Goal: Information Seeking & Learning: Learn about a topic

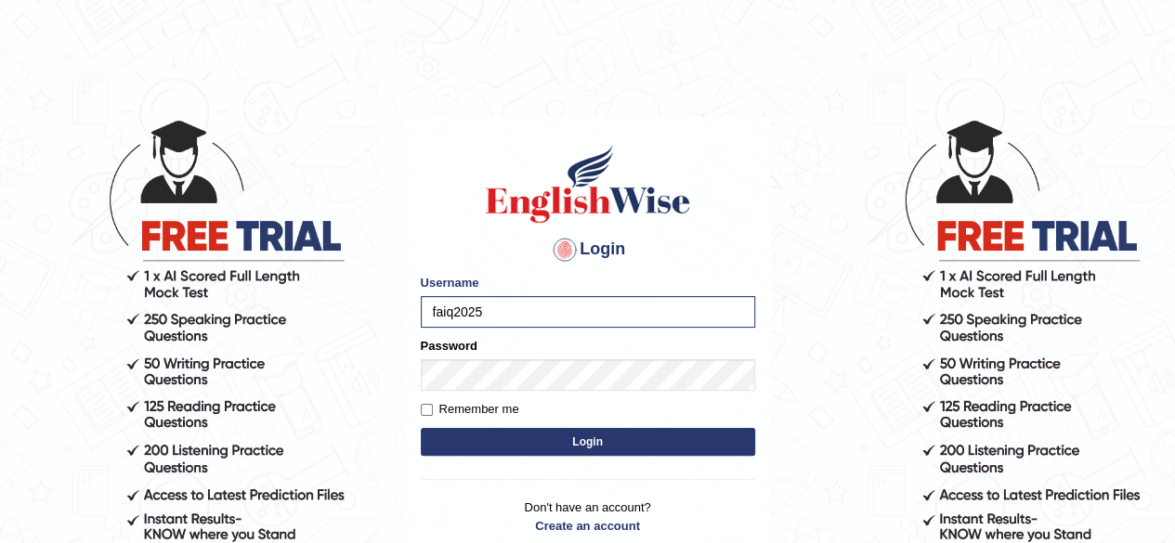
click at [604, 441] on button "Login" at bounding box center [588, 442] width 334 height 28
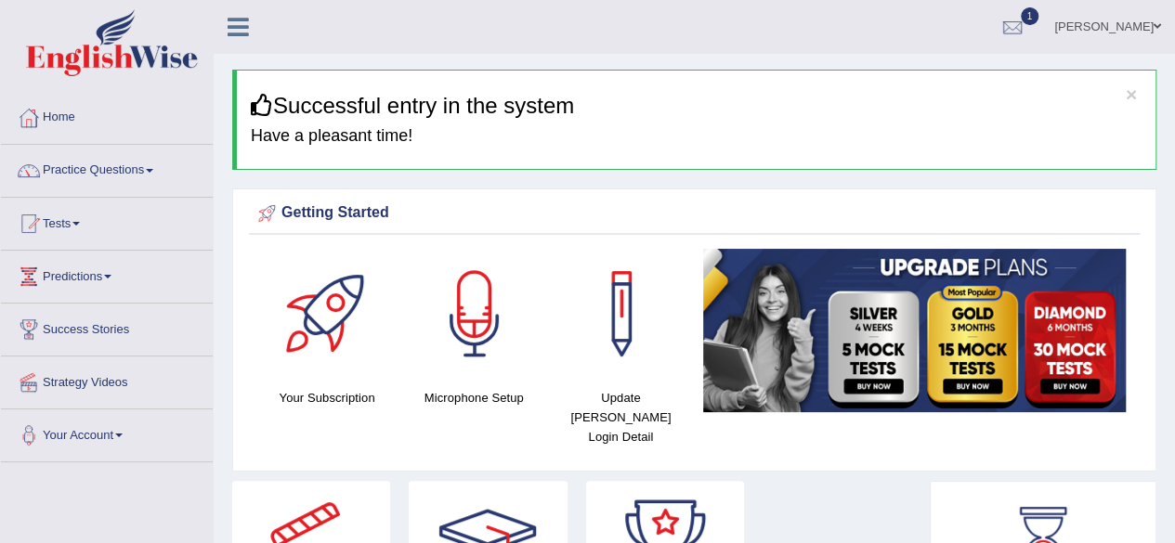
click at [91, 168] on link "Practice Questions" at bounding box center [107, 168] width 212 height 46
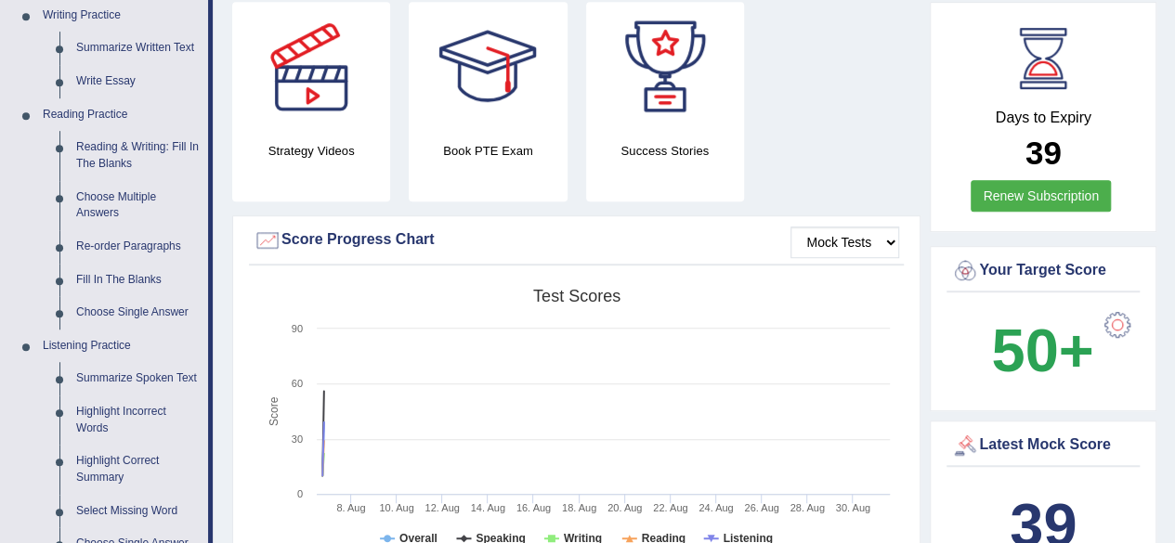
scroll to position [526, 0]
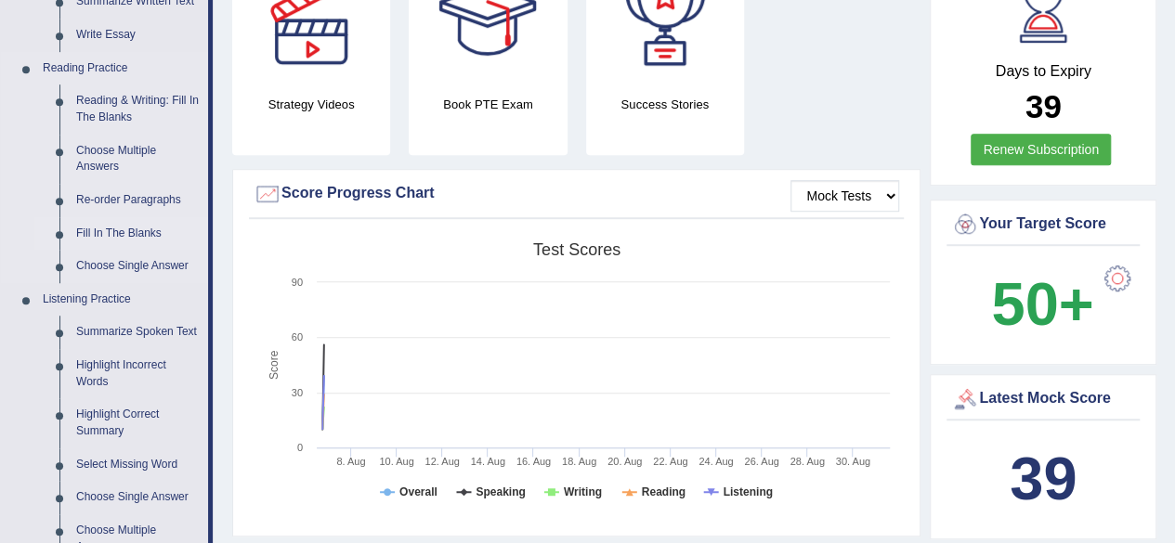
click at [93, 228] on link "Fill In The Blanks" at bounding box center [138, 233] width 140 height 33
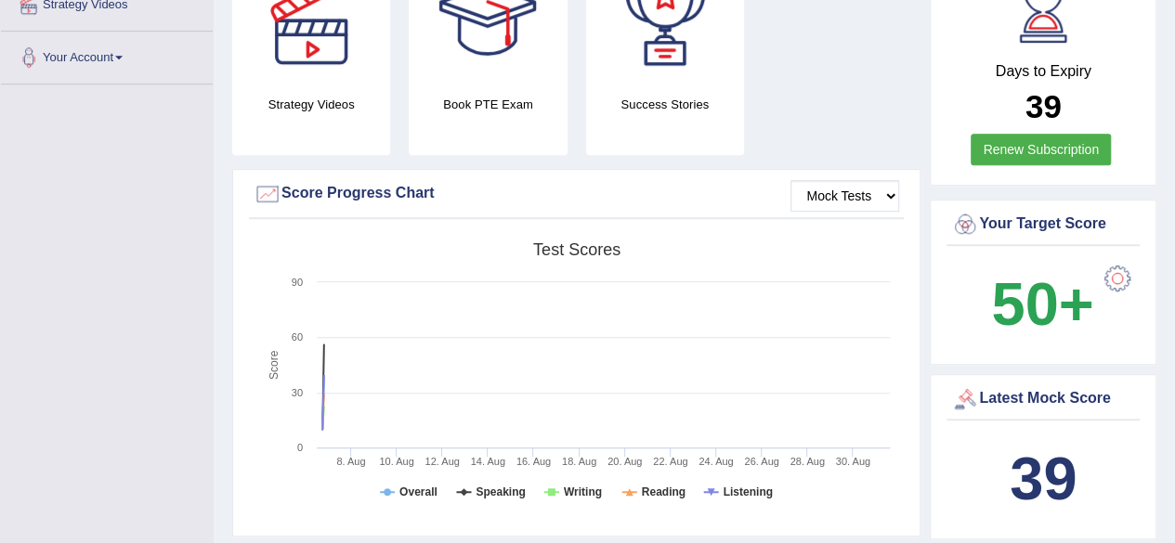
scroll to position [228, 0]
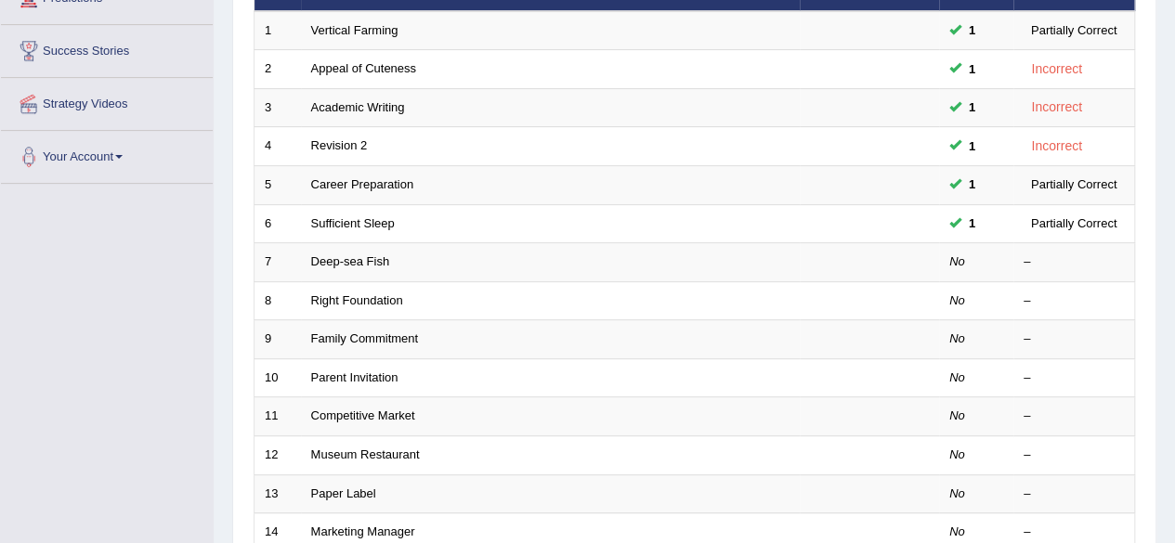
scroll to position [286, 0]
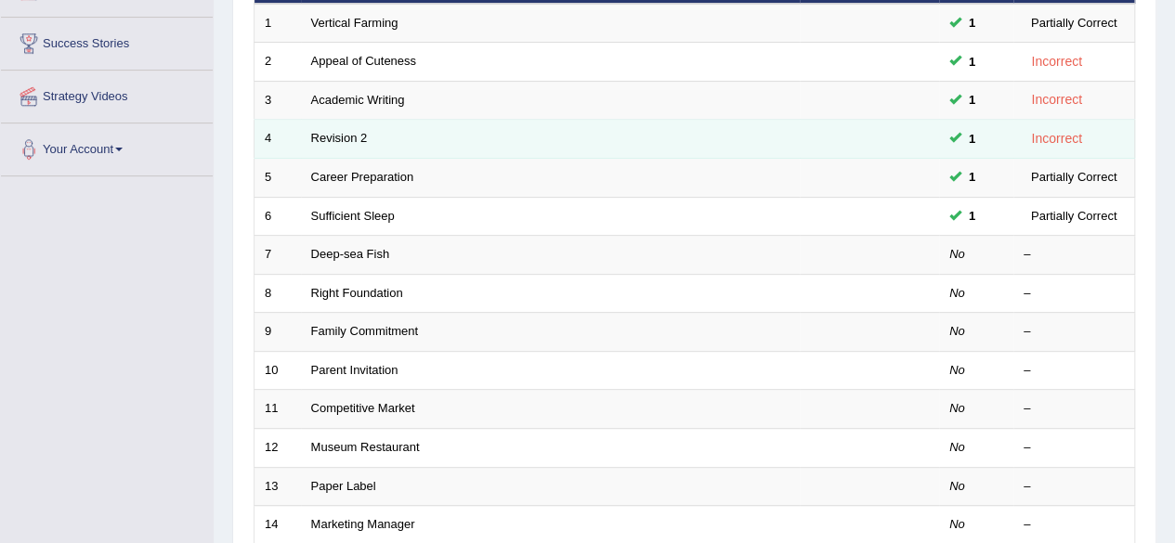
click at [339, 144] on td "Revision 2" at bounding box center [550, 139] width 499 height 39
click at [337, 131] on link "Revision 2" at bounding box center [339, 138] width 57 height 14
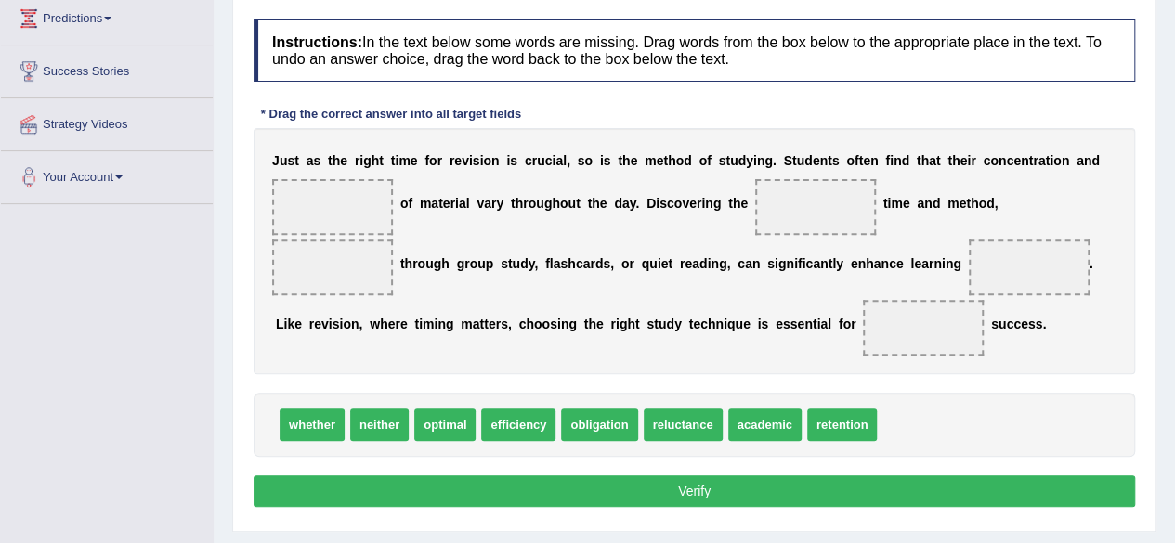
scroll to position [260, 0]
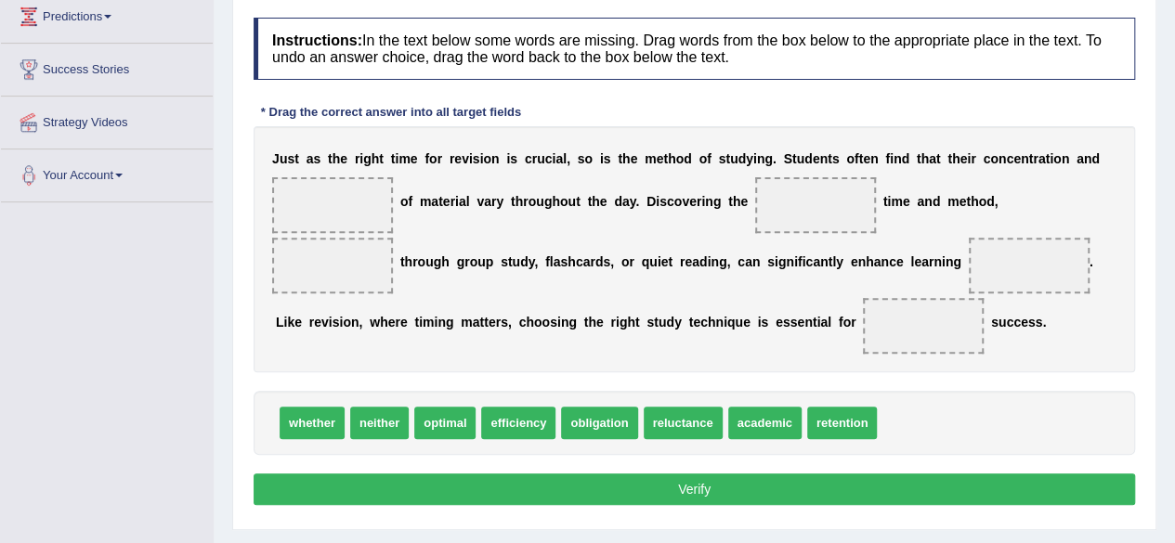
click at [761, 421] on span "academic" at bounding box center [764, 423] width 73 height 32
drag, startPoint x: 761, startPoint y: 421, endPoint x: 347, endPoint y: 199, distance: 469.8
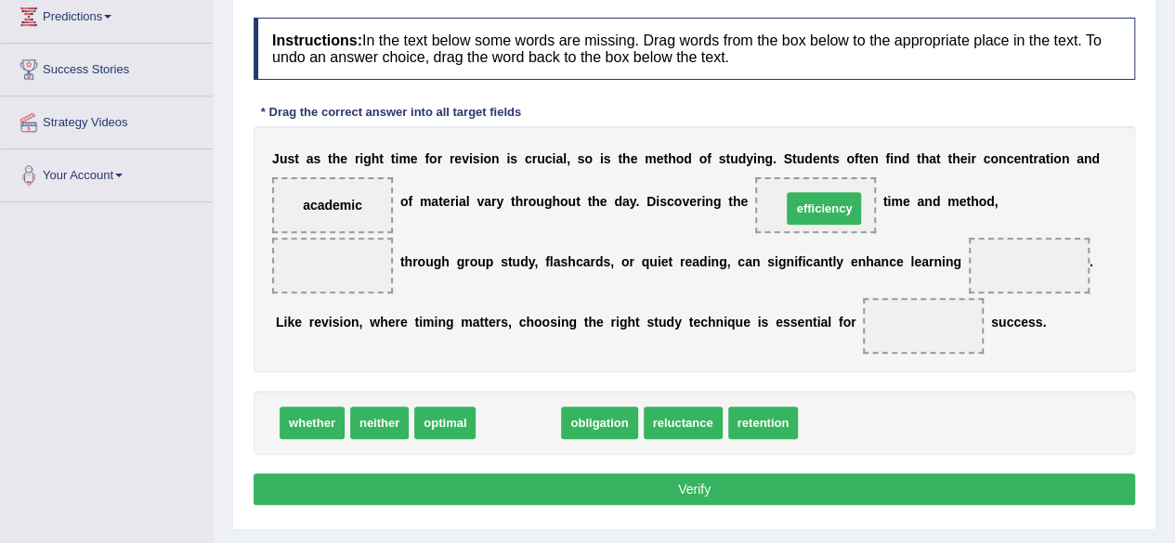
drag, startPoint x: 513, startPoint y: 419, endPoint x: 817, endPoint y: 203, distance: 373.0
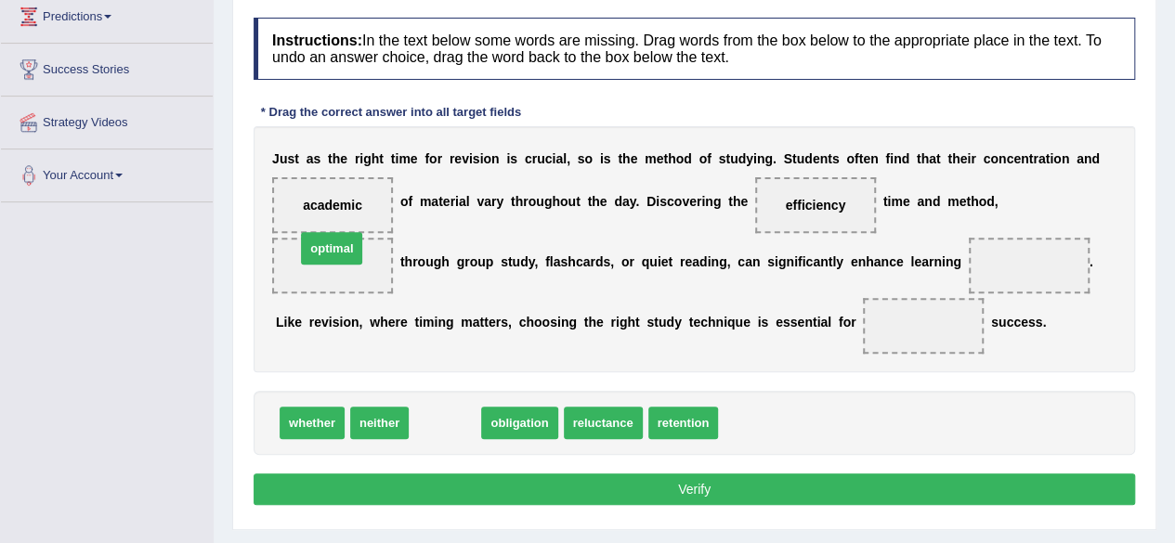
drag, startPoint x: 444, startPoint y: 424, endPoint x: 330, endPoint y: 248, distance: 210.2
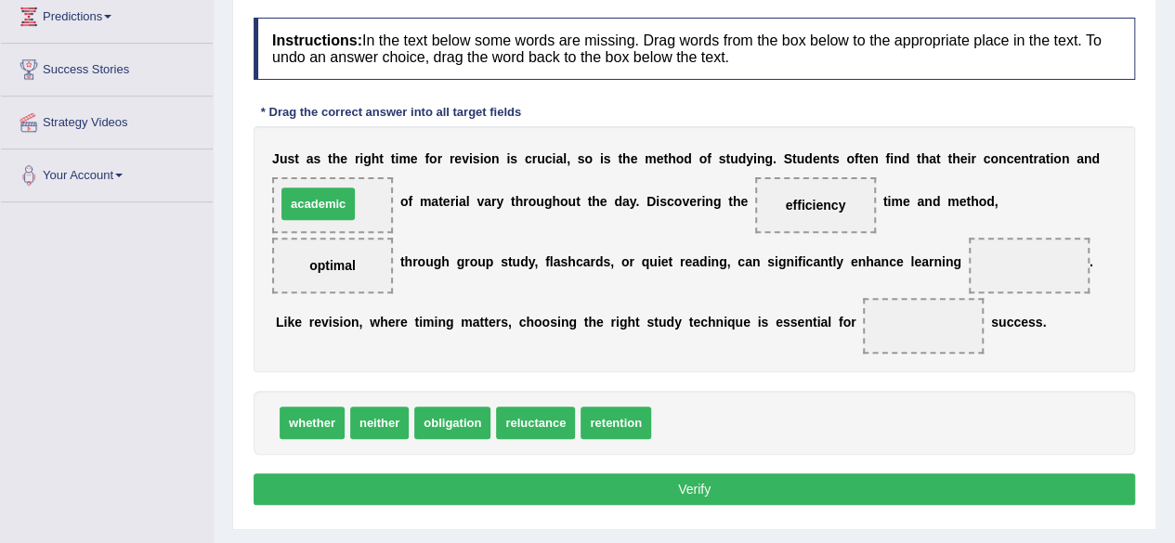
drag, startPoint x: 667, startPoint y: 425, endPoint x: 292, endPoint y: 207, distance: 434.0
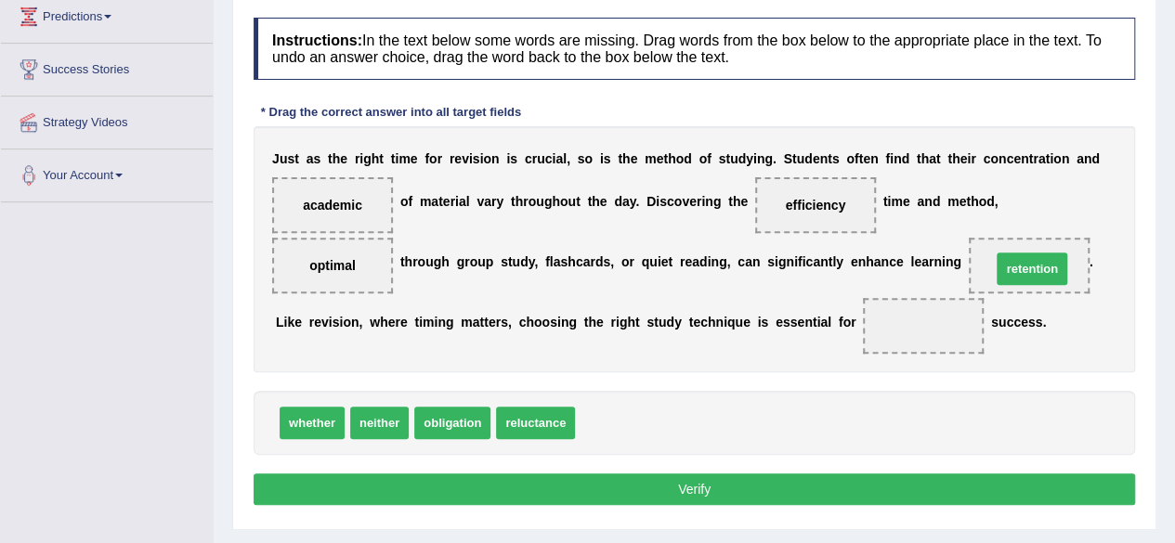
drag, startPoint x: 626, startPoint y: 418, endPoint x: 1041, endPoint y: 263, distance: 443.1
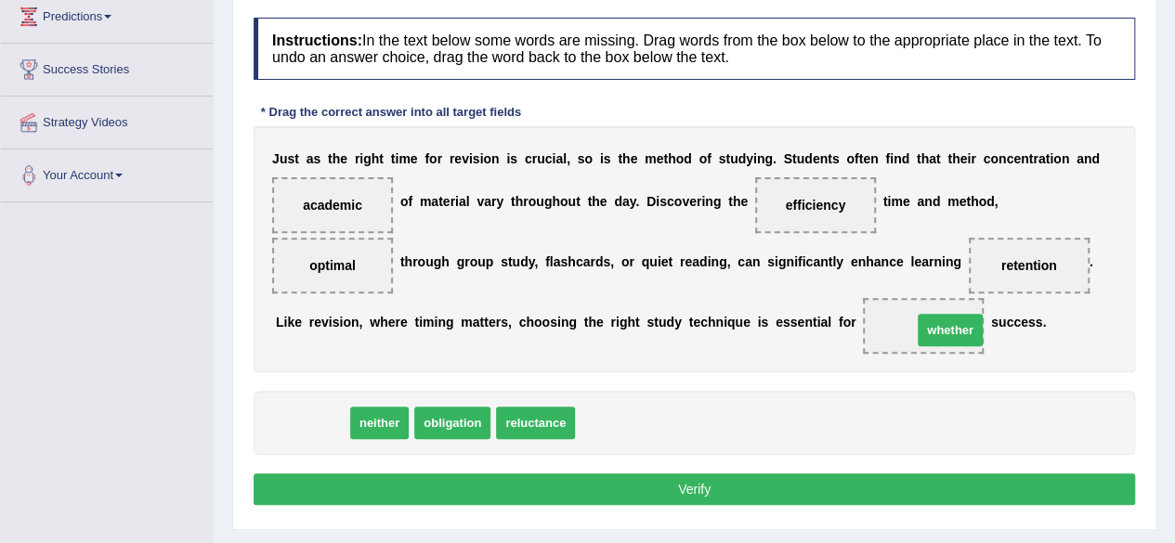
drag, startPoint x: 317, startPoint y: 415, endPoint x: 951, endPoint y: 320, distance: 641.2
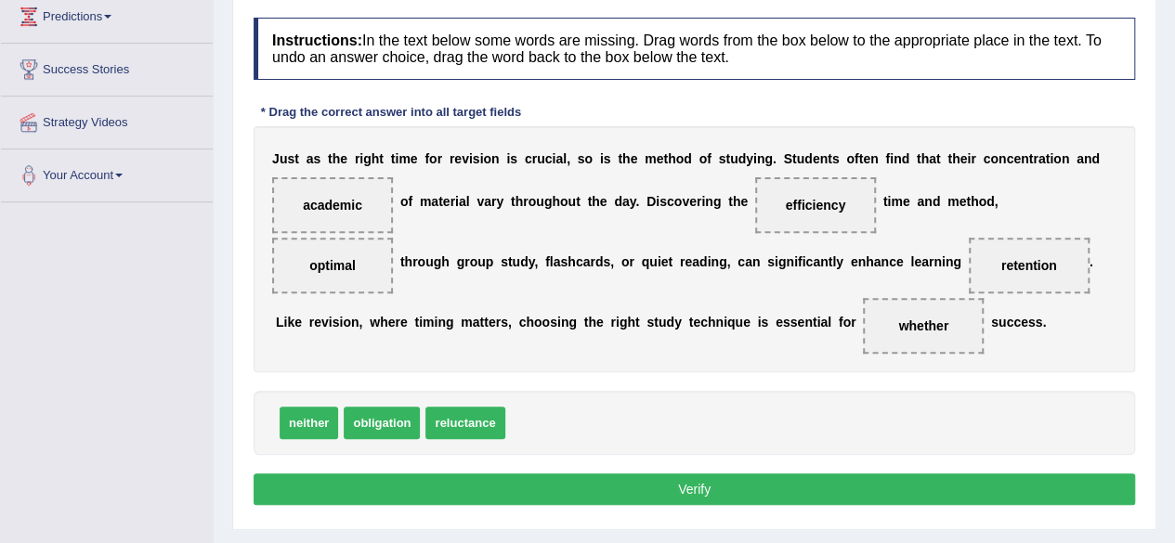
click at [741, 487] on button "Verify" at bounding box center [693, 490] width 881 height 32
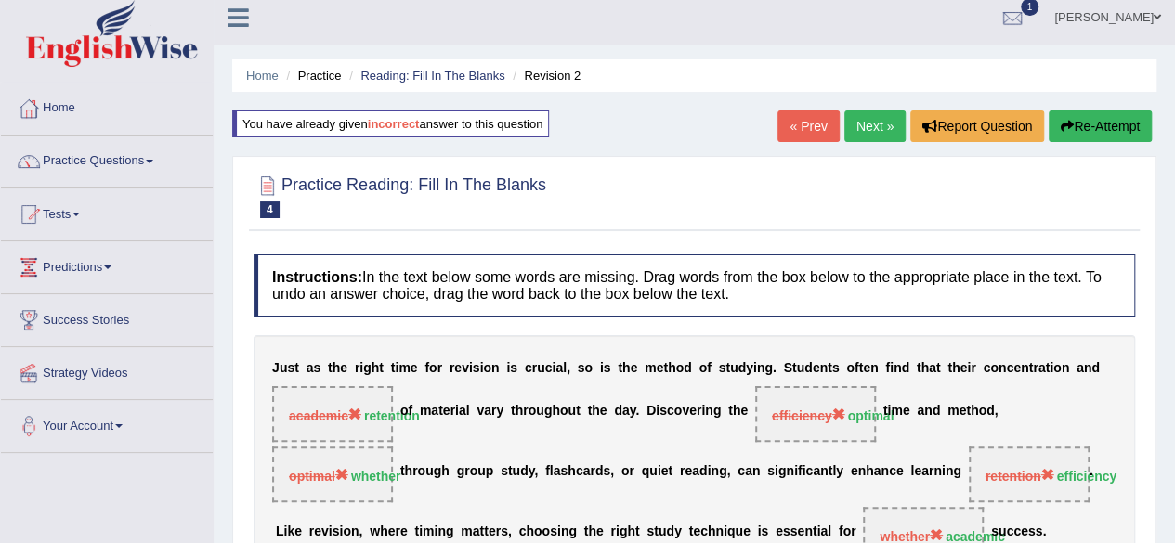
scroll to position [11, 0]
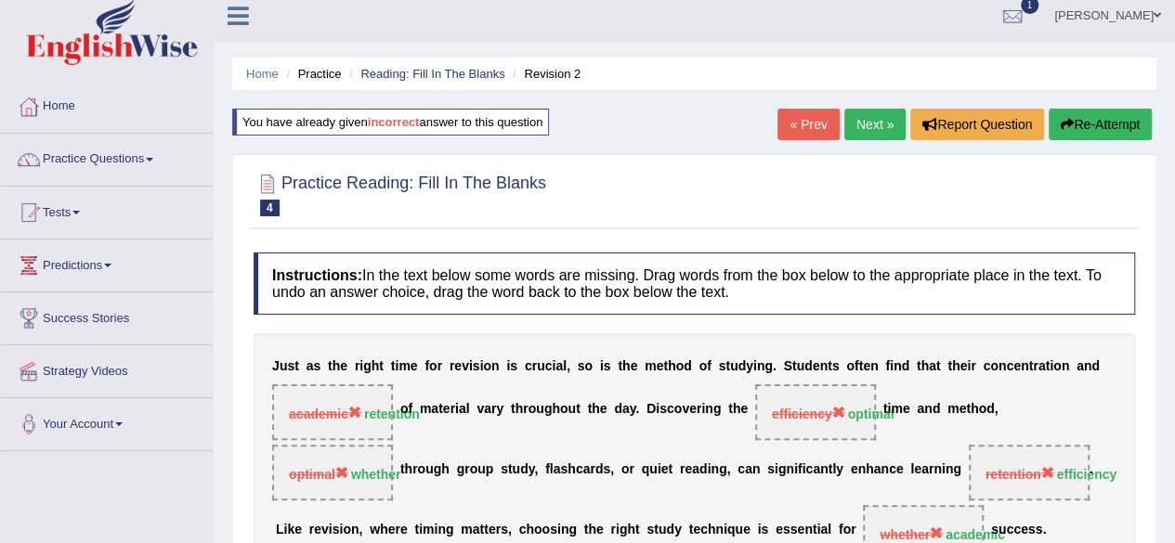
click at [867, 118] on link "Next »" at bounding box center [874, 125] width 61 height 32
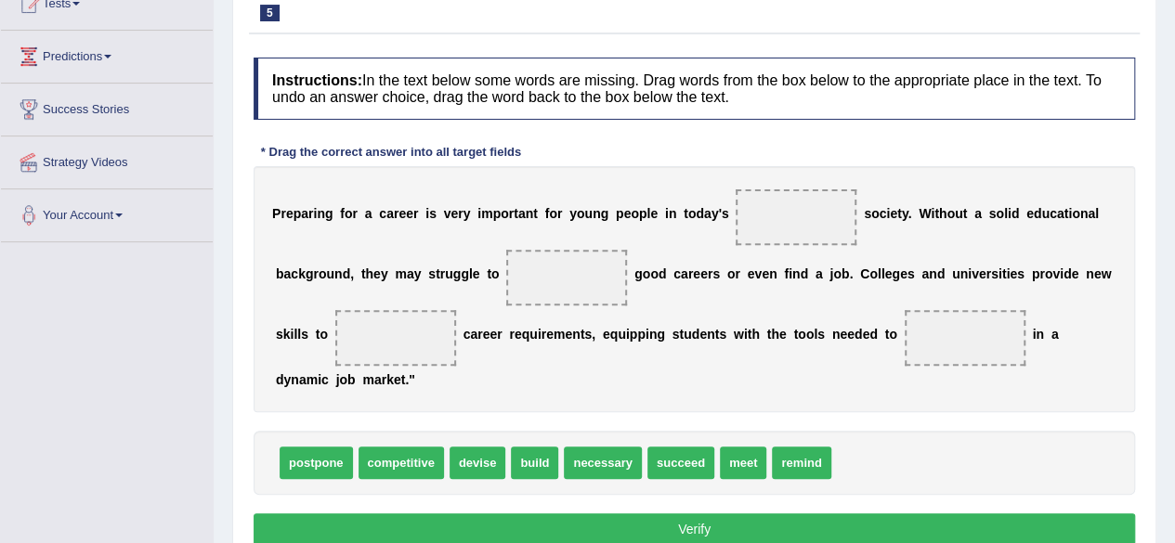
scroll to position [222, 0]
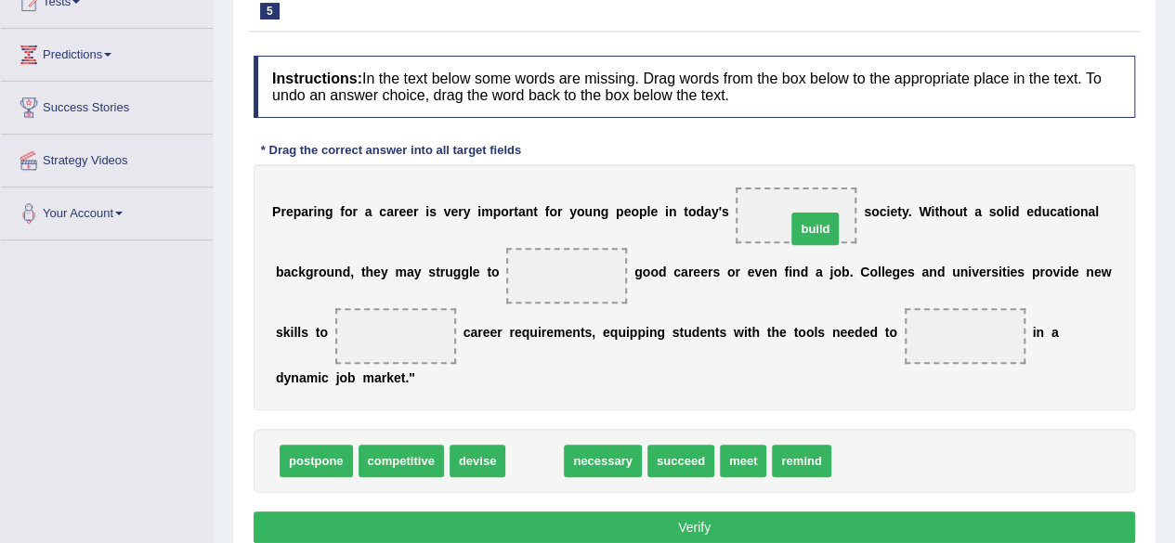
drag, startPoint x: 530, startPoint y: 461, endPoint x: 811, endPoint y: 227, distance: 364.6
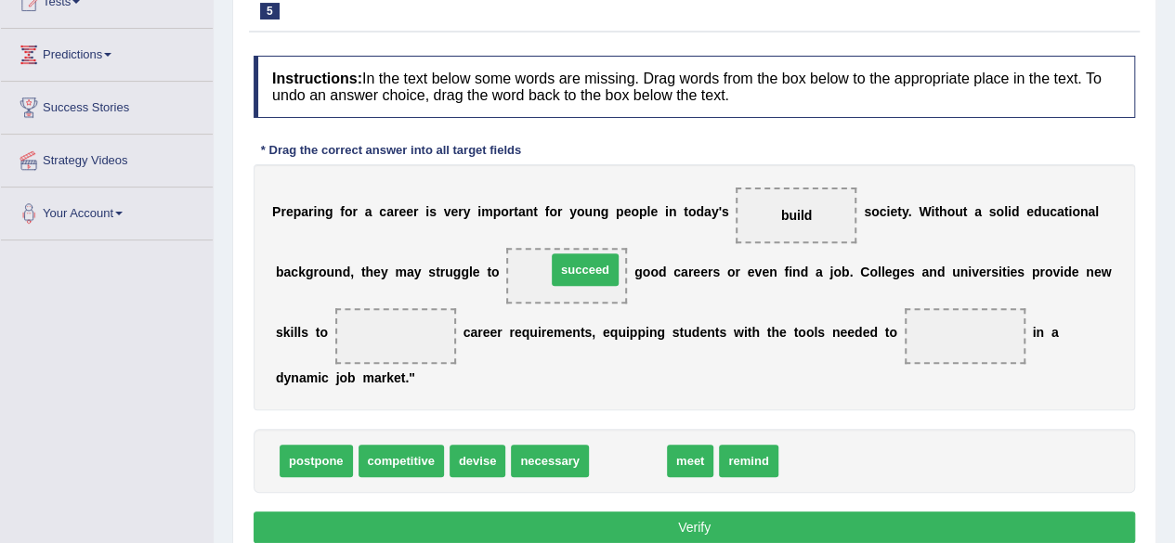
drag, startPoint x: 601, startPoint y: 459, endPoint x: 558, endPoint y: 266, distance: 196.9
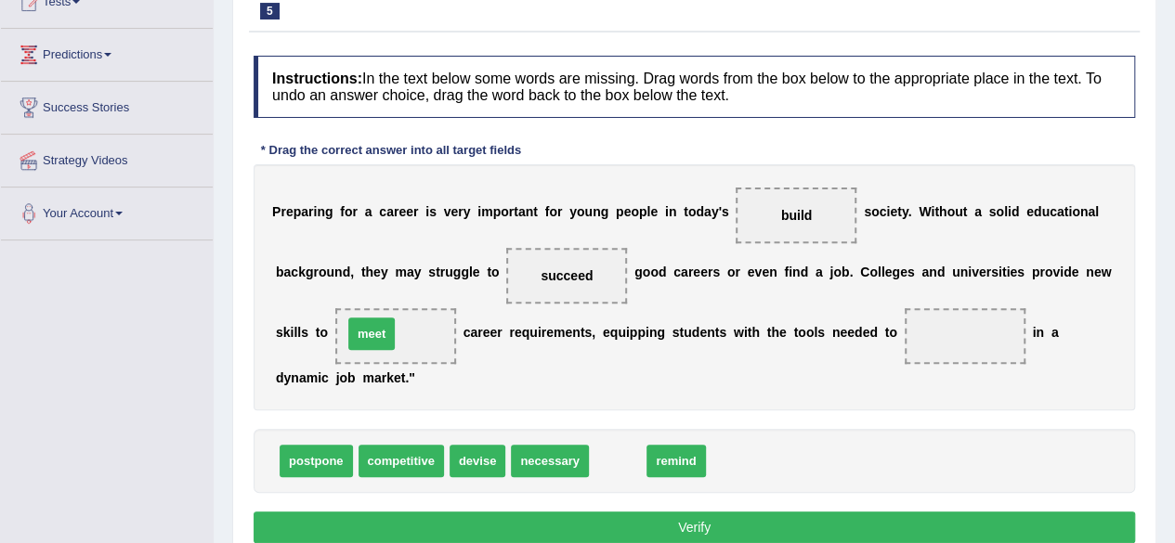
drag, startPoint x: 630, startPoint y: 456, endPoint x: 384, endPoint y: 330, distance: 276.6
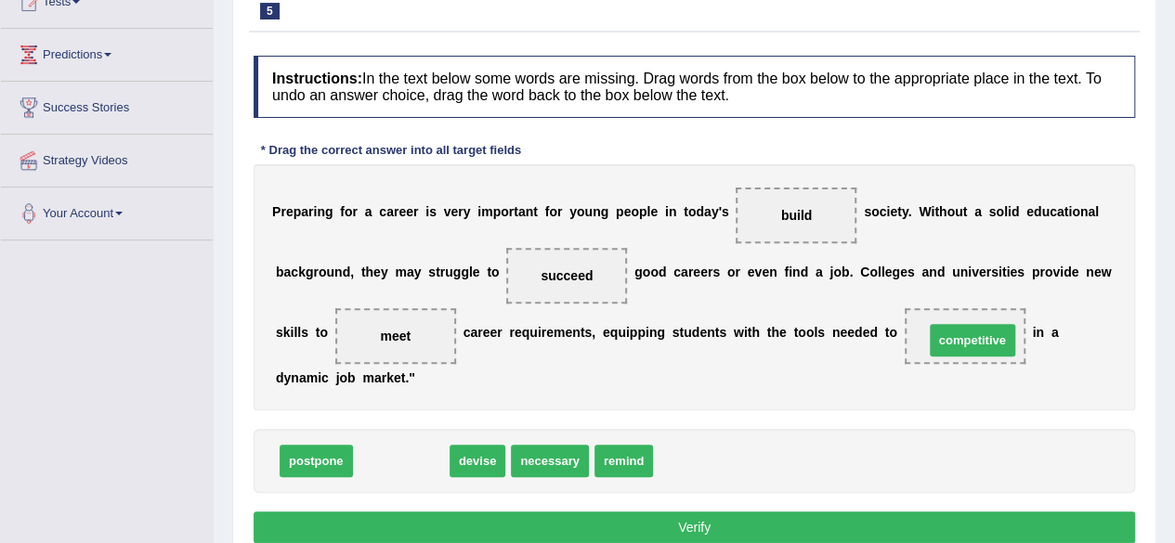
drag, startPoint x: 423, startPoint y: 462, endPoint x: 990, endPoint y: 343, distance: 578.9
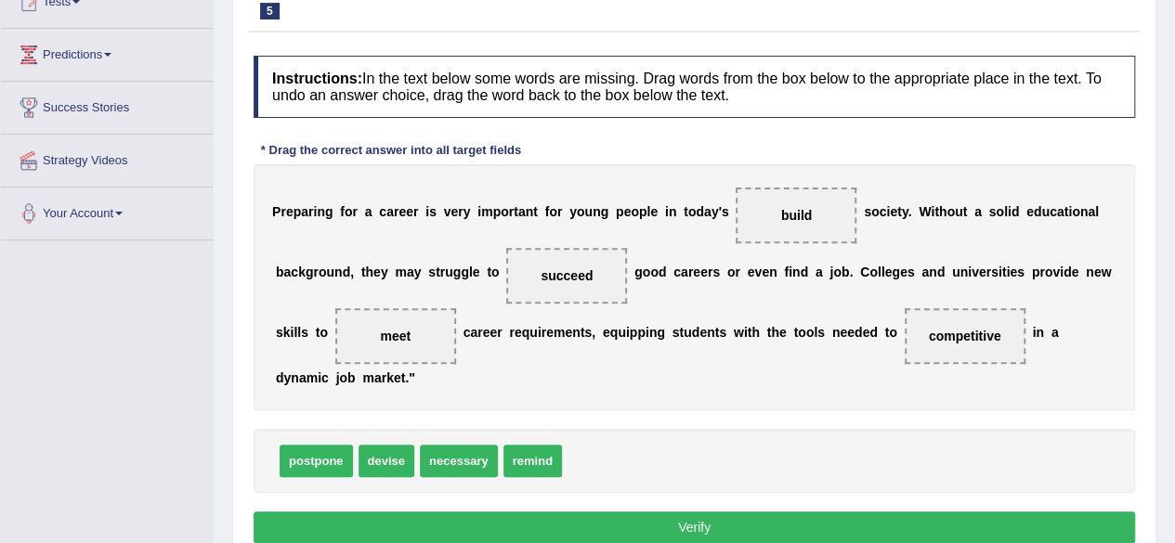
click at [777, 513] on button "Verify" at bounding box center [693, 528] width 881 height 32
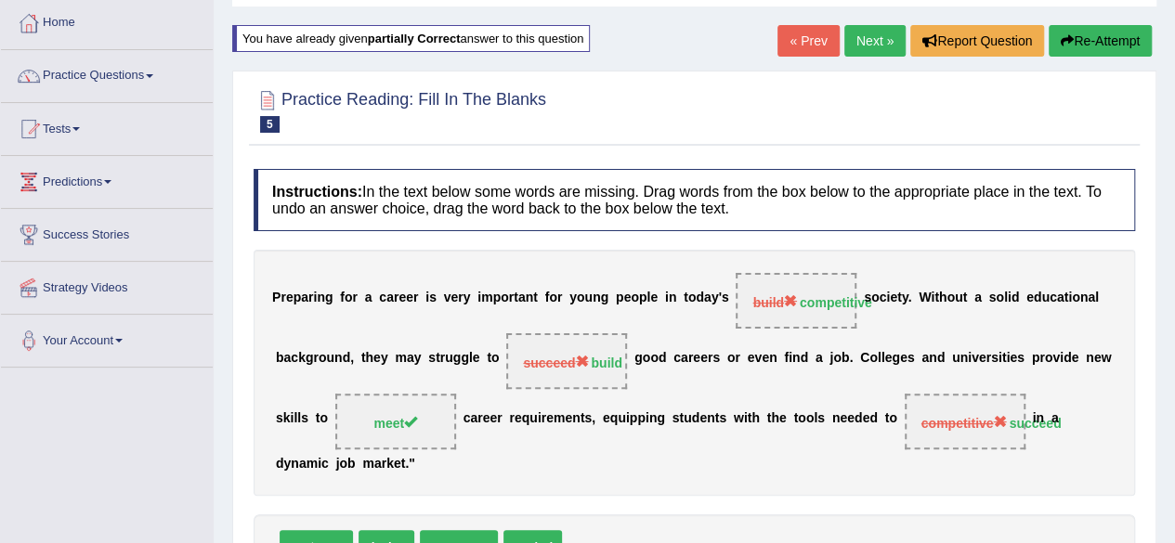
scroll to position [95, 0]
click at [851, 40] on link "Next »" at bounding box center [874, 41] width 61 height 32
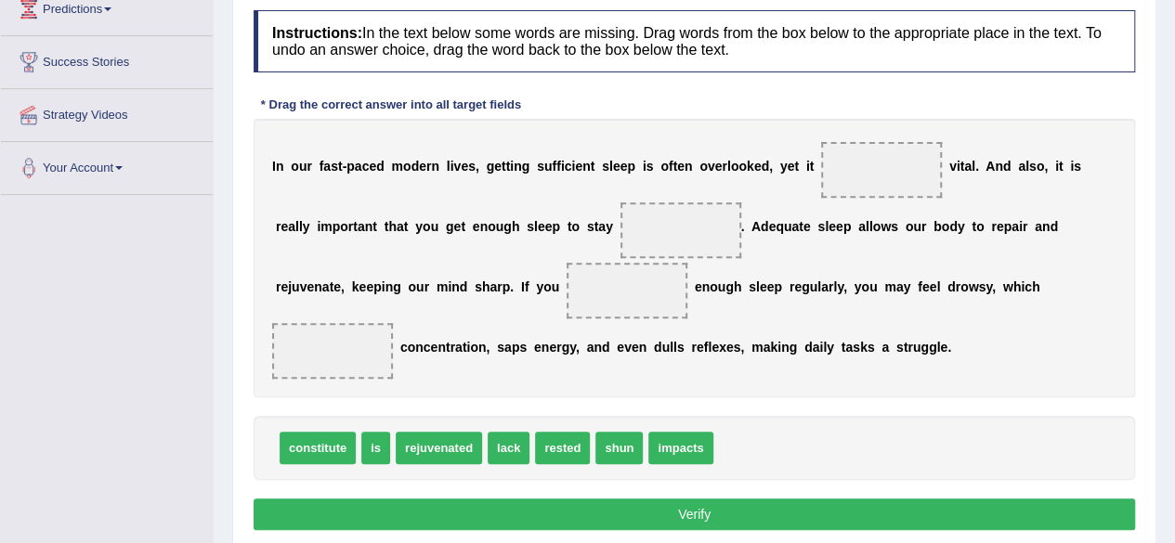
scroll to position [273, 0]
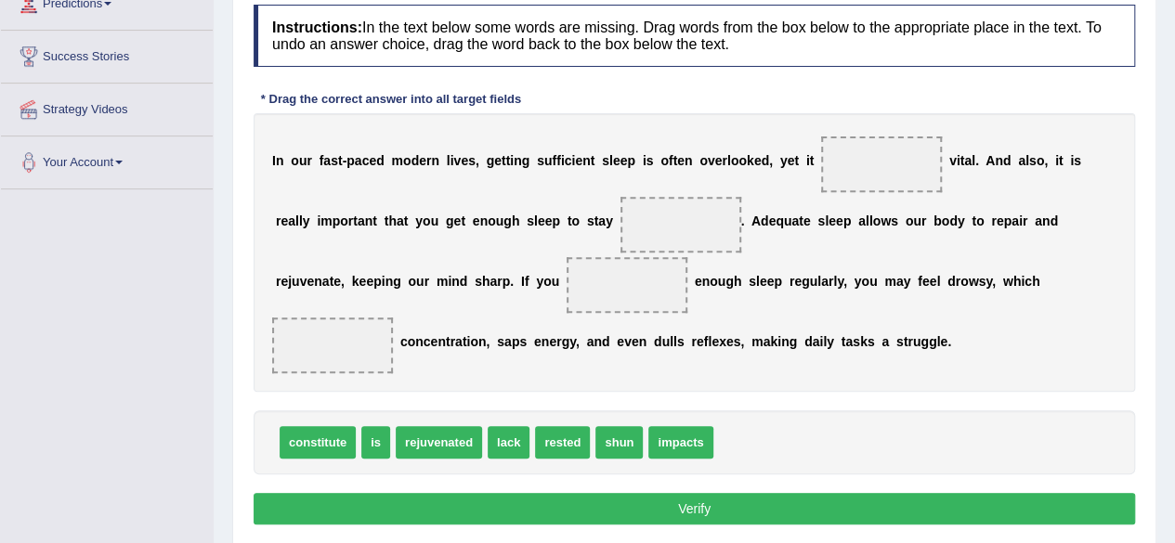
click at [777, 513] on button "Verify" at bounding box center [693, 509] width 881 height 32
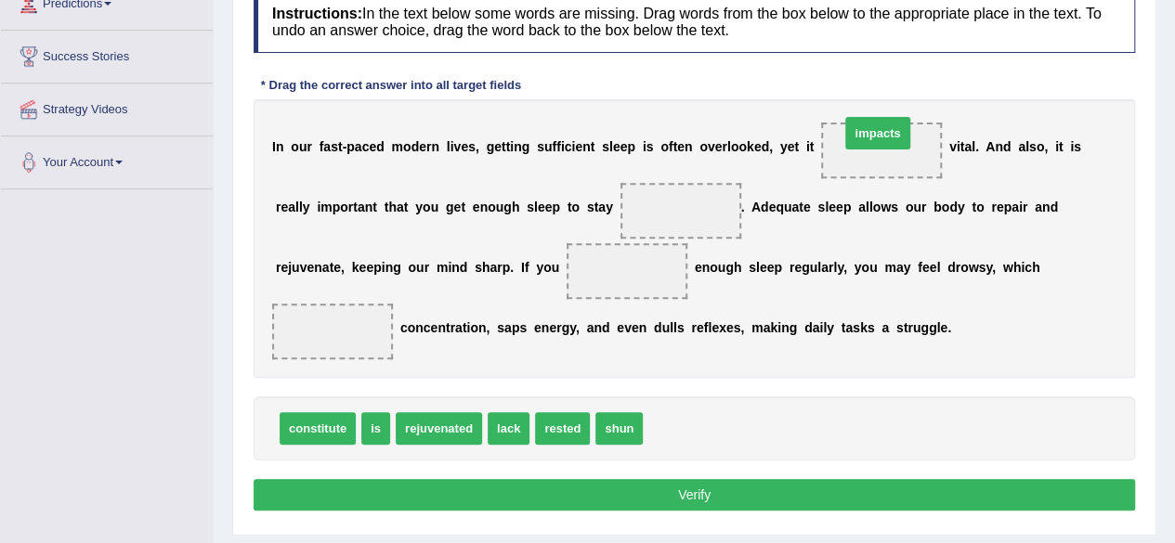
drag, startPoint x: 680, startPoint y: 430, endPoint x: 876, endPoint y: 136, distance: 352.8
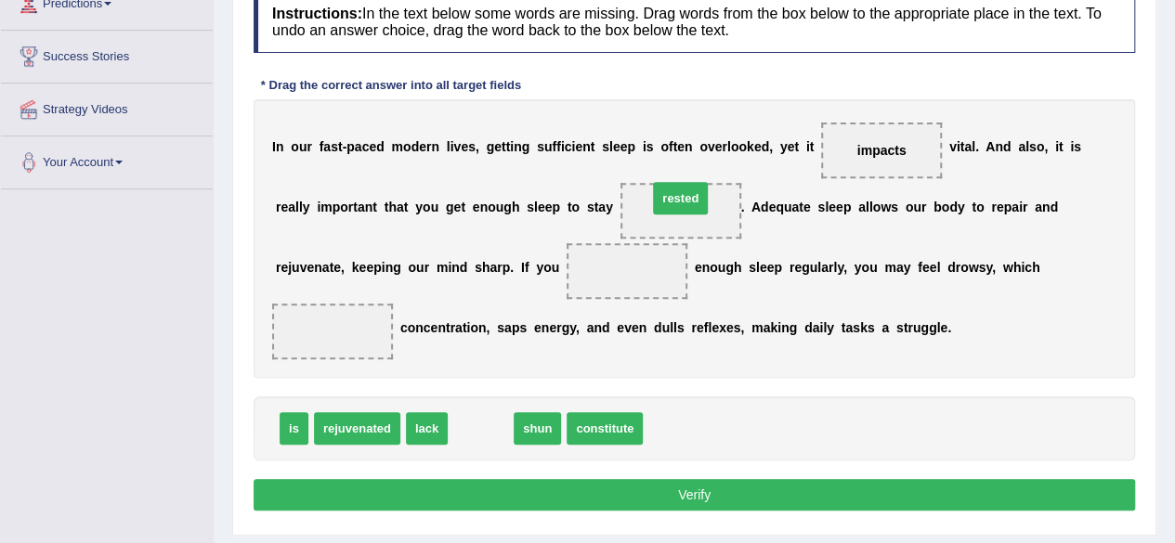
drag, startPoint x: 469, startPoint y: 426, endPoint x: 669, endPoint y: 203, distance: 299.2
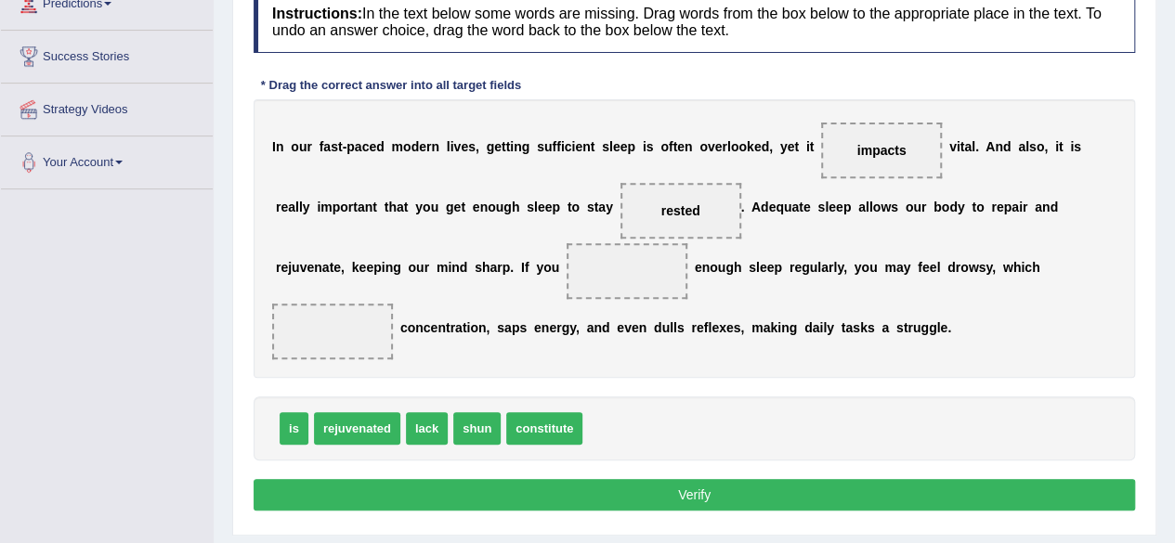
click at [799, 218] on div "I n o u r f a s t - p a c e d m o d e r n l i v e s , g e t t i n g s u f f i c…" at bounding box center [693, 238] width 881 height 279
drag, startPoint x: 539, startPoint y: 420, endPoint x: 586, endPoint y: 280, distance: 147.1
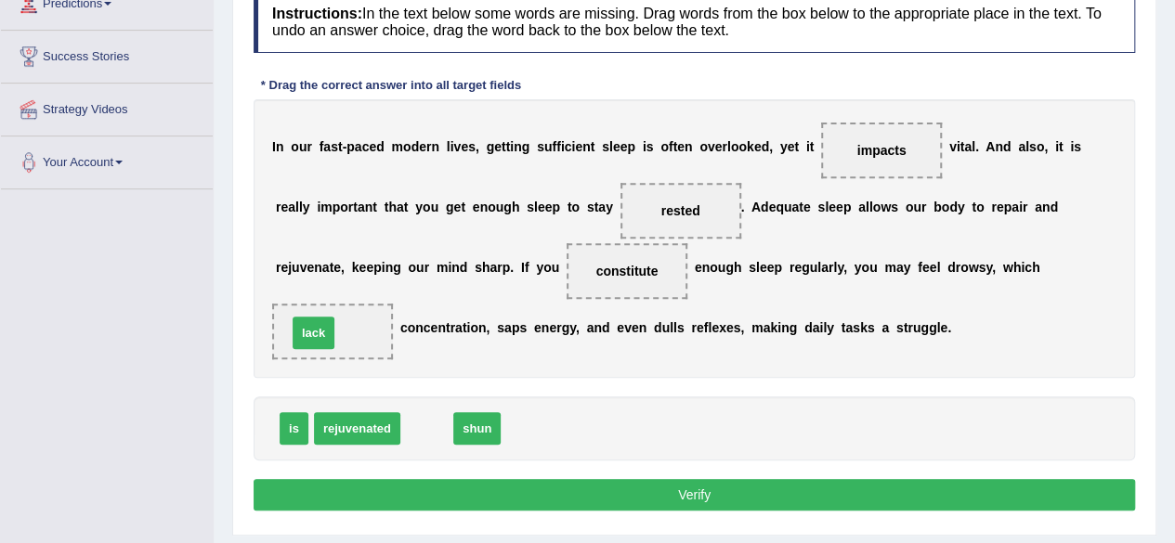
drag, startPoint x: 393, startPoint y: 388, endPoint x: 319, endPoint y: 332, distance: 92.1
click at [419, 486] on button "Verify" at bounding box center [693, 495] width 881 height 32
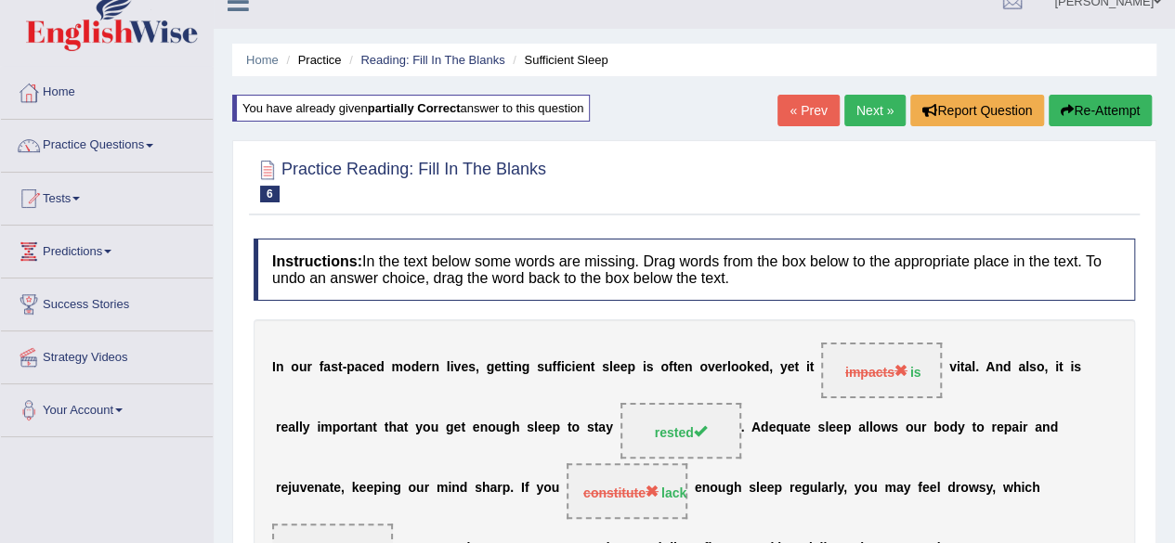
scroll to position [29, 0]
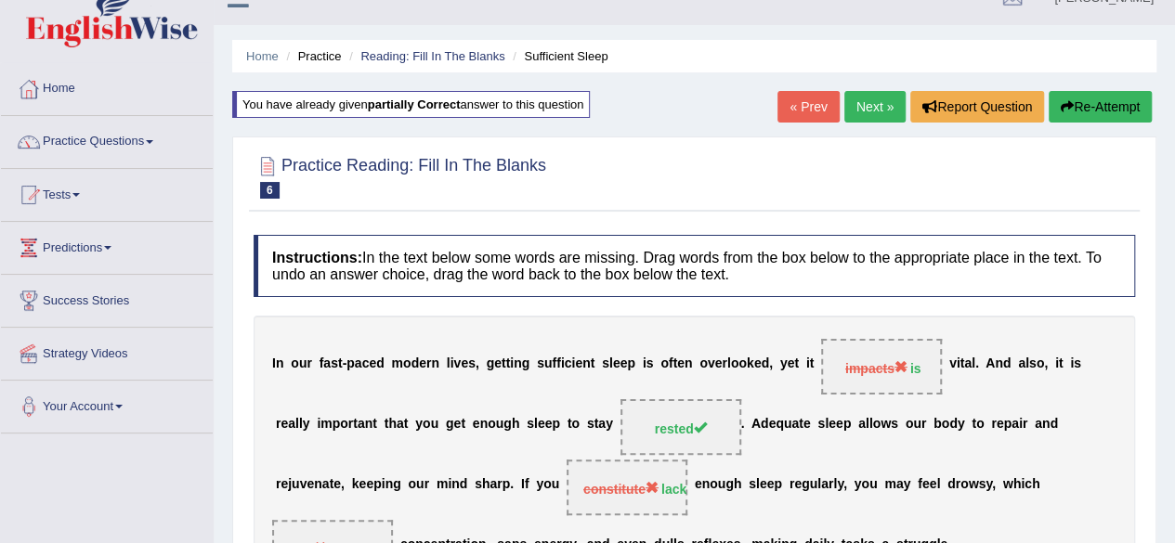
click at [874, 104] on link "Next »" at bounding box center [874, 107] width 61 height 32
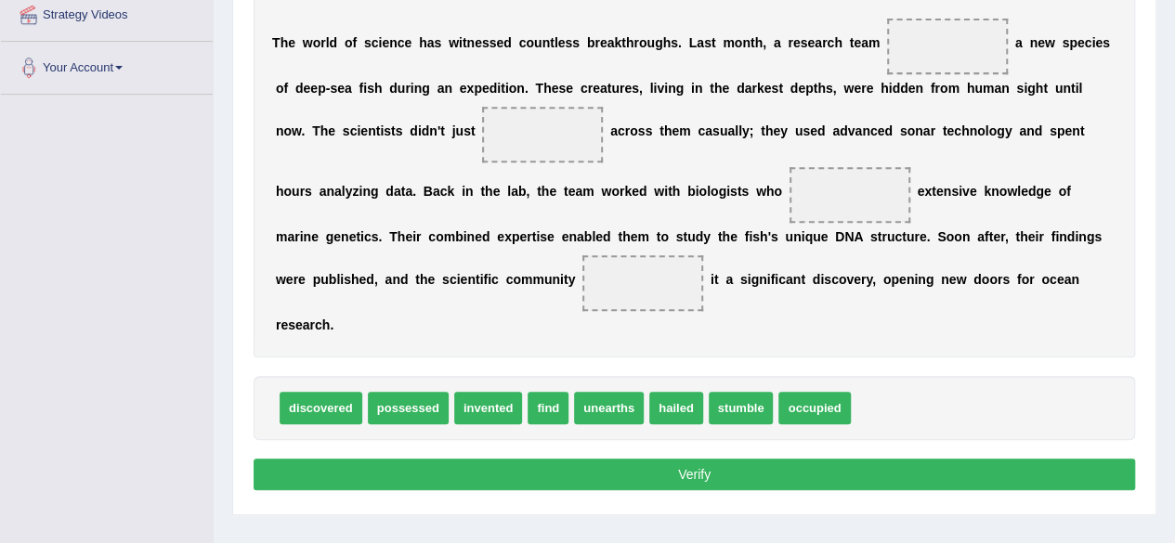
scroll to position [368, 0]
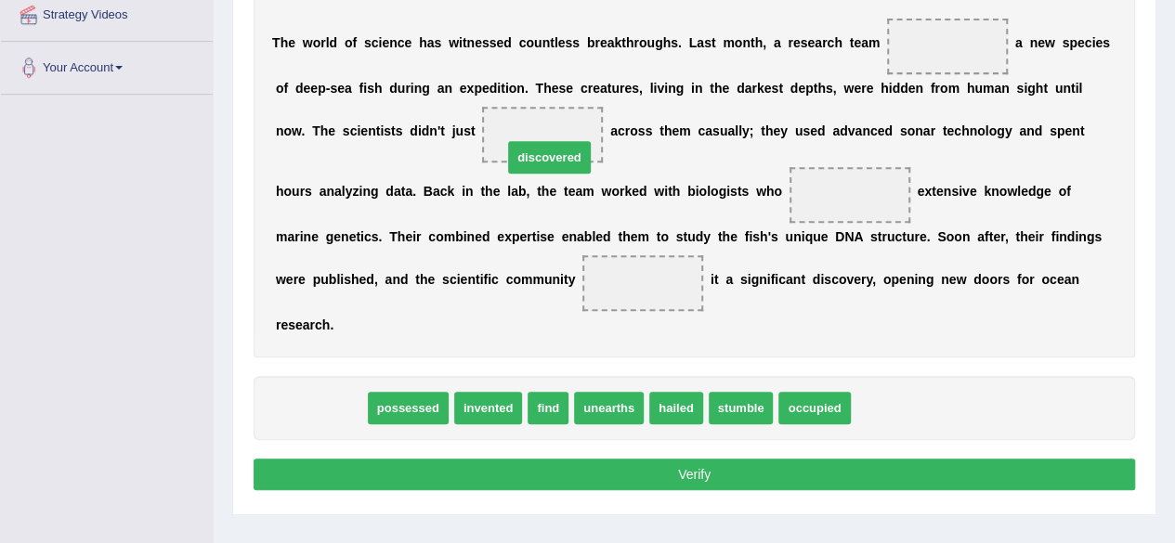
drag, startPoint x: 336, startPoint y: 410, endPoint x: 563, endPoint y: 159, distance: 338.6
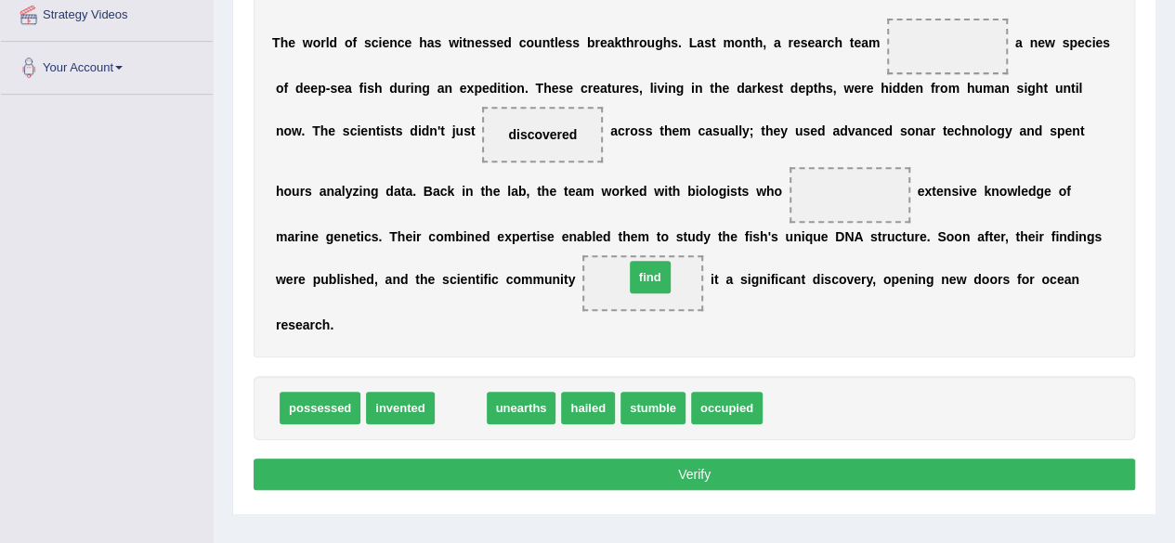
drag, startPoint x: 468, startPoint y: 391, endPoint x: 657, endPoint y: 261, distance: 229.7
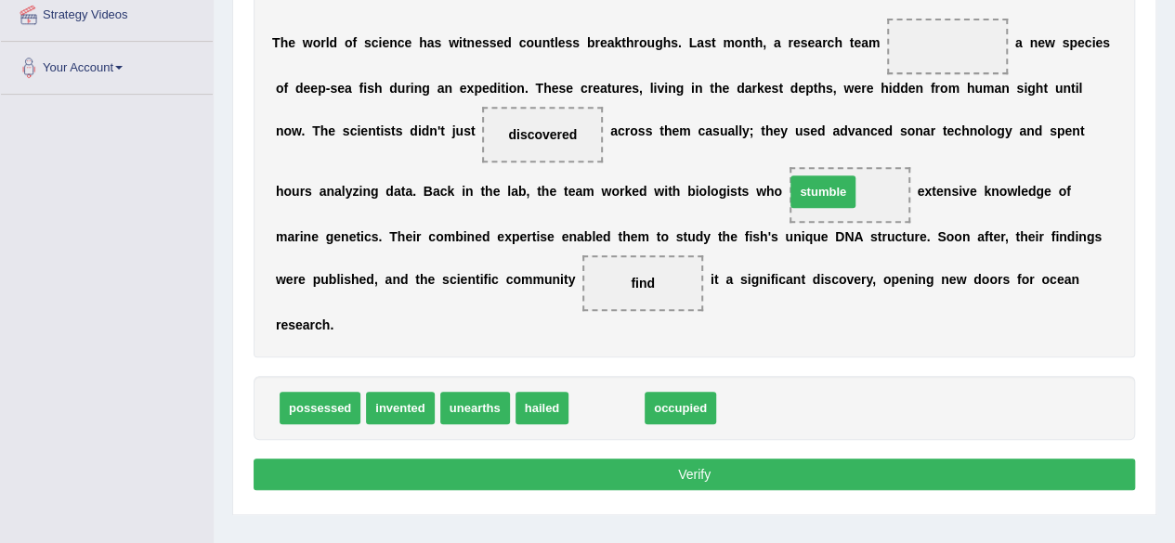
drag, startPoint x: 614, startPoint y: 401, endPoint x: 830, endPoint y: 185, distance: 306.0
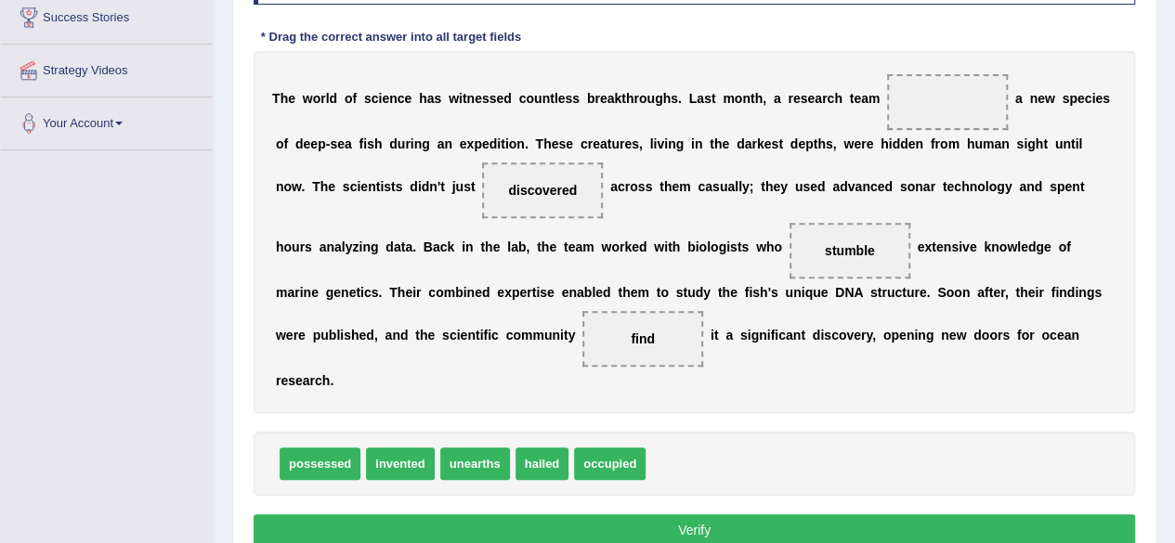
scroll to position [316, 0]
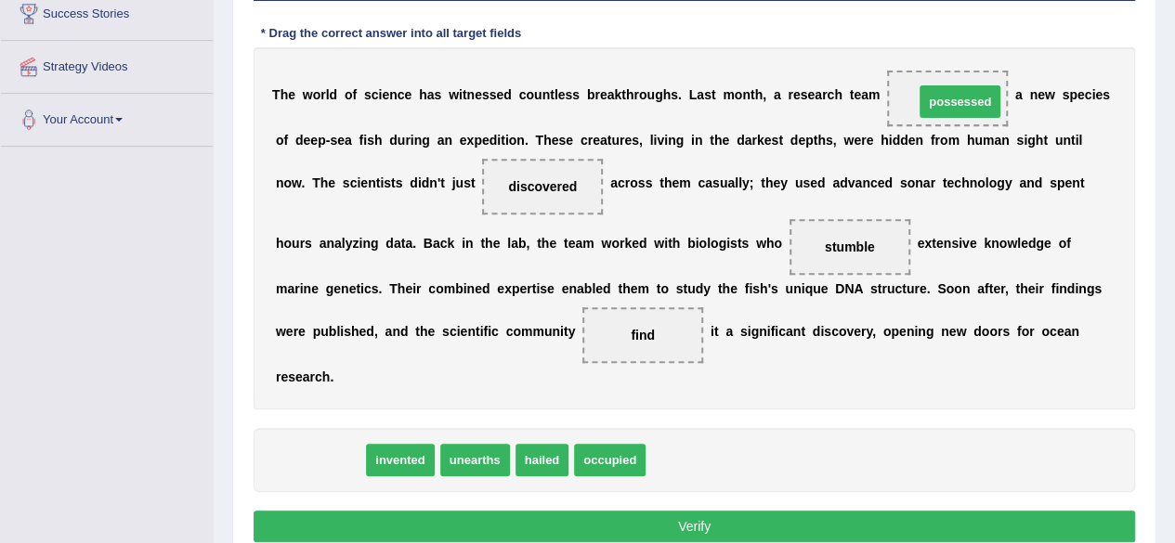
drag, startPoint x: 335, startPoint y: 452, endPoint x: 975, endPoint y: 94, distance: 733.3
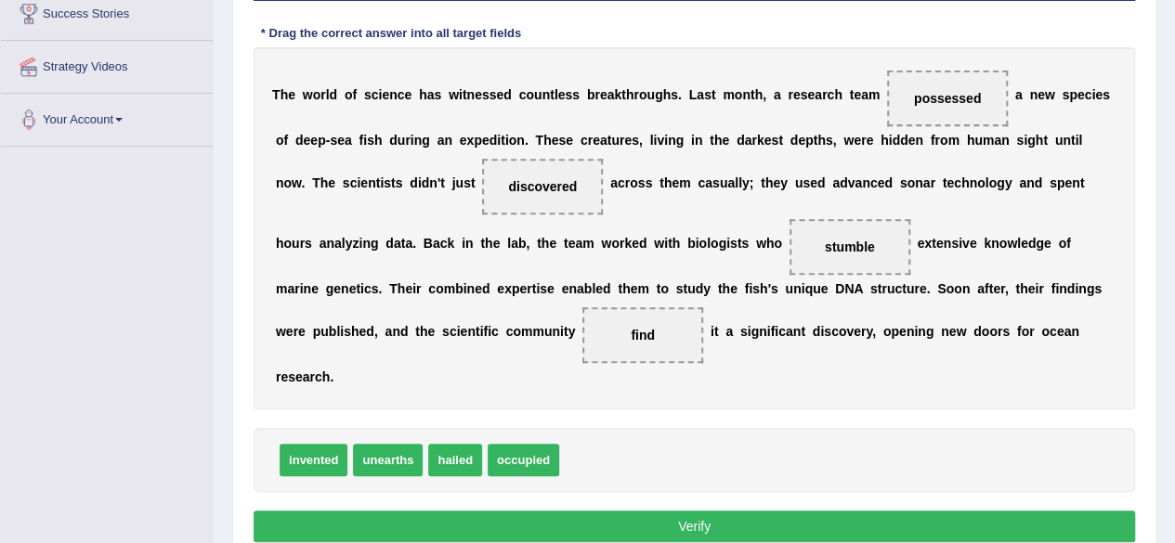
click at [564, 532] on button "Verify" at bounding box center [693, 527] width 881 height 32
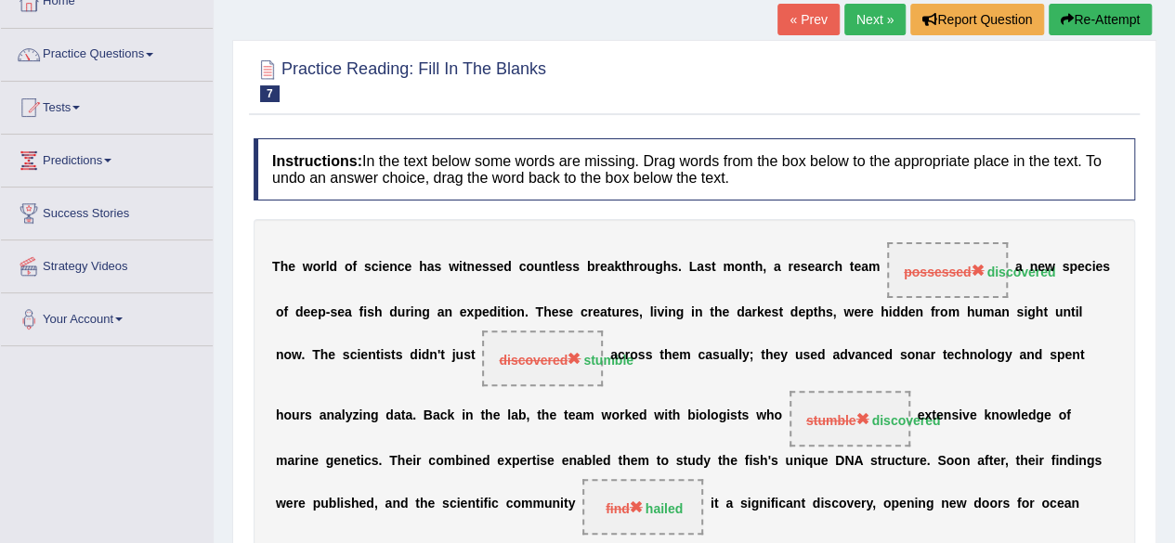
scroll to position [0, 0]
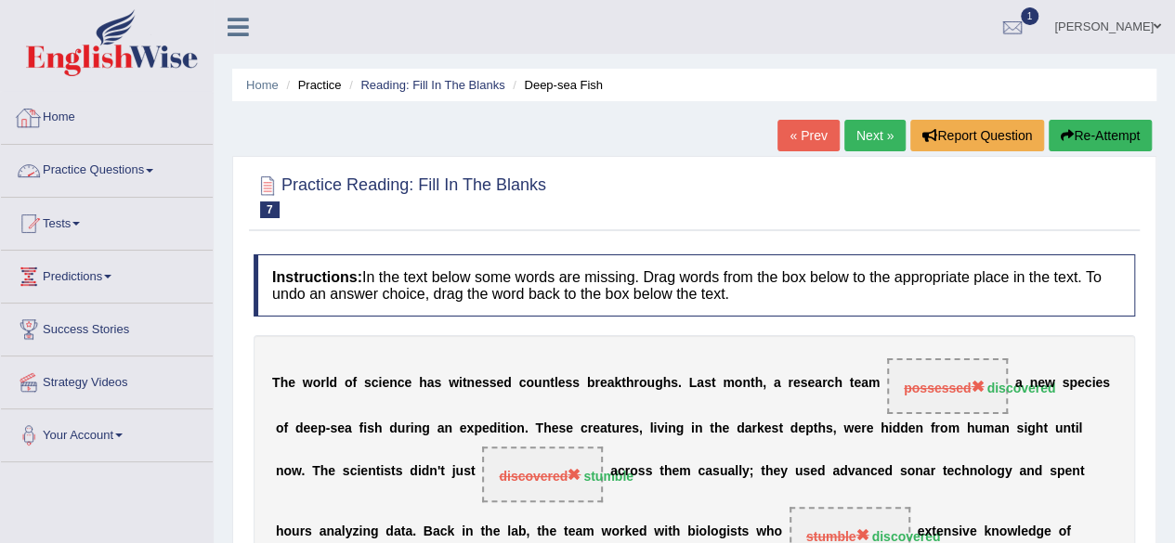
click at [100, 182] on link "Practice Questions" at bounding box center [107, 168] width 212 height 46
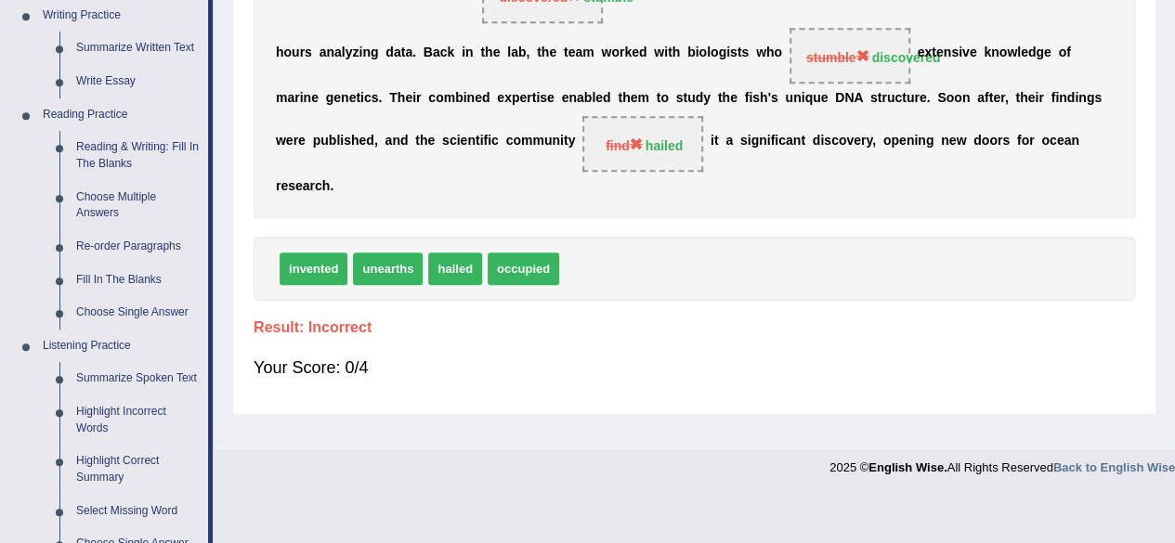
scroll to position [478, 0]
click at [124, 152] on link "Reading & Writing: Fill In The Blanks" at bounding box center [138, 156] width 140 height 49
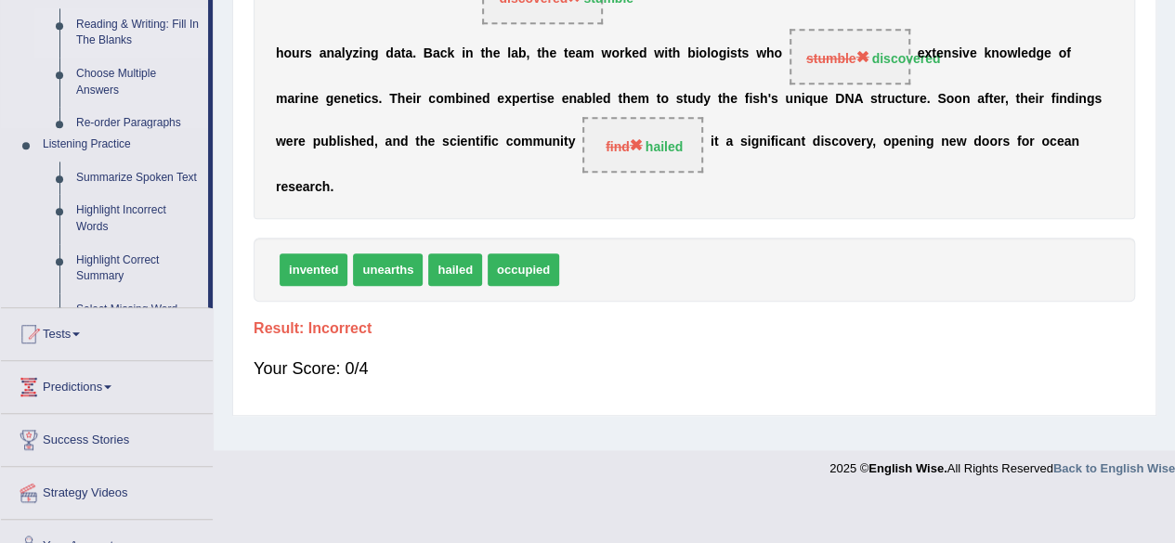
scroll to position [336, 0]
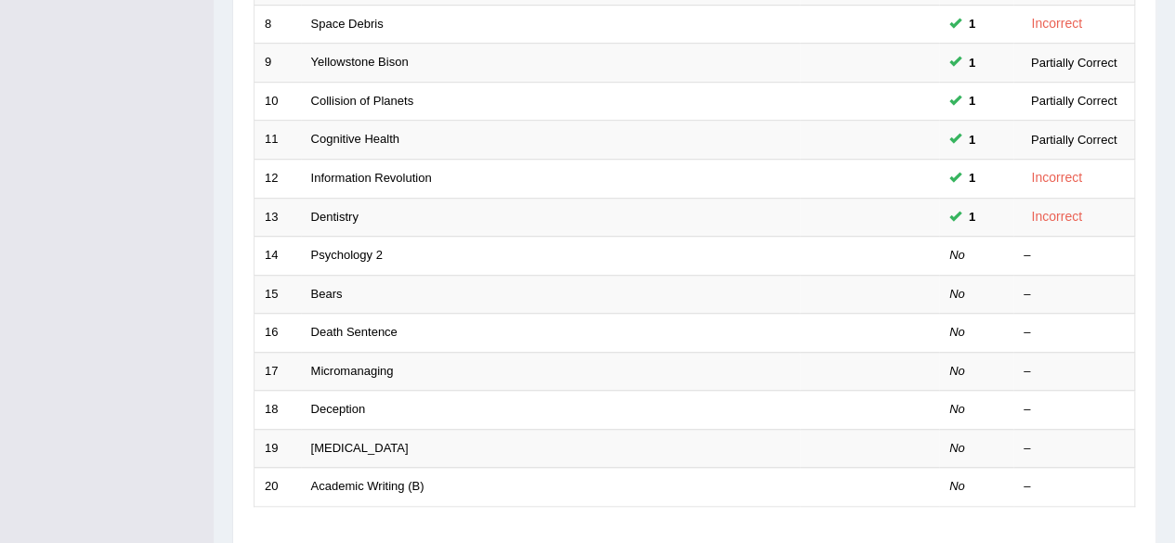
scroll to position [555, 0]
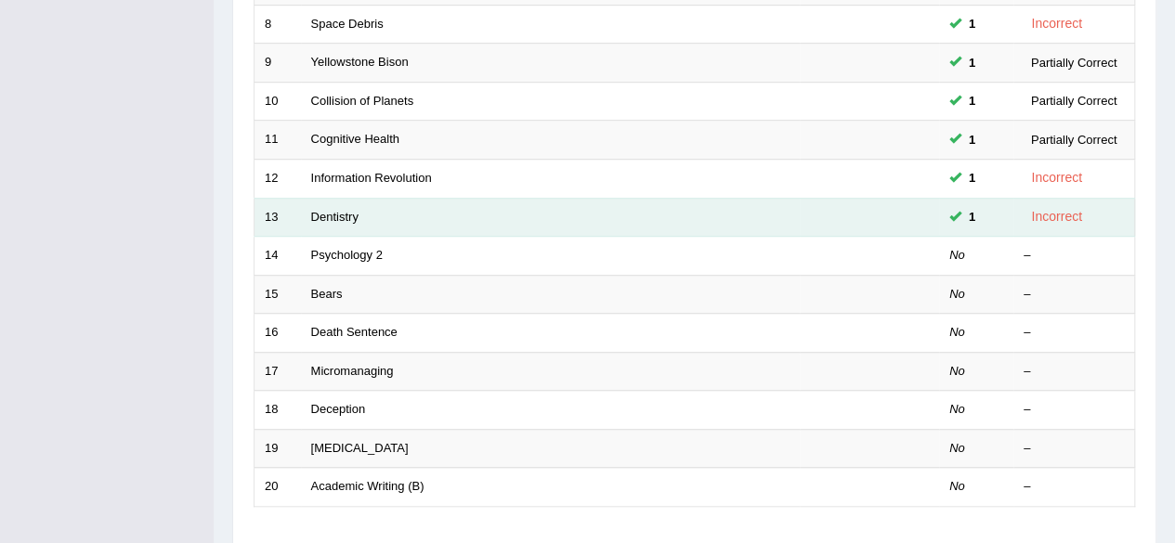
click at [416, 209] on td "Dentistry" at bounding box center [550, 217] width 499 height 39
click at [327, 214] on link "Dentistry" at bounding box center [334, 217] width 47 height 14
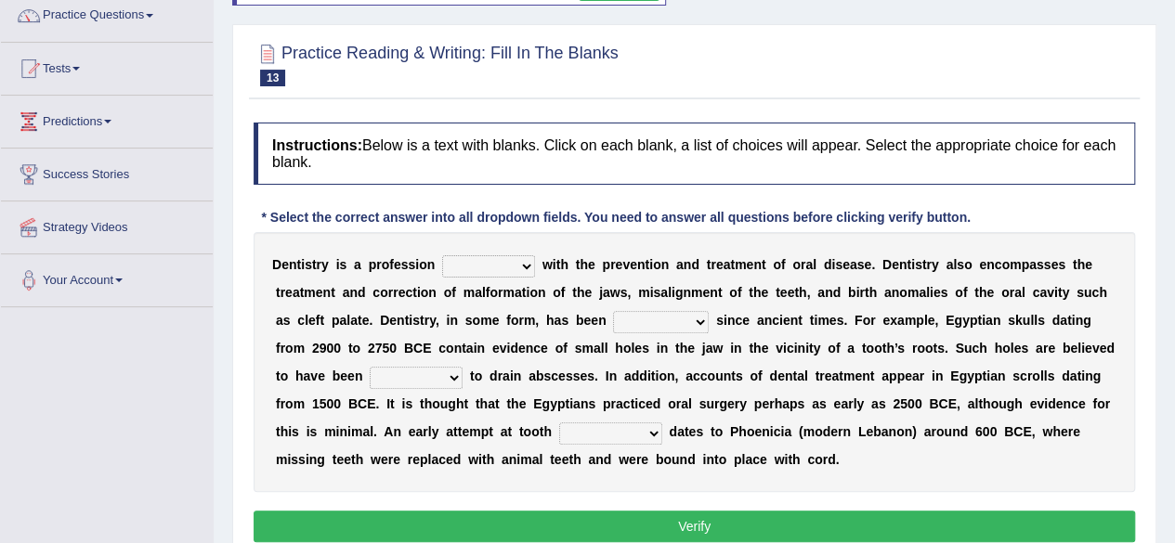
scroll to position [181, 0]
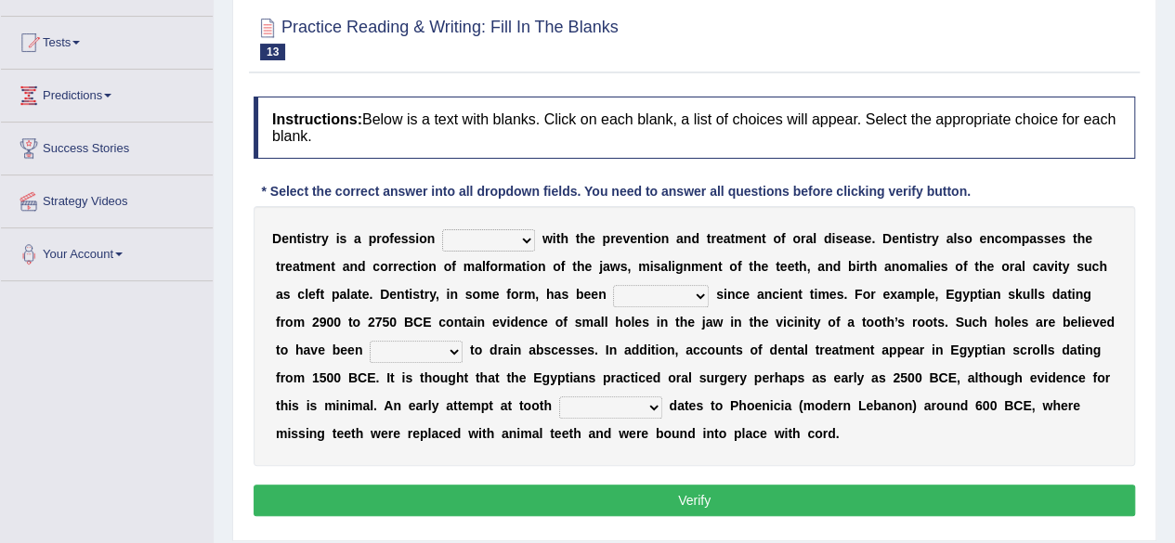
click at [474, 229] on select "agreed dealt concerned taken" at bounding box center [488, 240] width 93 height 22
select select "taken"
click at [442, 229] on select "agreed dealt concerned taken" at bounding box center [488, 240] width 93 height 22
click at [626, 300] on select "criticized replaced practiced abandoned" at bounding box center [661, 296] width 96 height 22
select select "criticized"
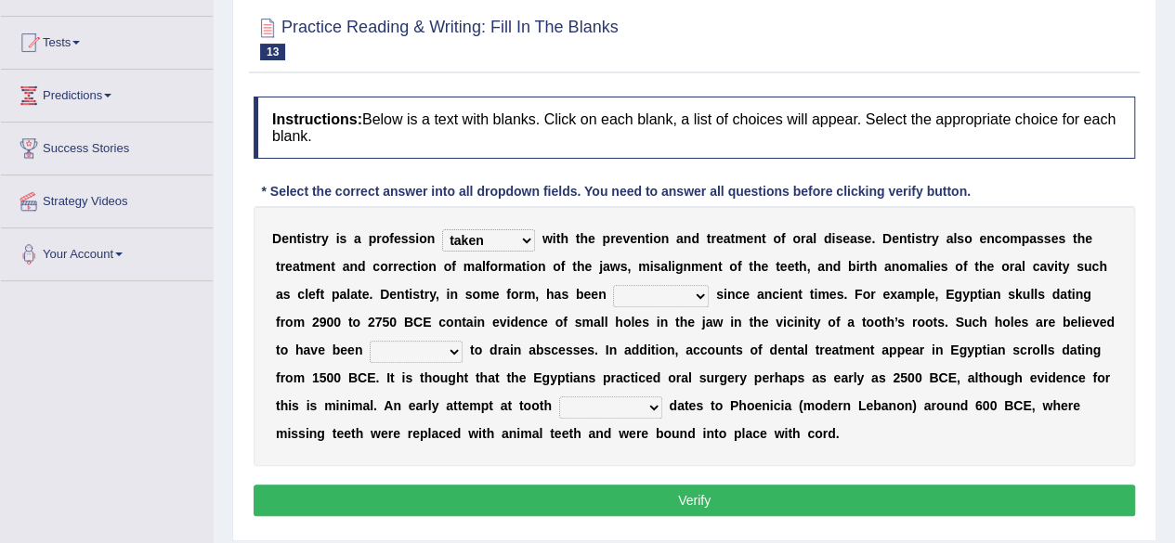
click at [613, 285] on select "criticized replaced practiced abandoned" at bounding box center [661, 296] width 96 height 22
click at [446, 352] on select "fluctuated laminated drilled sealed" at bounding box center [416, 352] width 93 height 22
select select "fluctuated"
click at [370, 341] on select "fluctuated laminated drilled sealed" at bounding box center [416, 352] width 93 height 22
click at [616, 409] on select "reparation sacrament restitution replacement" at bounding box center [610, 407] width 103 height 22
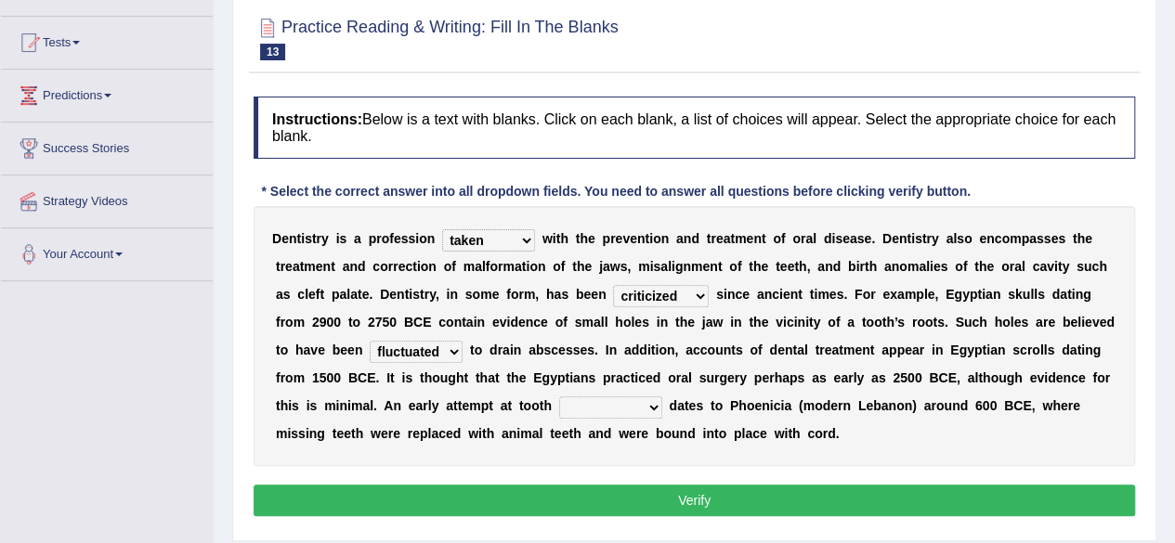
select select "restitution"
click at [559, 396] on select "reparation sacrament restitution replacement" at bounding box center [610, 407] width 103 height 22
click at [624, 487] on button "Verify" at bounding box center [693, 501] width 881 height 32
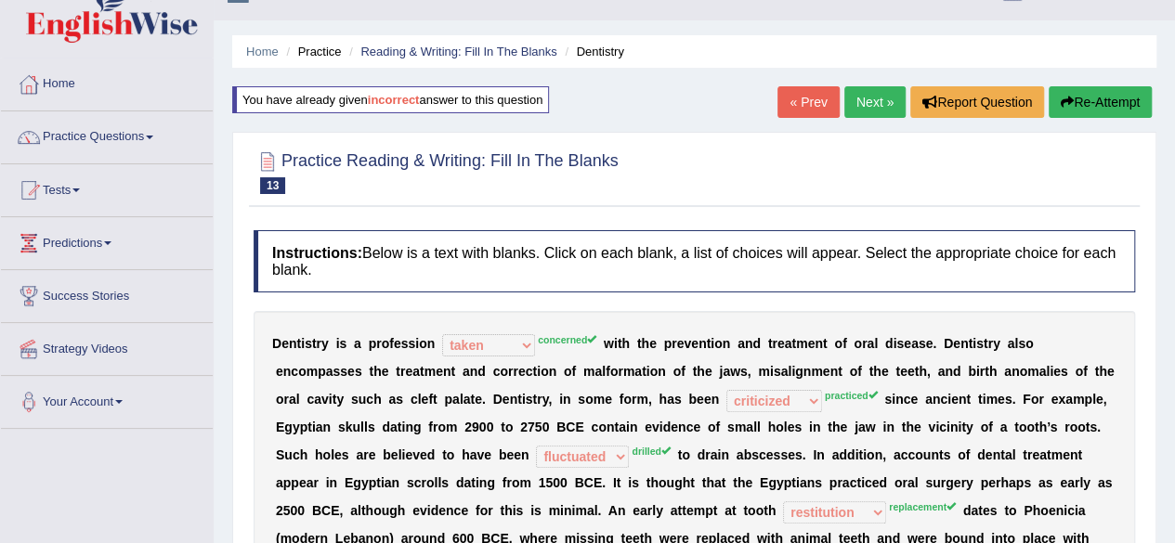
scroll to position [6, 0]
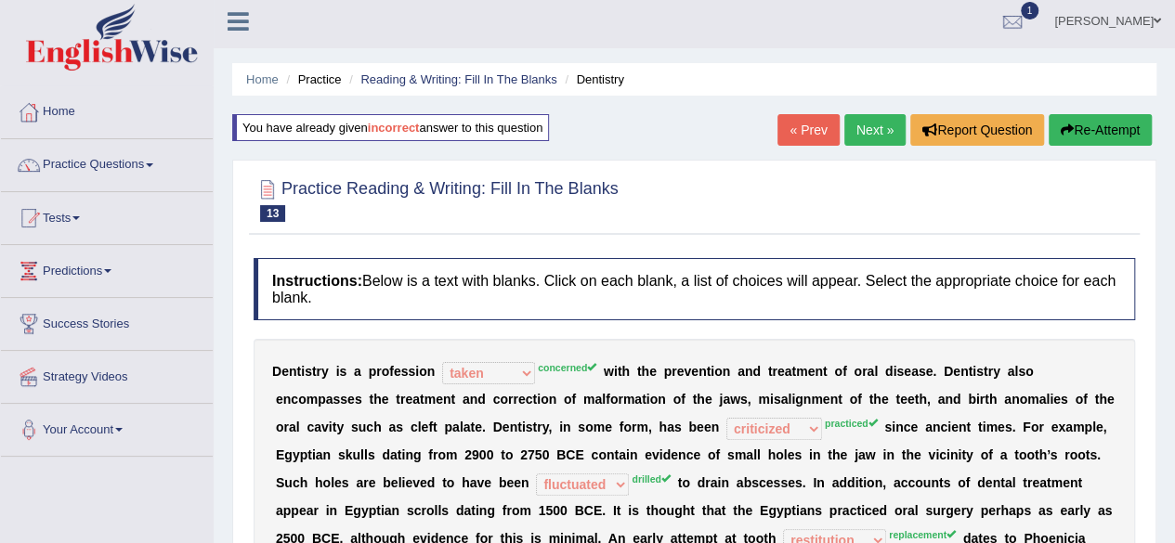
click at [854, 136] on link "Next »" at bounding box center [874, 130] width 61 height 32
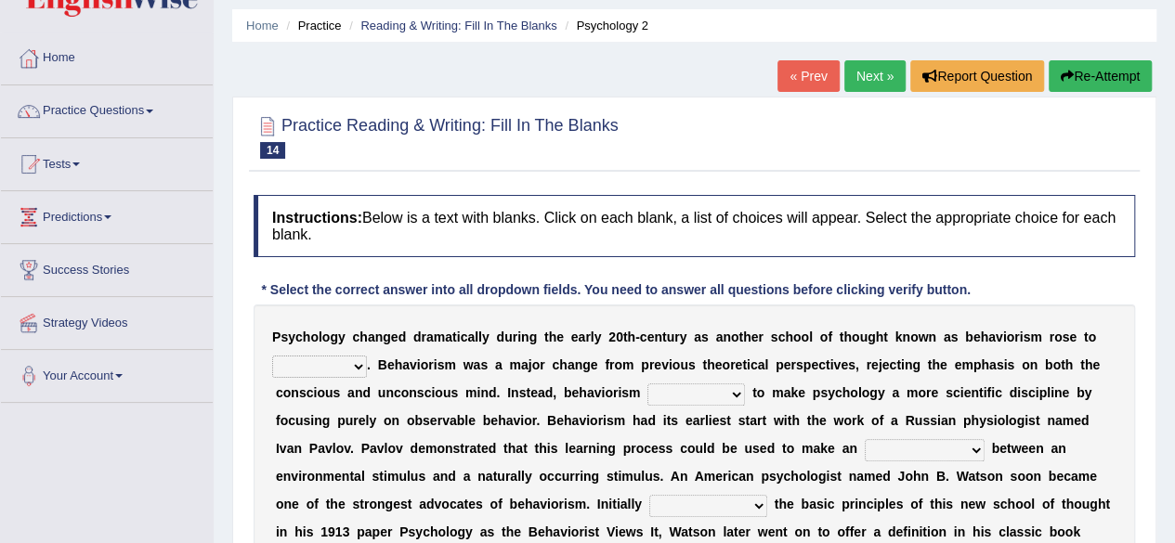
scroll to position [148, 0]
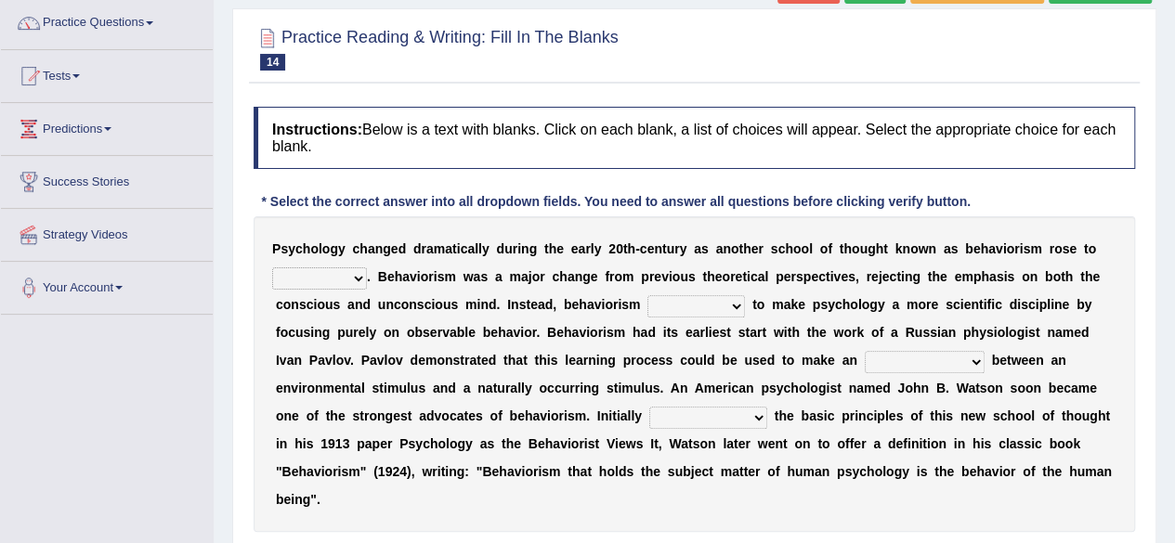
click at [342, 278] on select "dominance temptation challenge temper" at bounding box center [319, 278] width 95 height 22
select select "challenge"
click at [272, 267] on select "dominance temptation challenge temper" at bounding box center [319, 278] width 95 height 22
click at [689, 305] on select "reproached reproved strove rewove" at bounding box center [695, 306] width 97 height 22
select select "strove"
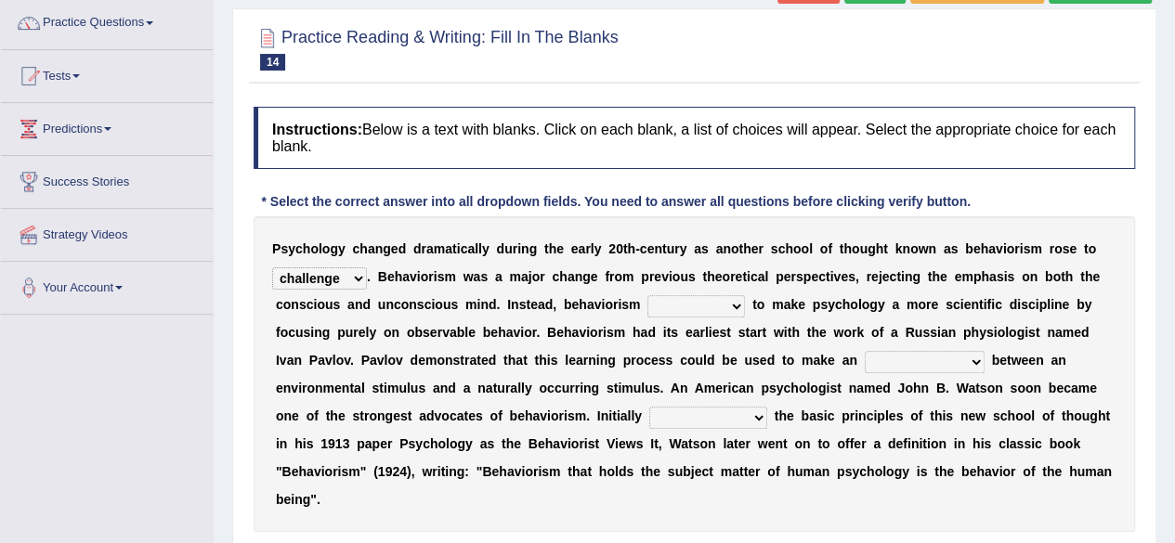
click at [647, 295] on select "reproached reproved strove rewove" at bounding box center [695, 306] width 97 height 22
click at [925, 358] on select "acclimatization association union combination" at bounding box center [924, 362] width 120 height 22
select select "combination"
click at [864, 351] on select "acclimatization association union combination" at bounding box center [924, 362] width 120 height 22
click at [740, 402] on div "P s y c h o l o g y c h a n g e d d r a m a t i c a l l y d u r i n g t h e e a…" at bounding box center [693, 374] width 881 height 316
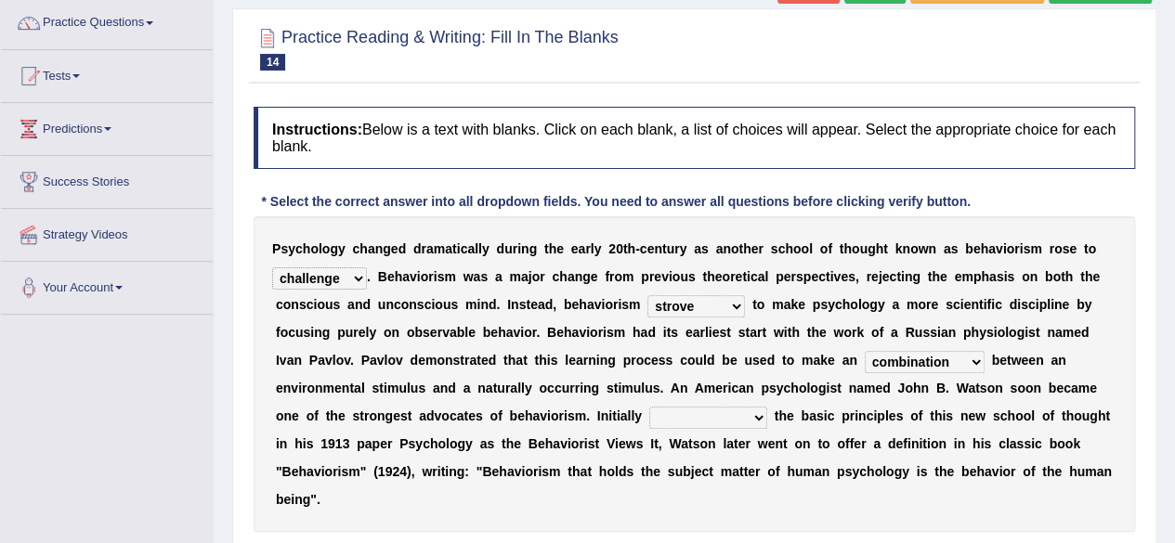
click at [739, 409] on select "questioning foreshortening unburdening outlining" at bounding box center [708, 418] width 118 height 22
select select "outlining"
click at [649, 407] on select "questioning foreshortening unburdening outlining" at bounding box center [708, 418] width 118 height 22
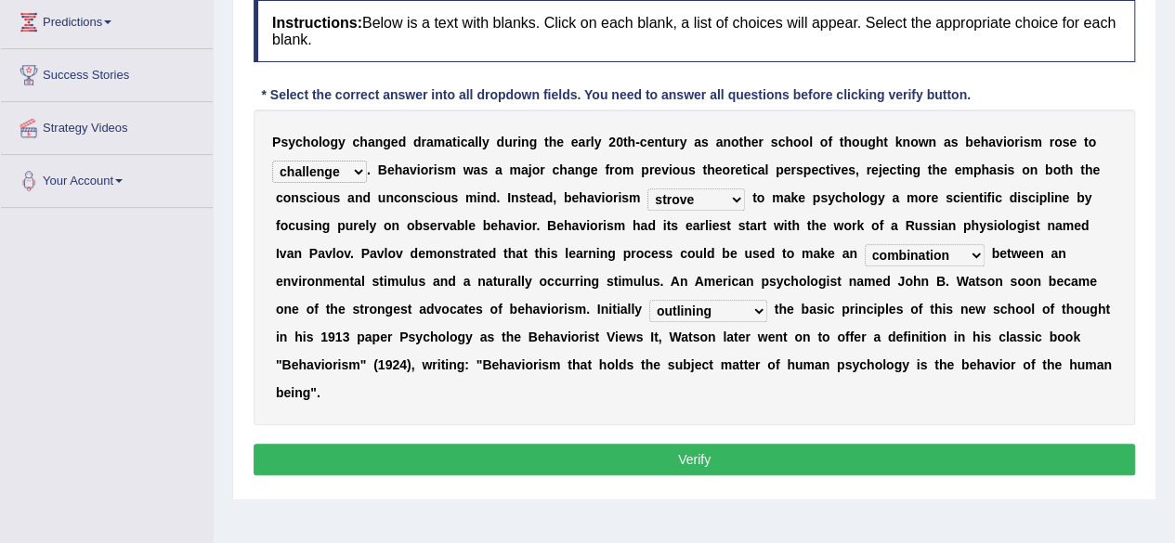
scroll to position [258, 0]
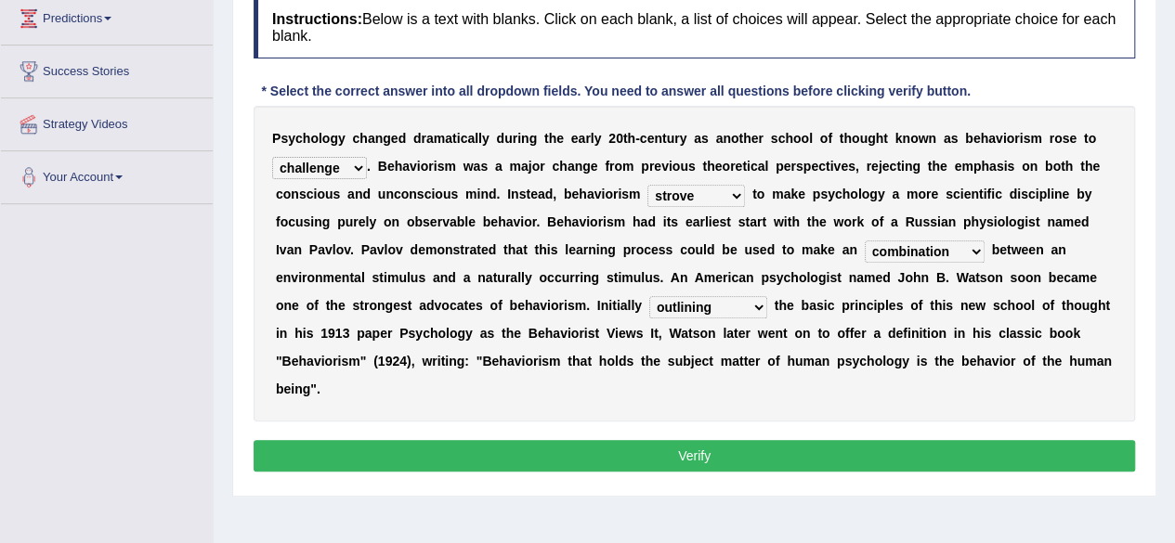
click at [429, 447] on button "Verify" at bounding box center [693, 456] width 881 height 32
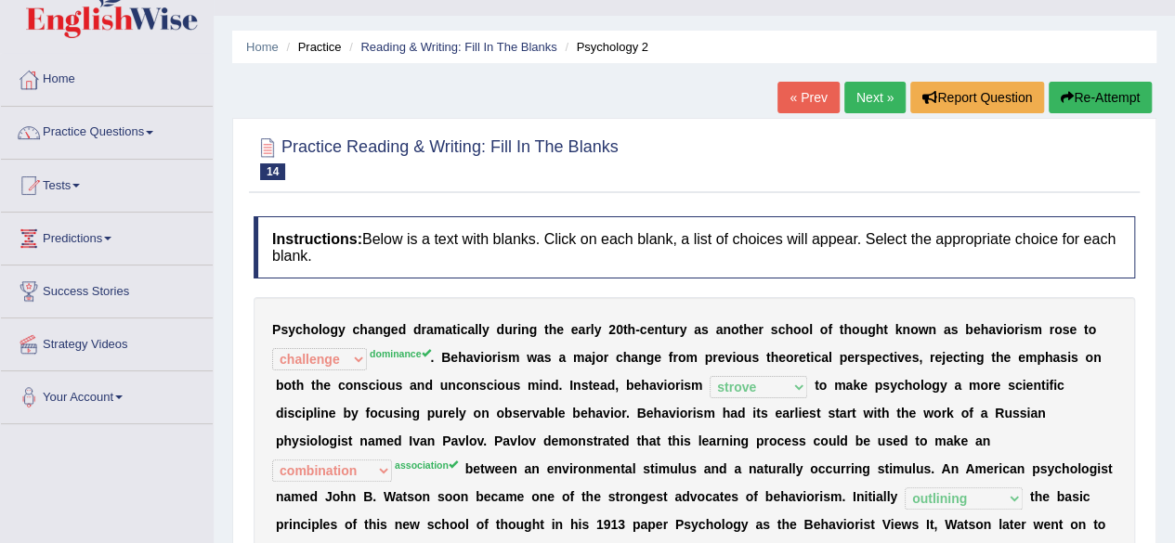
scroll to position [54, 0]
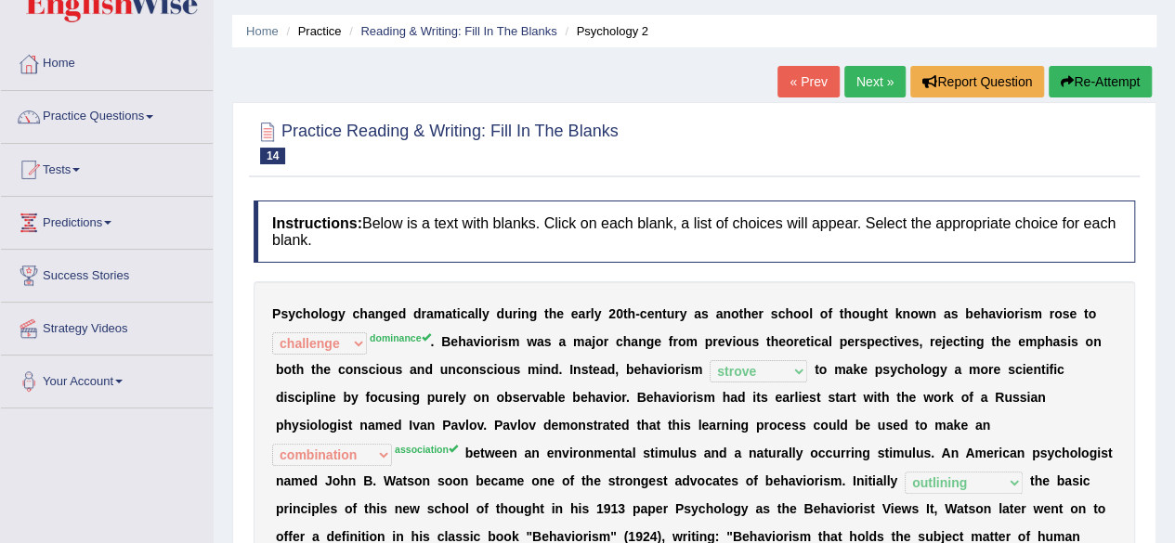
click at [867, 91] on link "Next »" at bounding box center [874, 82] width 61 height 32
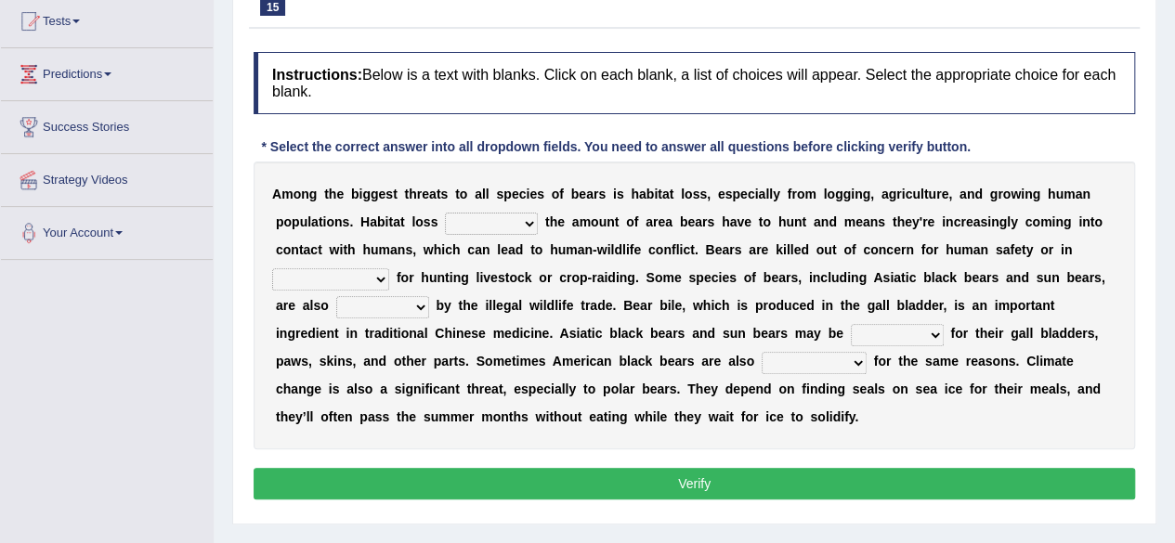
scroll to position [201, 0]
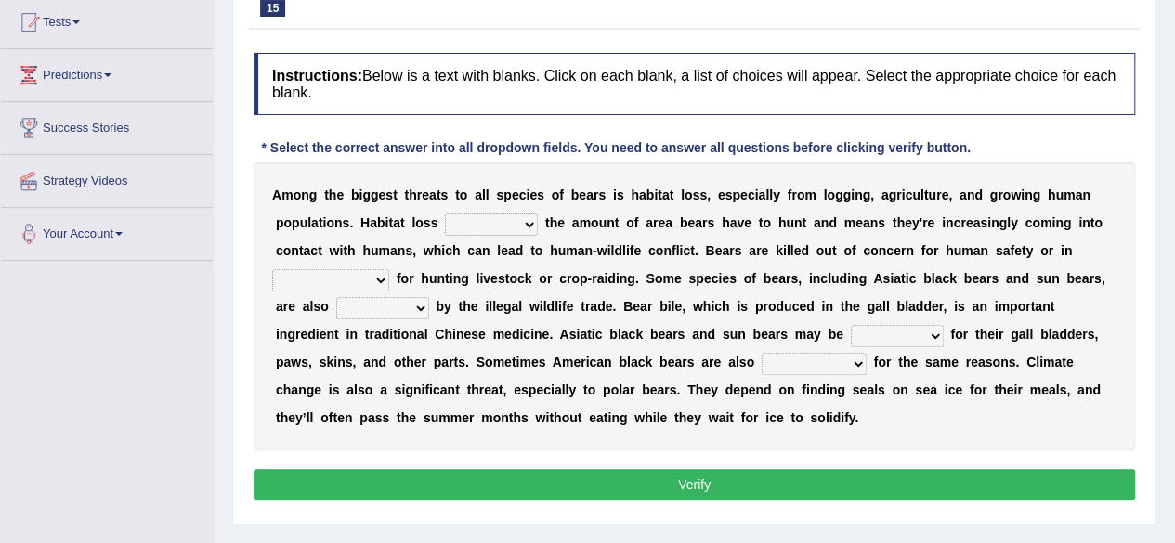
click at [500, 232] on select "increases reduces complies interacts" at bounding box center [491, 225] width 93 height 22
click at [445, 214] on select "increases reduces complies interacts" at bounding box center [491, 225] width 93 height 22
click at [501, 220] on select "increases reduces complies interacts" at bounding box center [491, 225] width 93 height 22
click at [445, 214] on select "increases reduces complies interacts" at bounding box center [491, 225] width 93 height 22
click at [513, 229] on select "increases reduces complies interacts" at bounding box center [491, 225] width 93 height 22
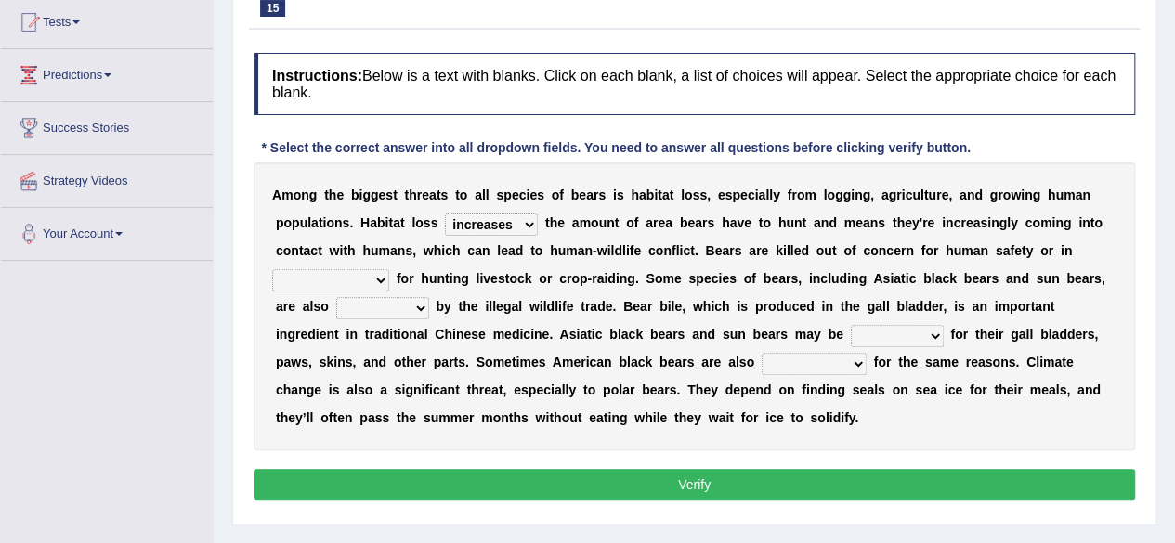
select select "interacts"
click at [445, 214] on select "increases reduces complies interacts" at bounding box center [491, 225] width 93 height 22
click at [353, 281] on select "coalition retaliation appreciation disinformation" at bounding box center [330, 280] width 117 height 22
select select "coalition"
click at [272, 269] on select "coalition retaliation appreciation disinformation" at bounding box center [330, 280] width 117 height 22
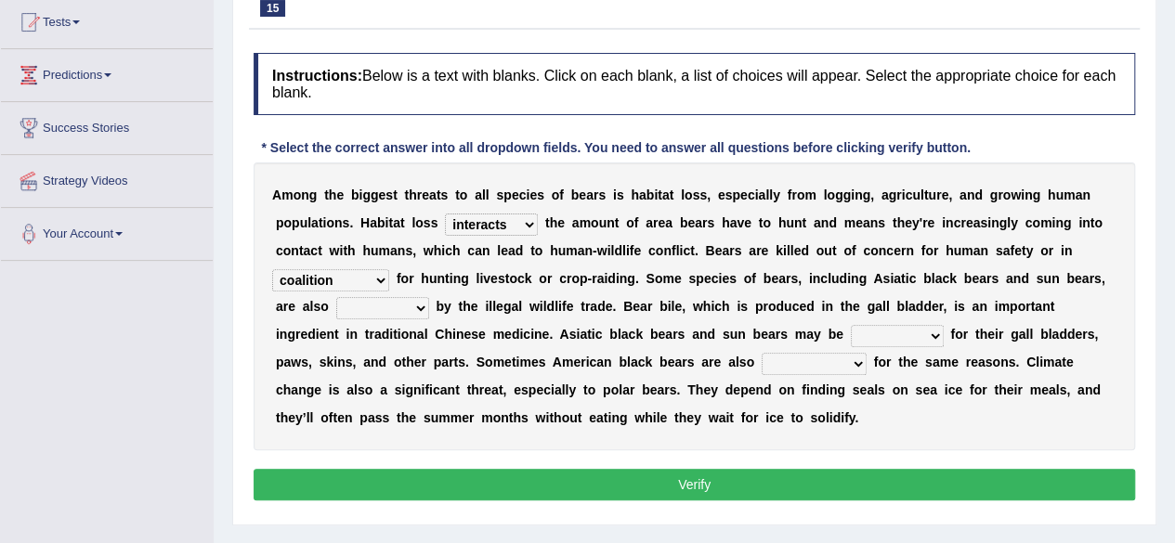
click at [881, 331] on select "poached squelched coached blenched" at bounding box center [897, 336] width 93 height 22
select select "squelched"
click at [851, 325] on select "poached squelched coached blenched" at bounding box center [897, 336] width 93 height 22
click at [793, 369] on select "begot foreseen encountered targeted" at bounding box center [813, 364] width 105 height 22
select select "targeted"
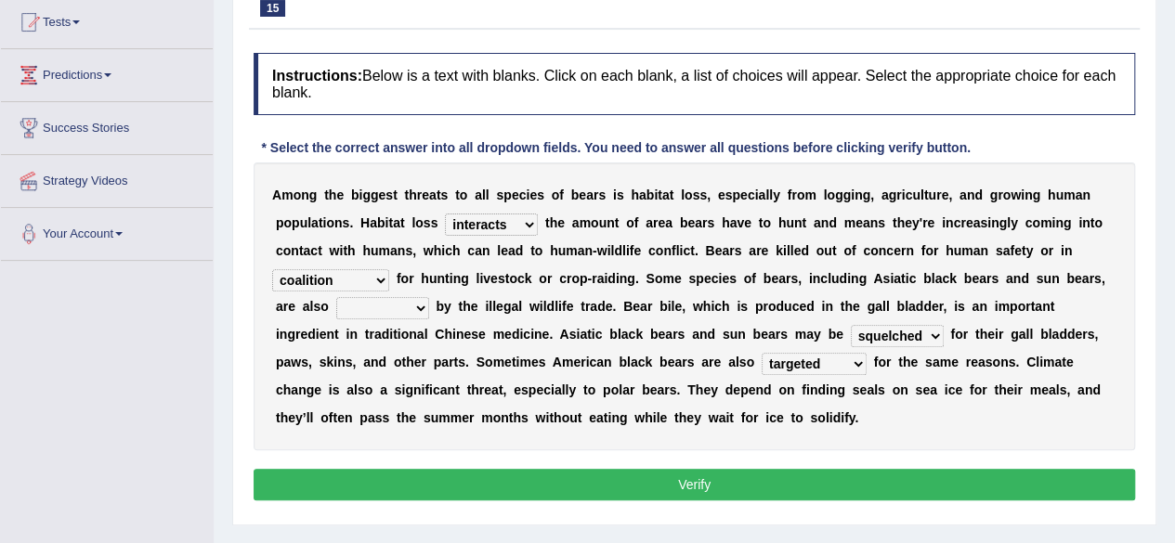
click at [761, 353] on select "begot foreseen encountered targeted" at bounding box center [813, 364] width 105 height 22
click at [774, 471] on button "Verify" at bounding box center [693, 485] width 881 height 32
click at [381, 307] on select "protected prohibited fattened threatened" at bounding box center [382, 308] width 93 height 22
select select "protected"
click at [336, 297] on select "protected prohibited fattened threatened" at bounding box center [382, 308] width 93 height 22
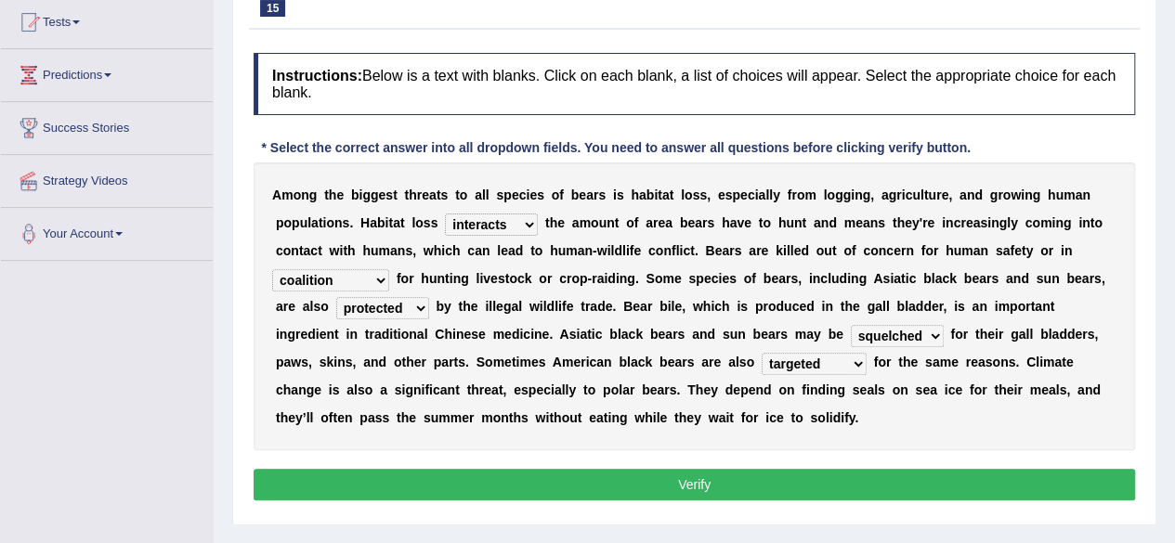
click at [345, 487] on button "Verify" at bounding box center [693, 485] width 881 height 32
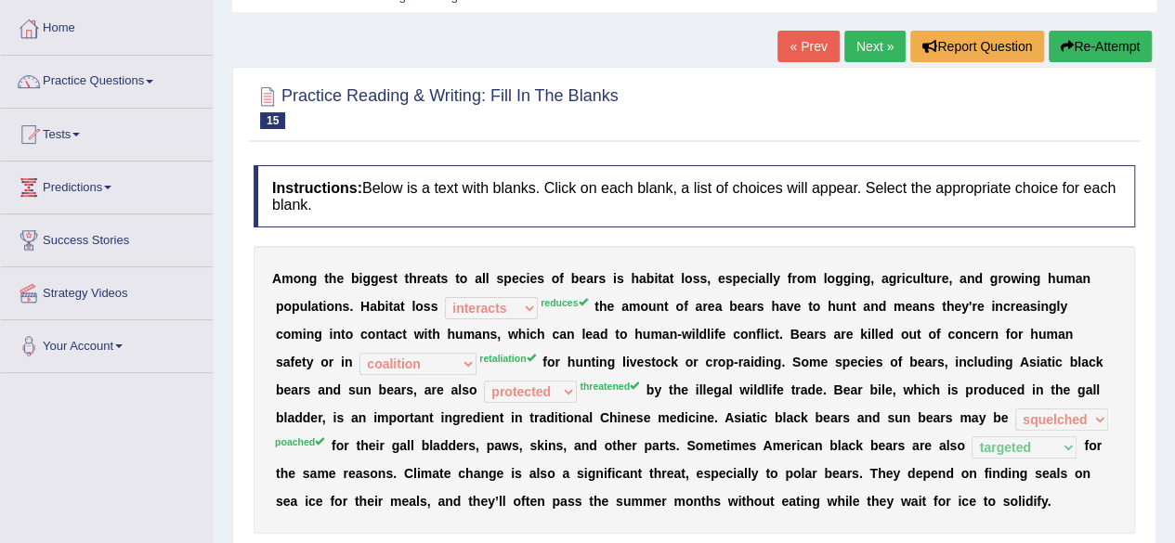
scroll to position [0, 0]
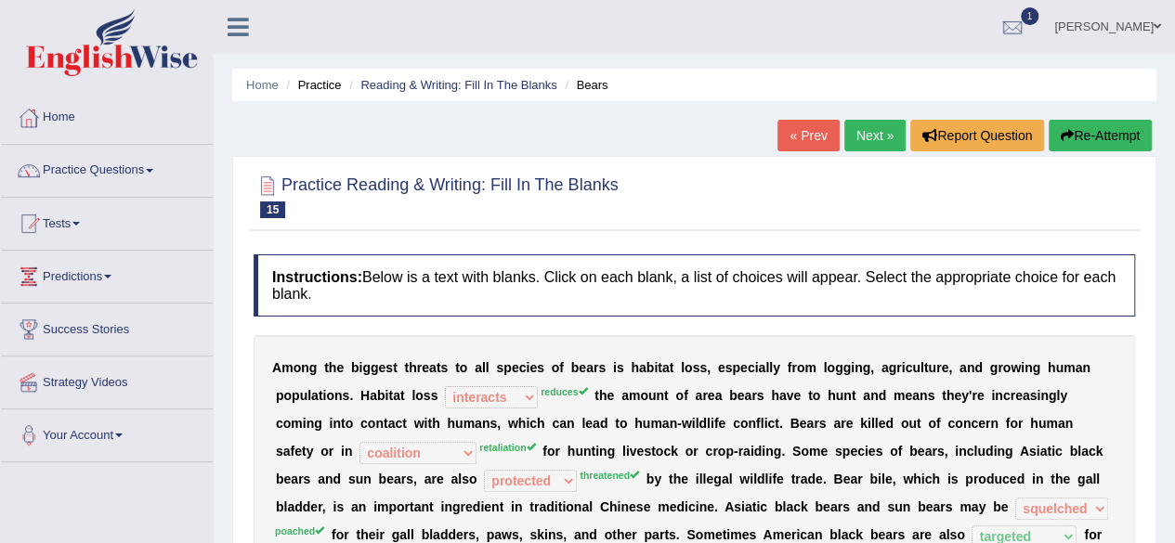
click at [876, 139] on link "Next »" at bounding box center [874, 136] width 61 height 32
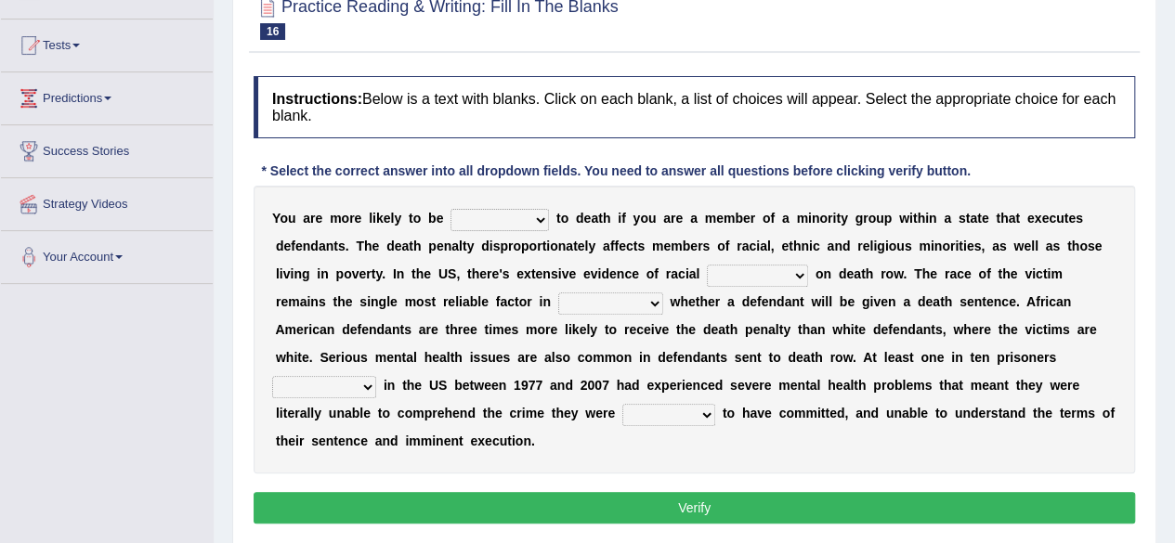
click at [526, 227] on select "penalized blamed complained sentenced" at bounding box center [499, 220] width 98 height 22
click at [450, 209] on select "penalized blamed complained sentenced" at bounding box center [499, 220] width 98 height 22
click at [494, 213] on select "penalized blamed complained sentenced" at bounding box center [499, 220] width 98 height 22
click at [450, 209] on select "penalized blamed complained sentenced" at bounding box center [499, 220] width 98 height 22
click at [475, 210] on select "penalized blamed complained sentenced" at bounding box center [499, 220] width 98 height 22
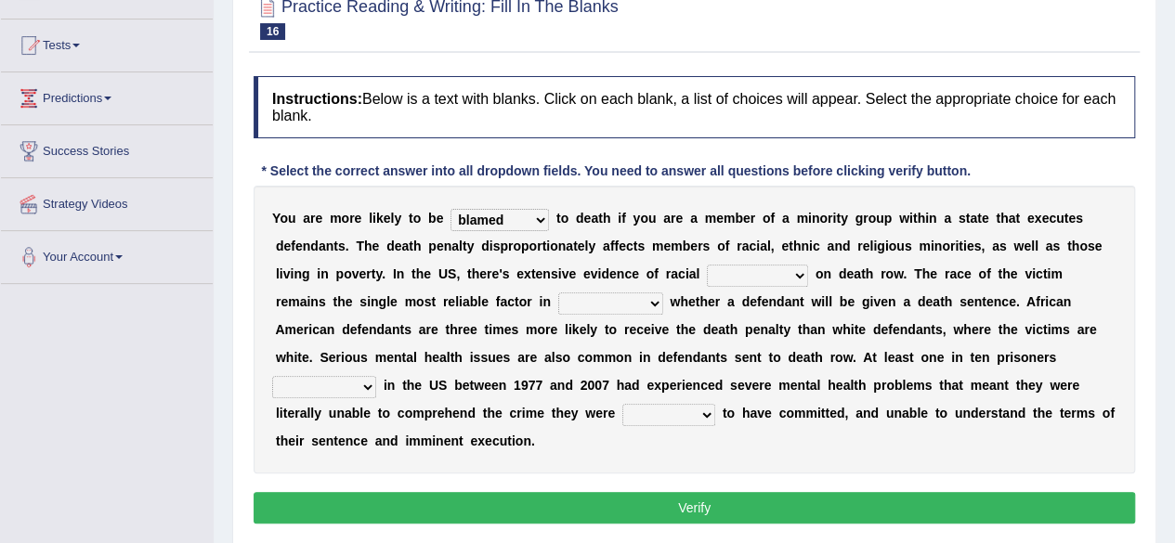
click at [488, 220] on select "penalized blamed complained sentenced" at bounding box center [499, 220] width 98 height 22
click at [450, 209] on select "penalized blamed complained sentenced" at bounding box center [499, 220] width 98 height 22
click at [503, 218] on select "penalized blamed complained sentenced" at bounding box center [499, 220] width 98 height 22
select select "penalized"
click at [450, 209] on select "penalized blamed complained sentenced" at bounding box center [499, 220] width 98 height 22
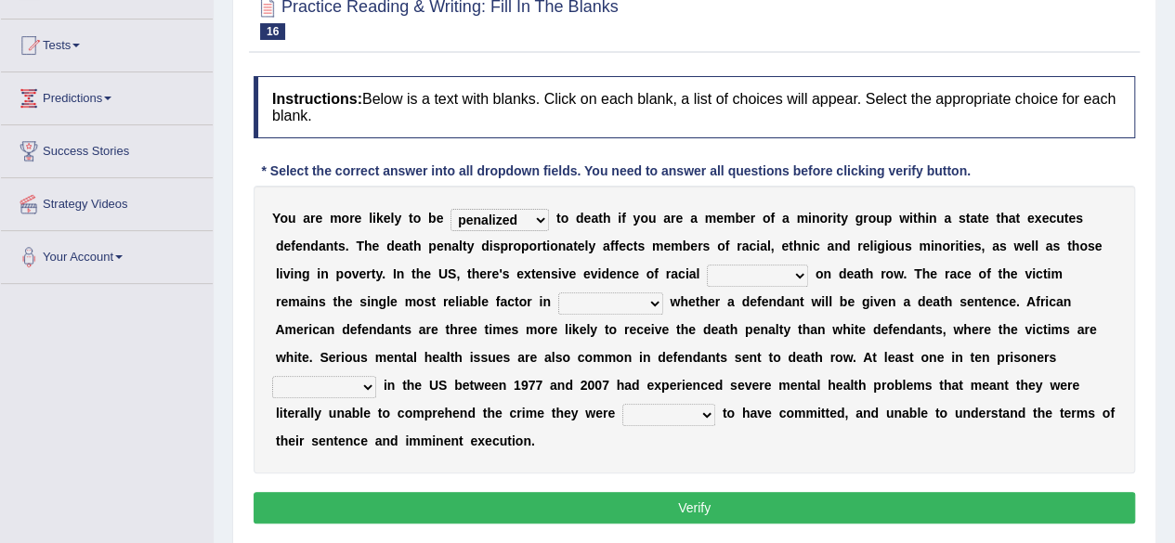
click at [735, 270] on select "bias equality appearance background" at bounding box center [757, 276] width 101 height 22
click at [290, 379] on select "electrocuted persecuted executed captured" at bounding box center [324, 387] width 104 height 22
click at [306, 357] on b "e" at bounding box center [305, 357] width 7 height 15
click at [733, 265] on select "bias equality appearance background" at bounding box center [757, 276] width 101 height 22
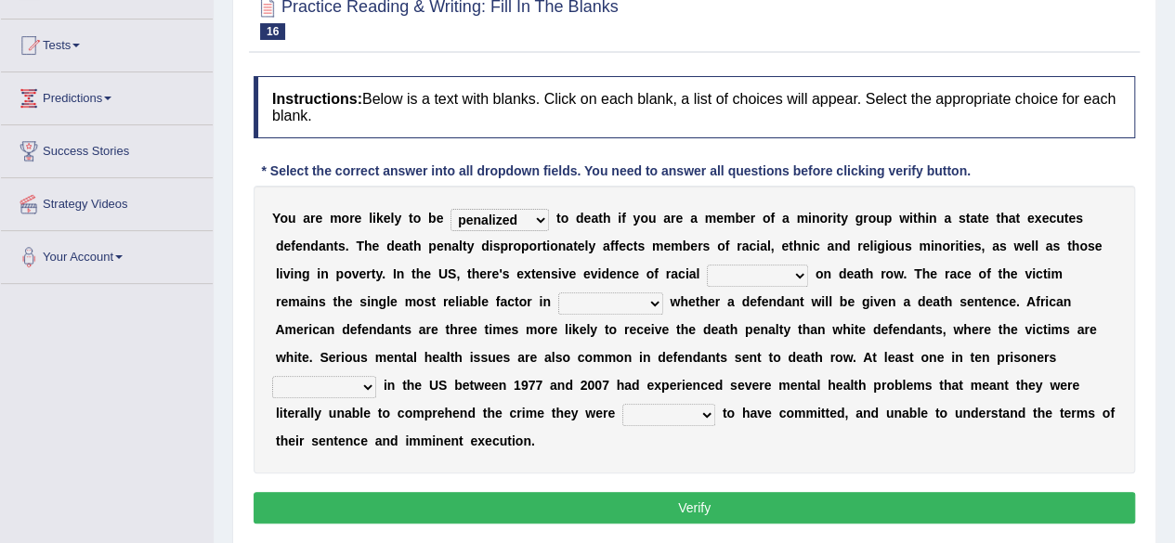
click at [733, 265] on select "bias equality appearance background" at bounding box center [757, 276] width 101 height 22
select select "bias"
click at [707, 265] on select "bias equality appearance background" at bounding box center [757, 276] width 101 height 22
click at [648, 292] on select "determining adjoining undermining examining" at bounding box center [610, 303] width 105 height 22
select select "examining"
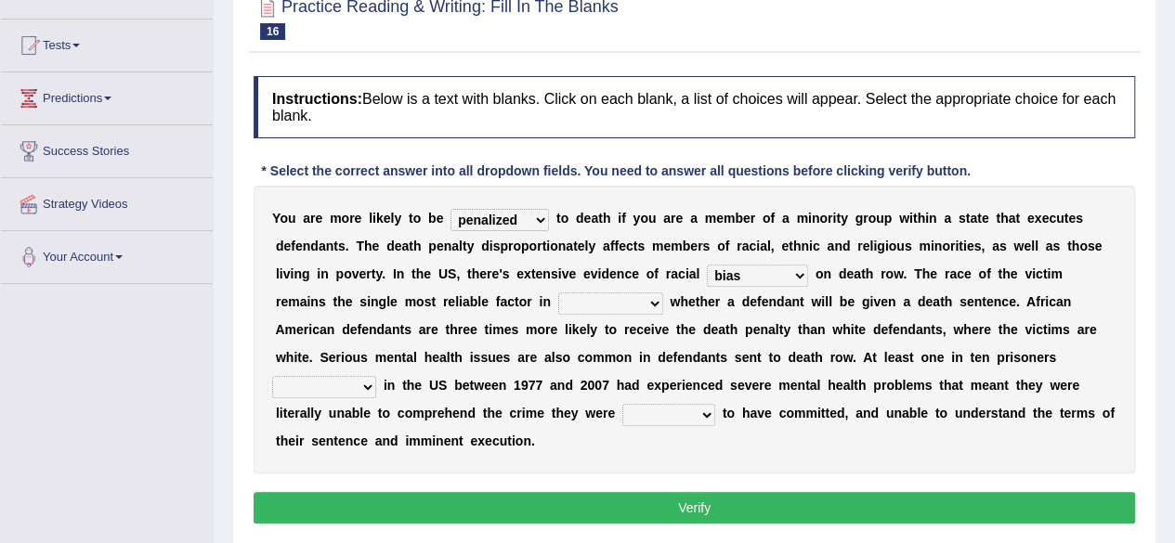
click at [558, 292] on select "determining adjoining undermining examining" at bounding box center [610, 303] width 105 height 22
click at [668, 411] on select "alleged acclaimed persuaded claimed" at bounding box center [668, 415] width 93 height 22
select select "claimed"
click at [622, 404] on select "alleged acclaimed persuaded claimed" at bounding box center [668, 415] width 93 height 22
click at [635, 492] on button "Verify" at bounding box center [693, 508] width 881 height 32
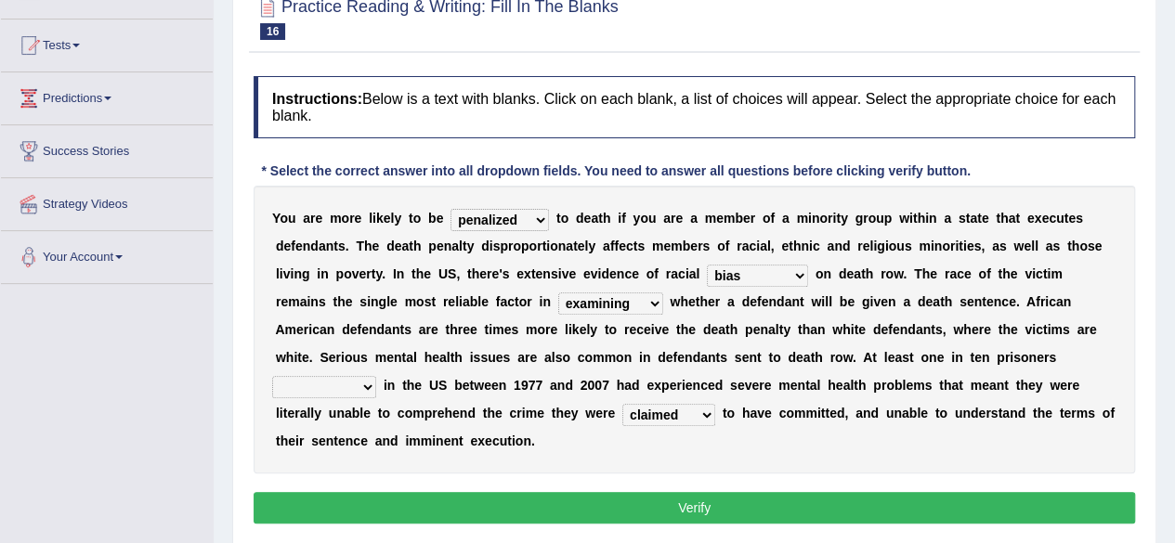
click at [306, 377] on select "electrocuted persecuted executed captured" at bounding box center [324, 387] width 104 height 22
select select "captured"
click at [272, 376] on select "electrocuted persecuted executed captured" at bounding box center [324, 387] width 104 height 22
click at [310, 500] on button "Verify" at bounding box center [693, 508] width 881 height 32
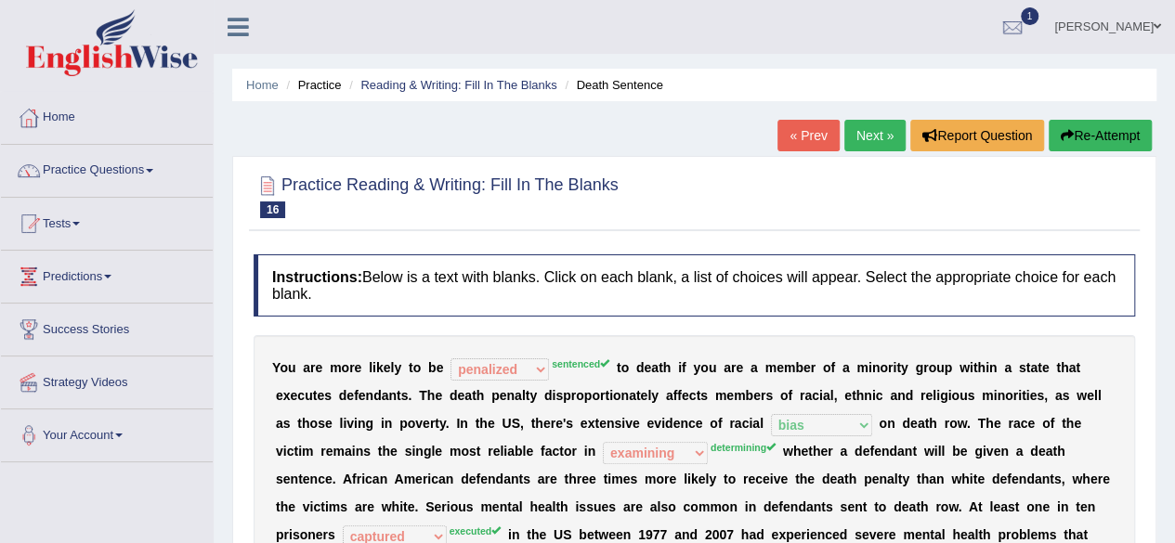
click at [865, 143] on link "Next »" at bounding box center [874, 136] width 61 height 32
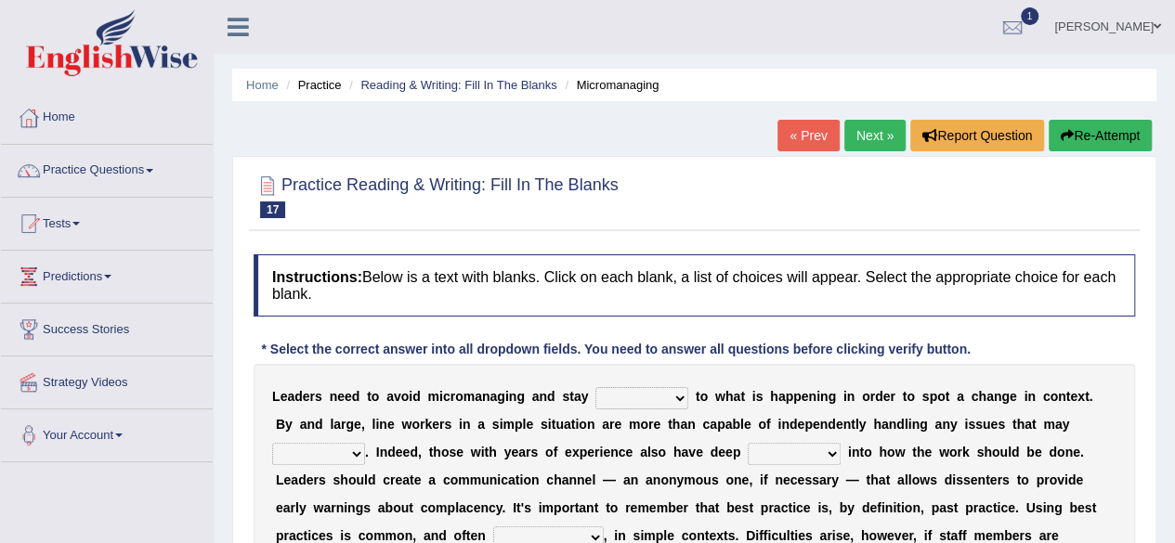
click at [851, 149] on link "Next »" at bounding box center [874, 136] width 61 height 32
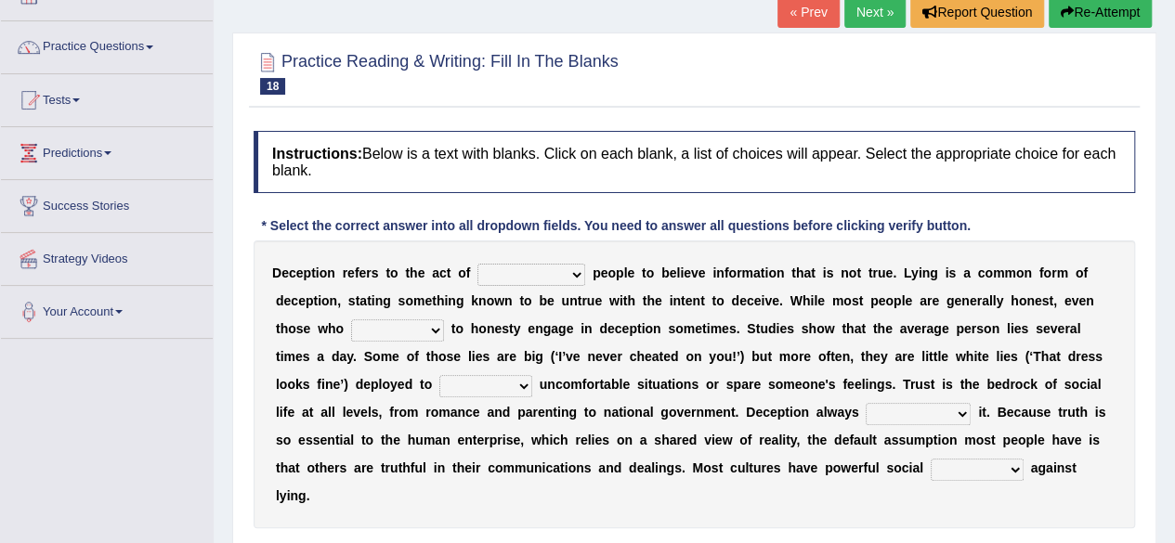
scroll to position [171, 0]
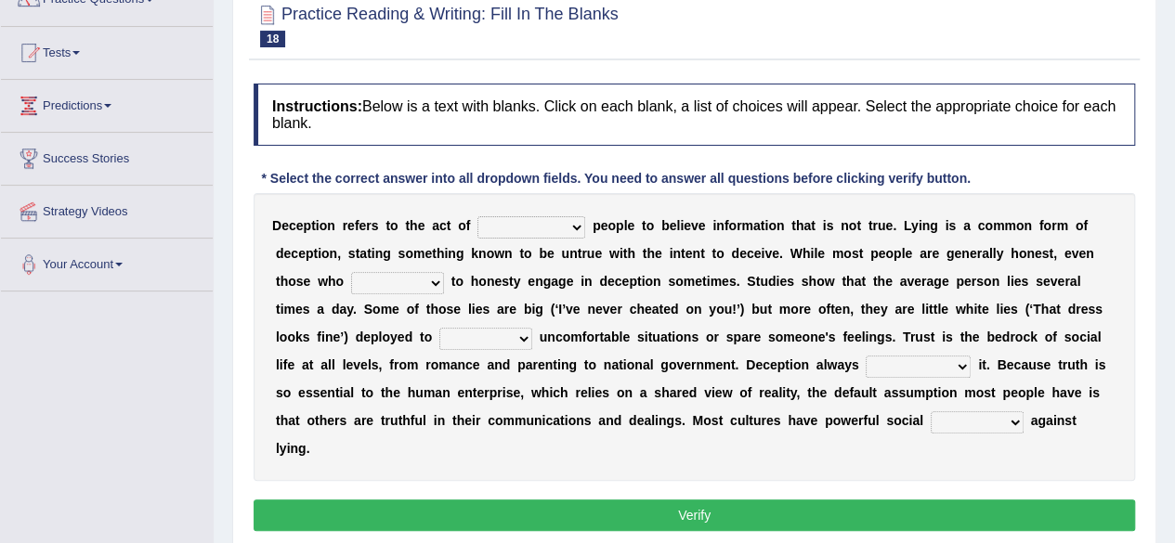
click at [565, 223] on select "discouraging forbidding detecting encouraging" at bounding box center [531, 227] width 108 height 22
select select "discouraging"
click at [477, 216] on select "discouraging forbidding detecting encouraging" at bounding box center [531, 227] width 108 height 22
click at [433, 277] on select "describe prescribe inscribe subscribe" at bounding box center [397, 283] width 93 height 22
select select "describe"
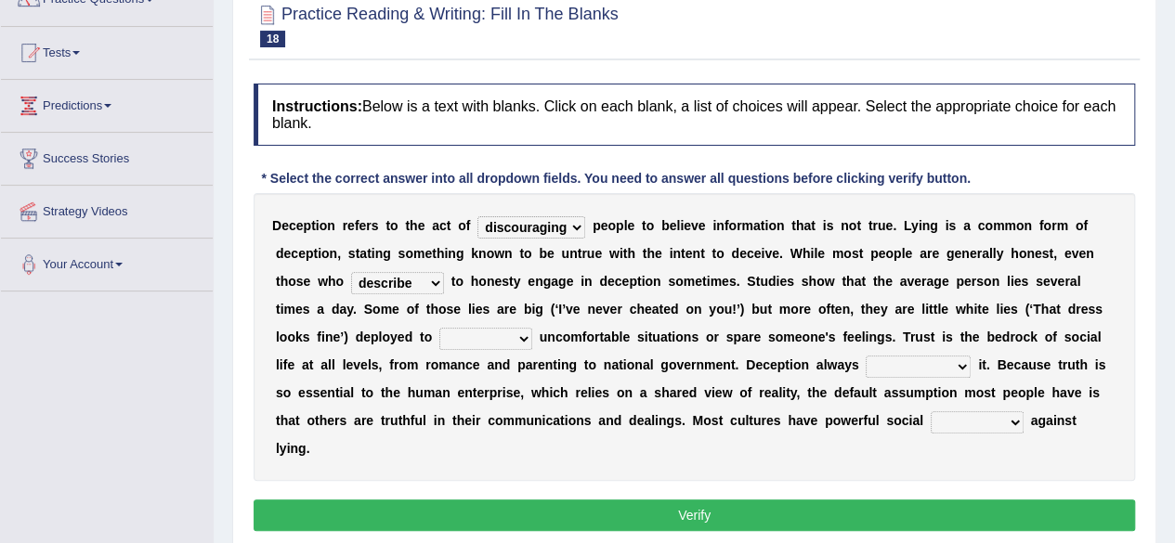
click at [351, 272] on select "describe prescribe inscribe subscribe" at bounding box center [397, 283] width 93 height 22
click at [487, 350] on div "D e c e p t i o n r e f e r s t o t h e a c t o f discouraging forbidding detec…" at bounding box center [693, 337] width 881 height 288
click at [489, 330] on select "contest illuminate disguise avoid" at bounding box center [485, 339] width 93 height 22
select select "avoid"
click at [439, 328] on select "contest illuminate disguise avoid" at bounding box center [485, 339] width 93 height 22
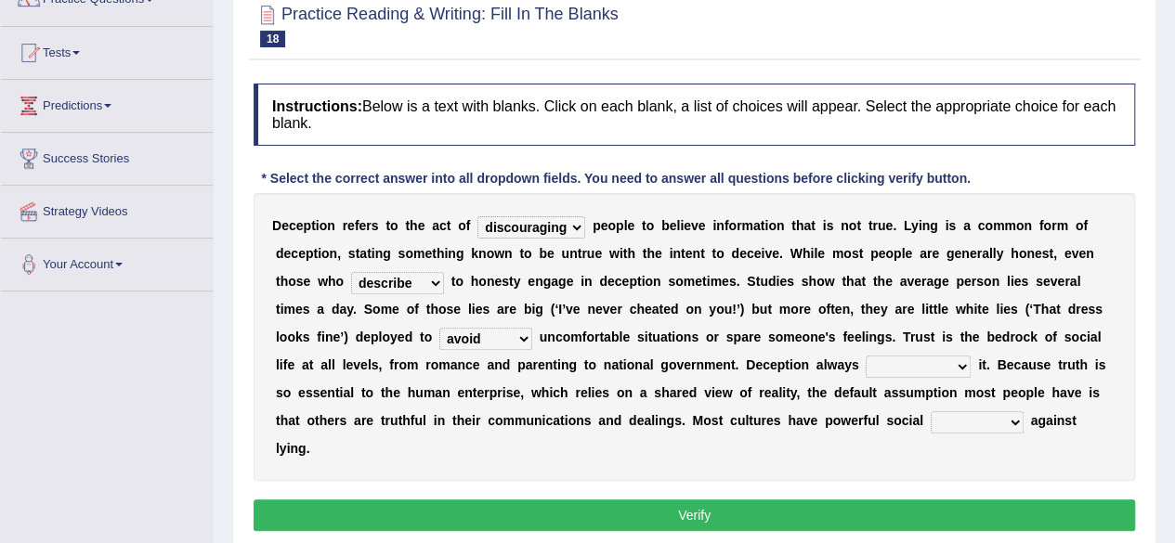
click at [926, 373] on select "undermines underscores undertakes underwrites" at bounding box center [917, 367] width 105 height 22
select select "undermines"
click at [865, 356] on select "undermines underscores undertakes underwrites" at bounding box center [917, 367] width 105 height 22
click at [979, 421] on select "ejections sanctions fractions inductions" at bounding box center [976, 422] width 93 height 22
select select "fractions"
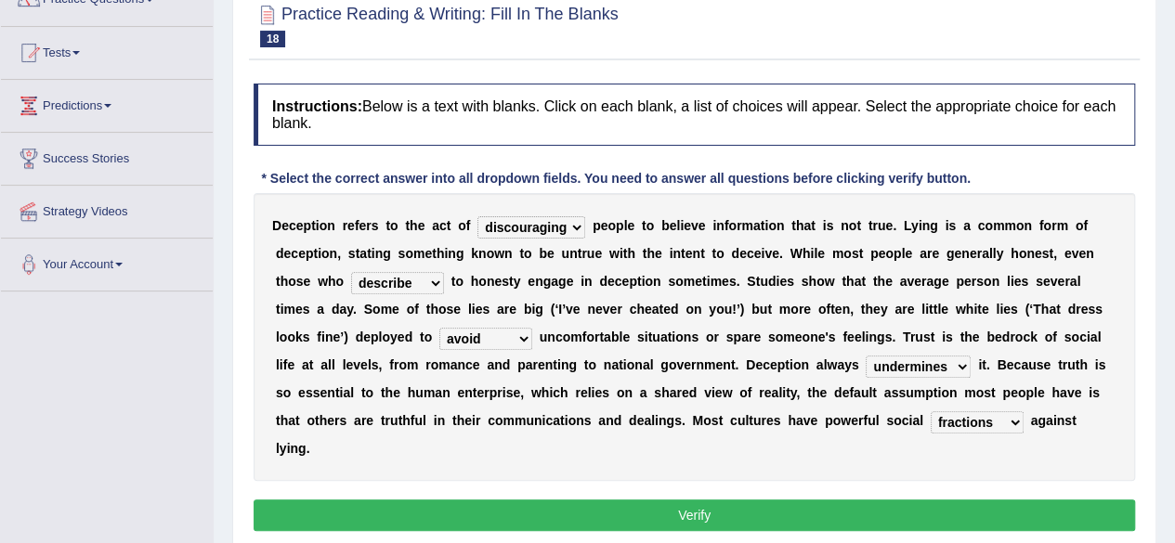
click at [930, 411] on select "ejections sanctions fractions inductions" at bounding box center [976, 422] width 93 height 22
click at [864, 513] on button "Verify" at bounding box center [693, 516] width 881 height 32
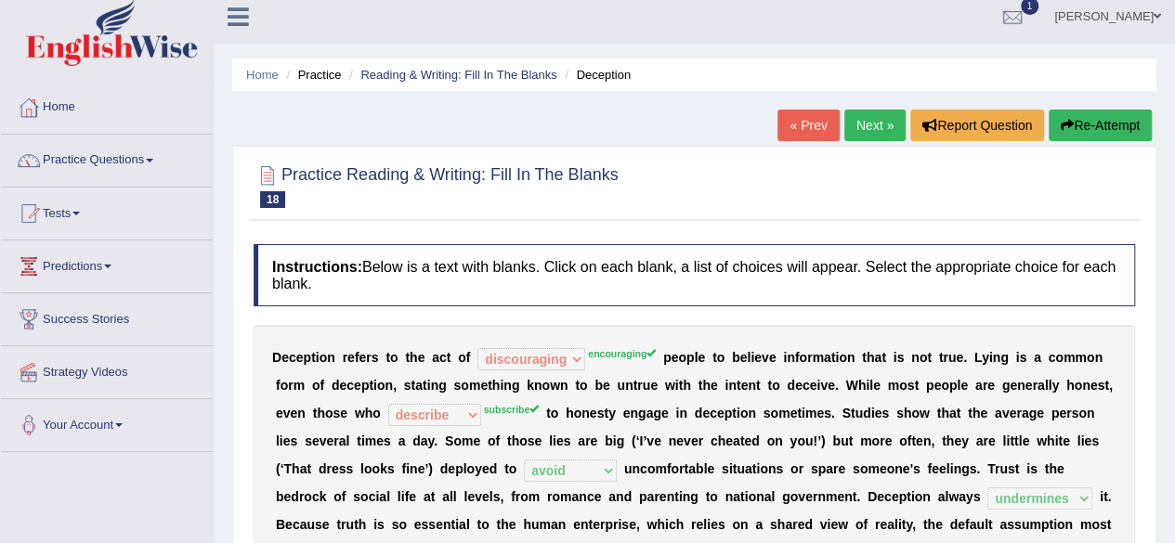
scroll to position [0, 0]
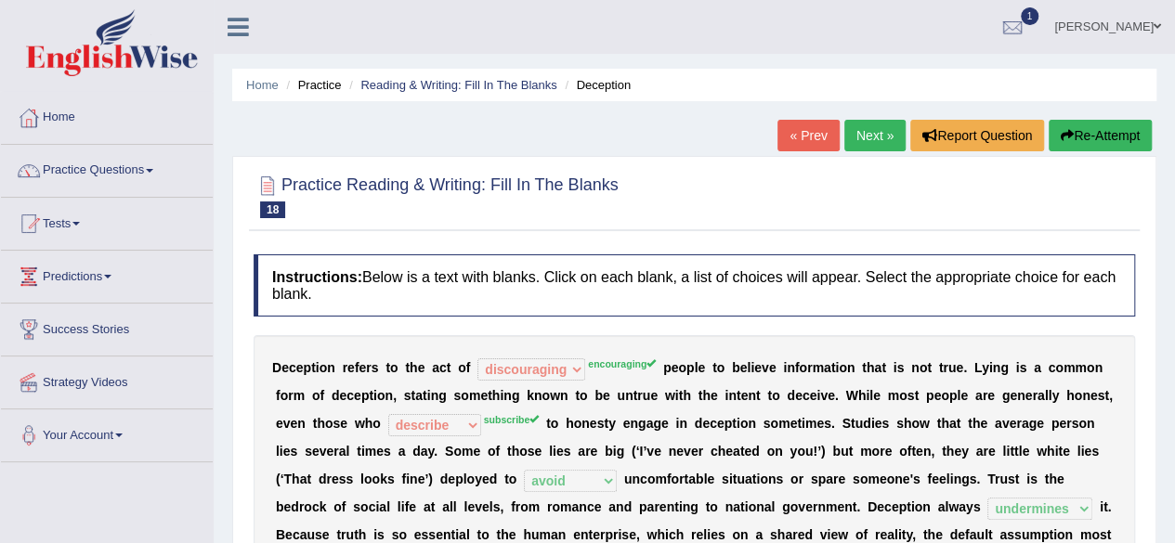
click at [871, 124] on link "Next »" at bounding box center [874, 136] width 61 height 32
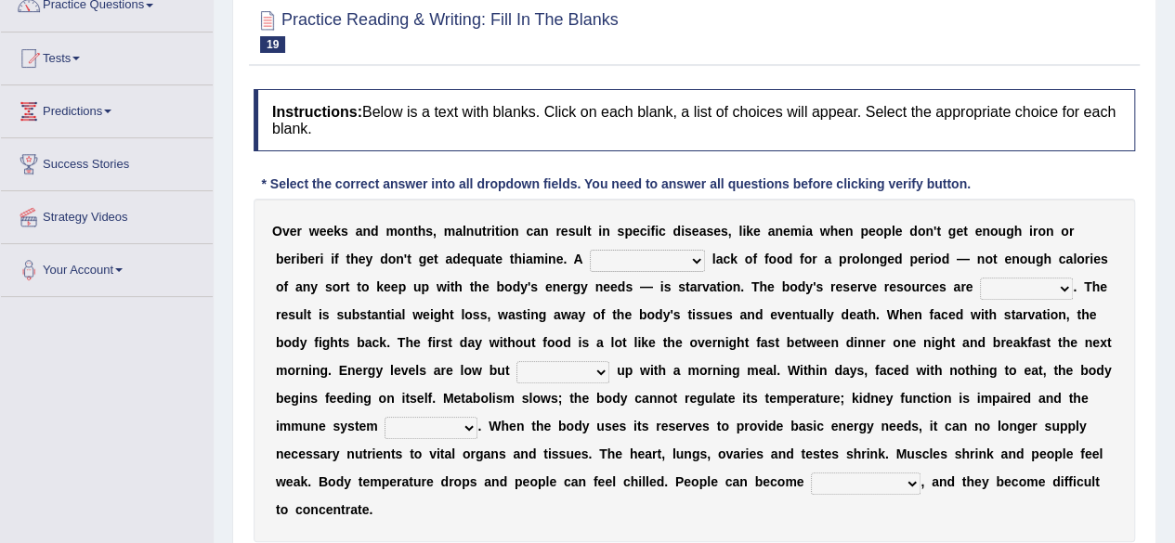
scroll to position [165, 0]
click at [628, 255] on select "severe distinguishing proper distinctive" at bounding box center [647, 261] width 115 height 22
click at [590, 250] on select "severe distinguishing proper distinctive" at bounding box center [647, 261] width 115 height 22
click at [663, 259] on select "severe distinguishing proper distinctive" at bounding box center [647, 261] width 115 height 22
click at [590, 250] on select "severe distinguishing proper distinctive" at bounding box center [647, 261] width 115 height 22
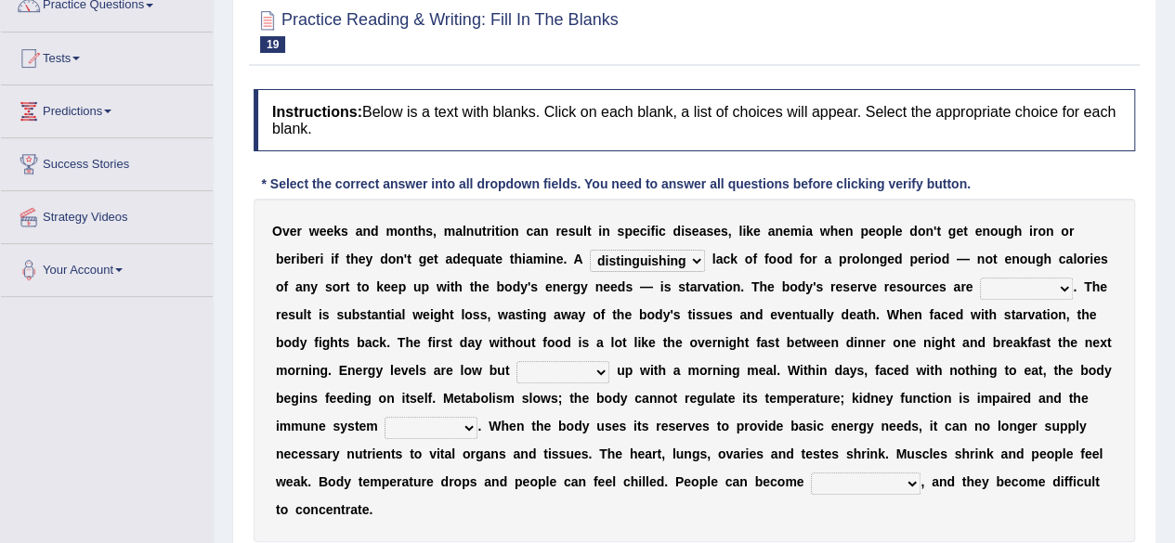
click at [654, 257] on select "severe distinguishing proper distinctive" at bounding box center [647, 261] width 115 height 22
select select "proper"
click at [590, 250] on select "severe distinguishing proper distinctive" at bounding box center [647, 261] width 115 height 22
click at [658, 259] on select "severe distinguishing proper distinctive" at bounding box center [647, 261] width 115 height 22
click at [839, 279] on b "e" at bounding box center [838, 286] width 7 height 15
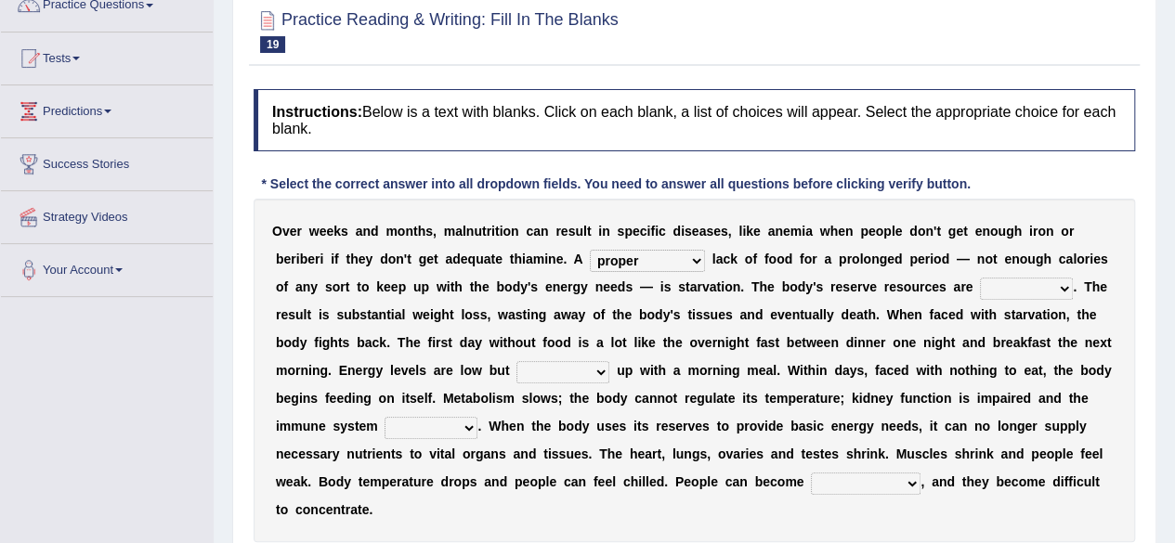
click at [1003, 280] on select "obsoleted depleted pelleted deleted" at bounding box center [1026, 289] width 93 height 22
select select "obsoleted"
click at [980, 278] on select "obsoleted depleted pelleted deleted" at bounding box center [1026, 289] width 93 height 22
click at [570, 376] on select "feed come chill pick" at bounding box center [562, 372] width 93 height 22
click at [487, 395] on b "o" at bounding box center [484, 398] width 8 height 15
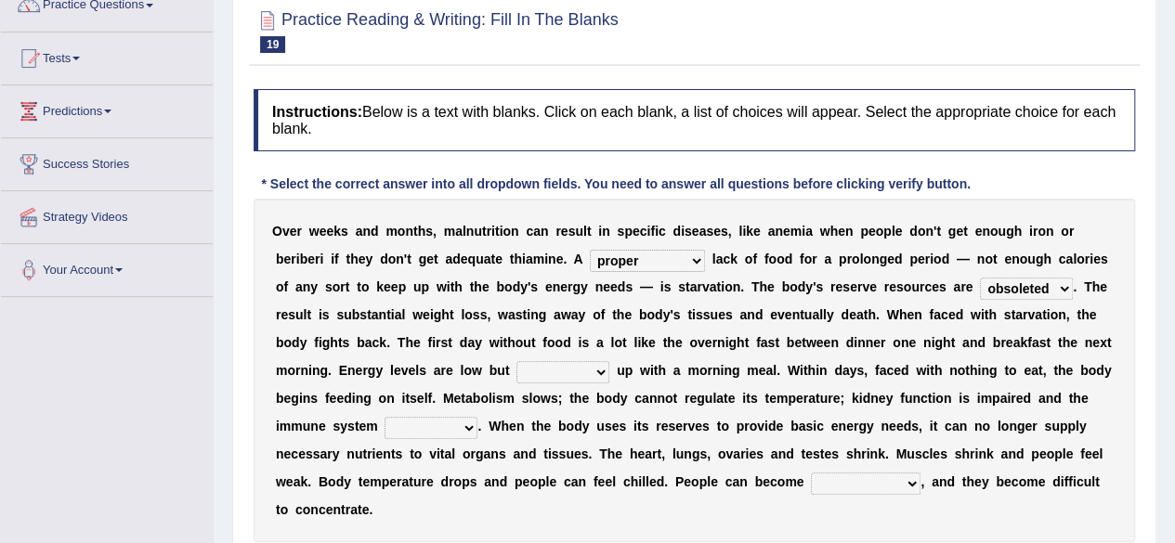
click at [548, 361] on select "feed come chill pick" at bounding box center [562, 372] width 93 height 22
select select "chill"
click at [516, 361] on select "feed come chill pick" at bounding box center [562, 372] width 93 height 22
click at [465, 418] on select "deepens deafens weakens surpasses" at bounding box center [430, 428] width 93 height 22
select select "weakens"
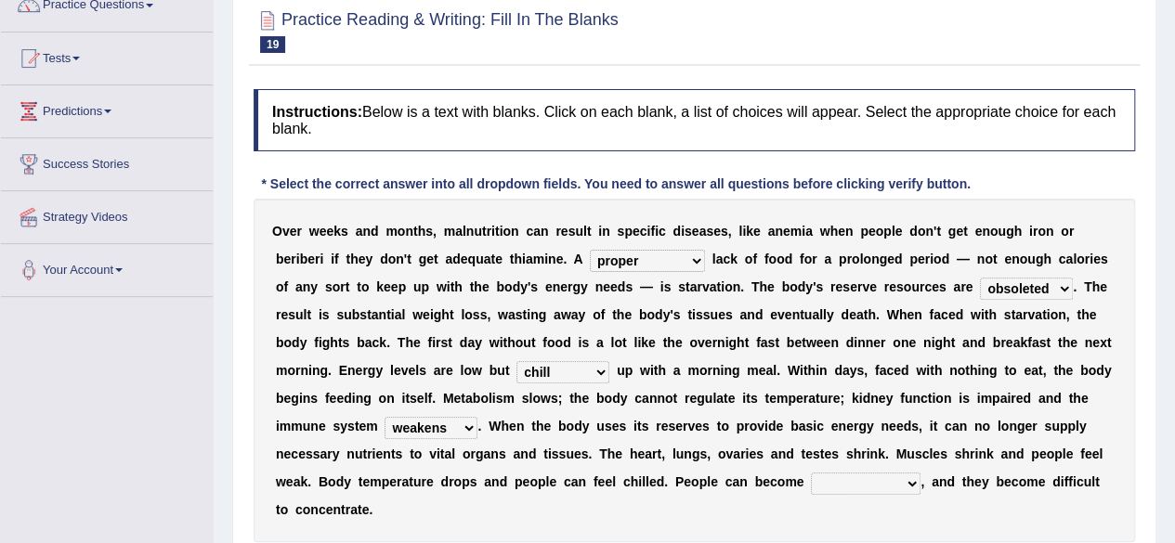
click at [384, 417] on select "deepens deafens weakens surpasses" at bounding box center [430, 428] width 93 height 22
click at [832, 474] on select "irritable commutable indisputable transportable" at bounding box center [866, 484] width 110 height 22
select select "irritable"
click at [811, 473] on select "irritable commutable indisputable transportable" at bounding box center [866, 484] width 110 height 22
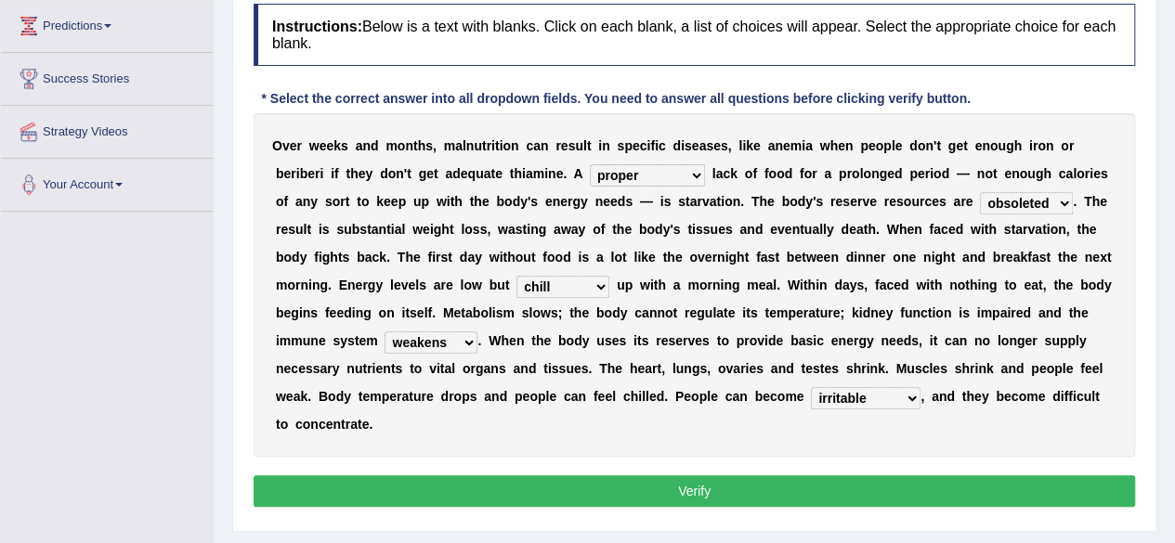
scroll to position [301, 0]
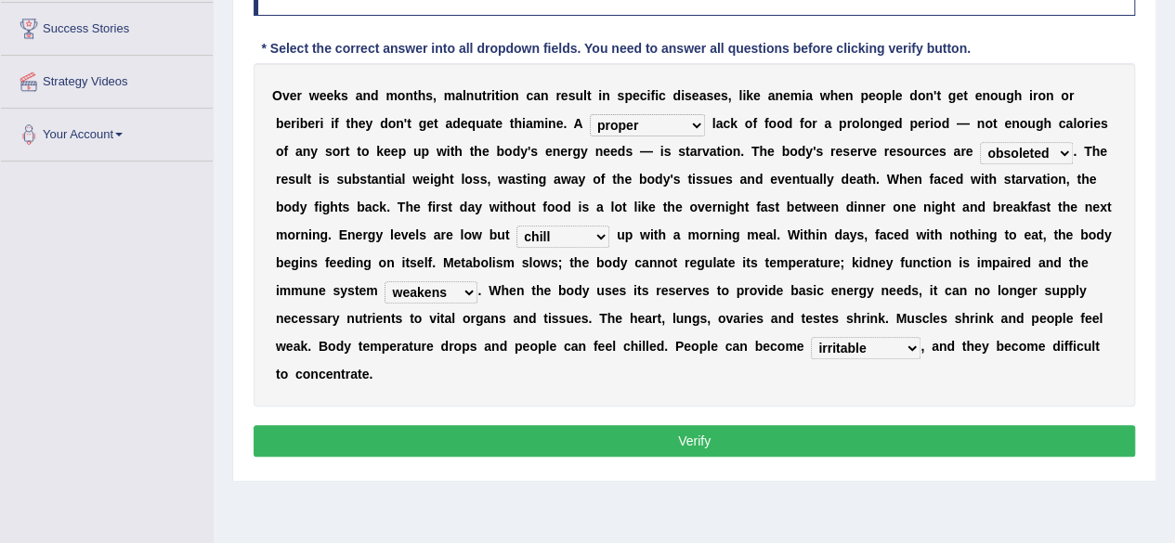
click at [659, 425] on button "Verify" at bounding box center [693, 441] width 881 height 32
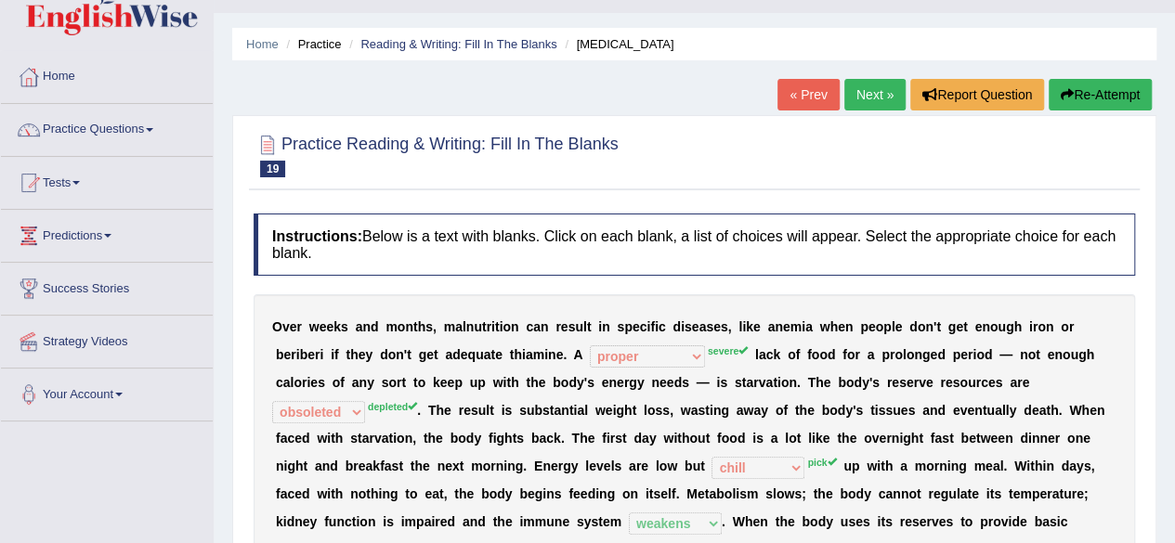
scroll to position [41, 0]
click at [875, 96] on link "Next »" at bounding box center [874, 95] width 61 height 32
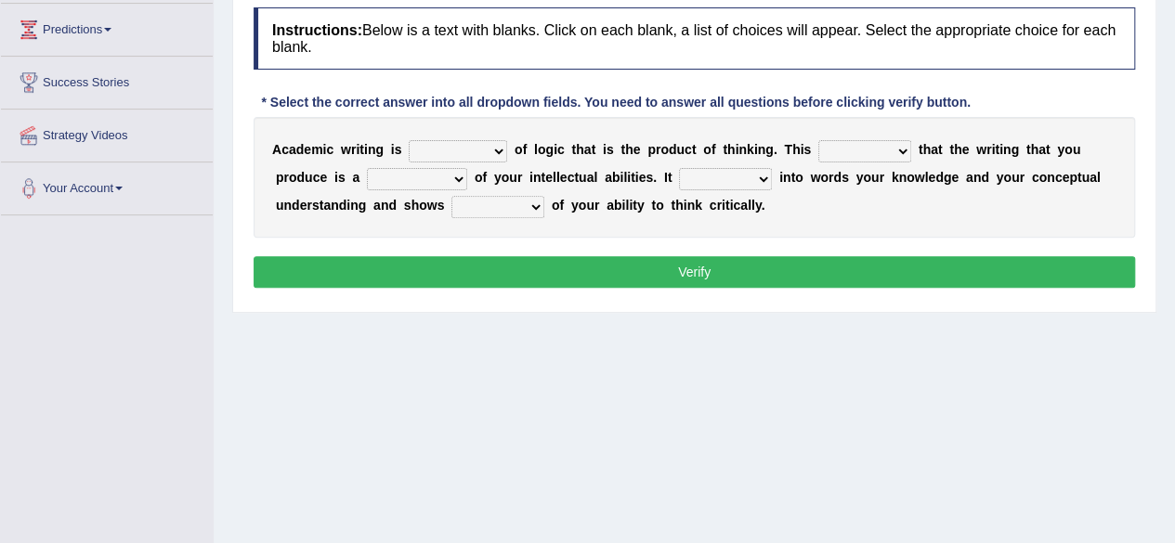
click at [435, 142] on select "expectation entitlement expression exchange" at bounding box center [458, 151] width 98 height 22
select select "expression"
click at [409, 140] on select "expectation entitlement expression exchange" at bounding box center [458, 151] width 98 height 22
click at [866, 157] on select "means questions stipulates answers" at bounding box center [864, 151] width 93 height 22
select select "stipulates"
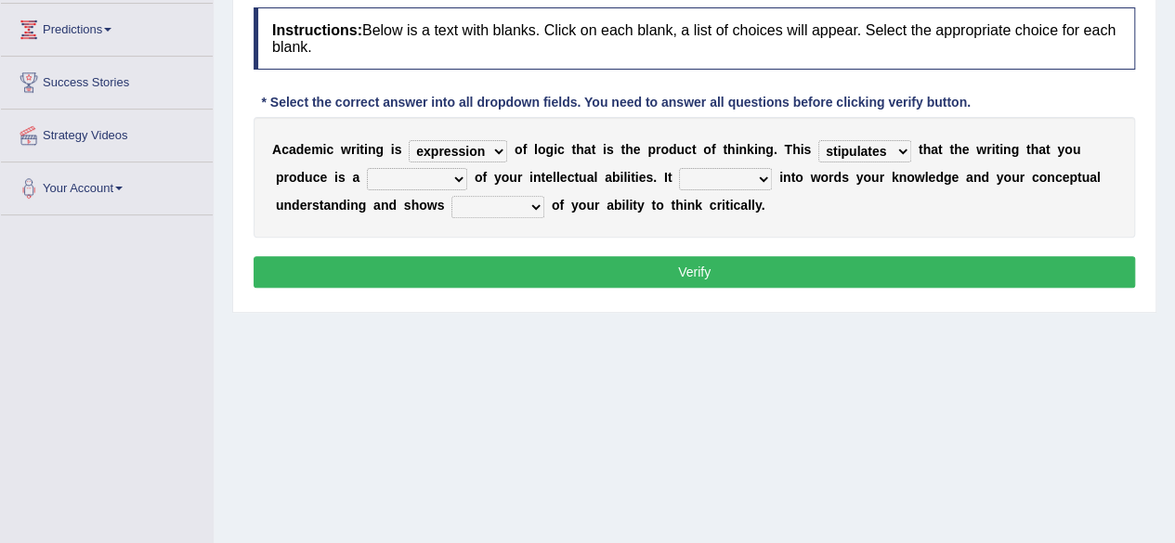
click at [818, 140] on select "means questions stipulates answers" at bounding box center [864, 151] width 93 height 22
click at [443, 170] on select "redundancy mission credit reflection" at bounding box center [417, 179] width 100 height 22
select select "redundancy"
click at [367, 168] on select "redundancy mission credit reflection" at bounding box center [417, 179] width 100 height 22
click at [708, 175] on select "enriches shows allows puts" at bounding box center [725, 179] width 93 height 22
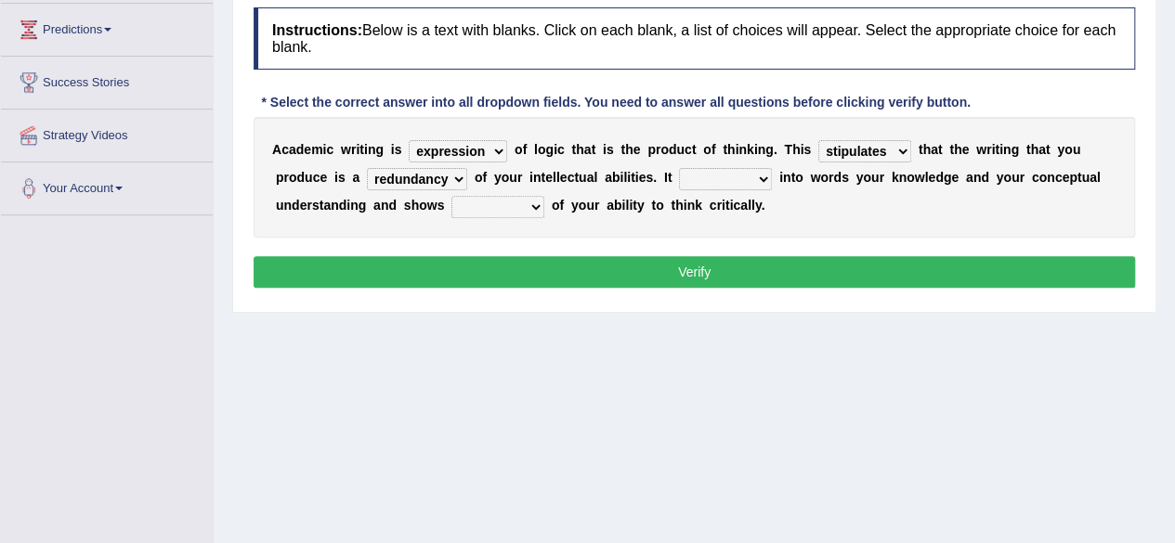
select select "shows"
click at [679, 168] on select "enriches shows allows puts" at bounding box center [725, 179] width 93 height 22
click at [703, 183] on select "enriches shows allows puts" at bounding box center [725, 179] width 93 height 22
click at [529, 196] on select "hassle excuse capacity evidence" at bounding box center [497, 207] width 93 height 22
select select "capacity"
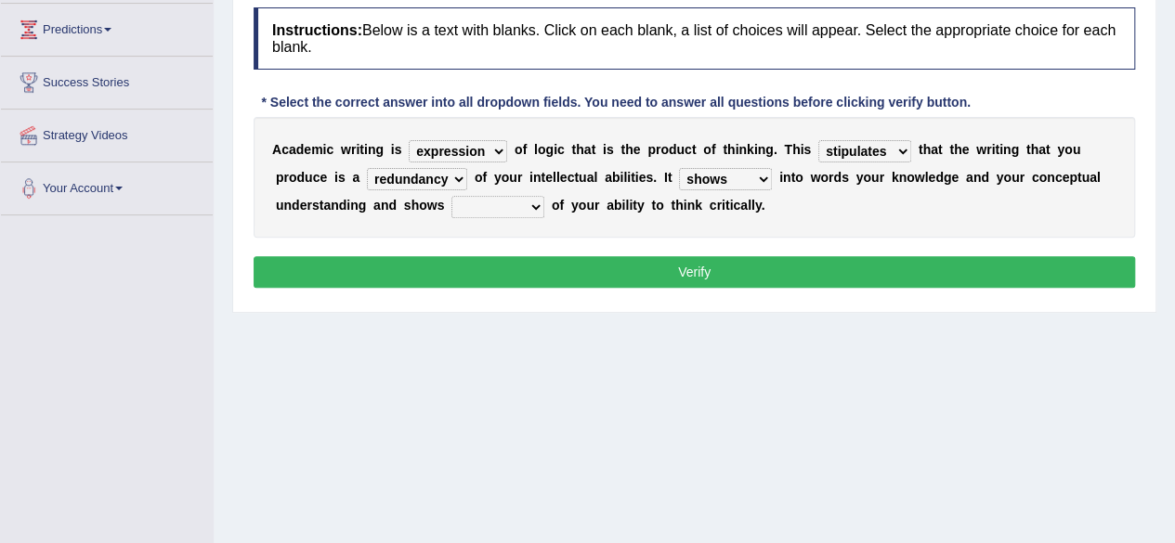
click at [451, 196] on select "hassle excuse capacity evidence" at bounding box center [497, 207] width 93 height 22
click at [522, 256] on button "Verify" at bounding box center [693, 272] width 881 height 32
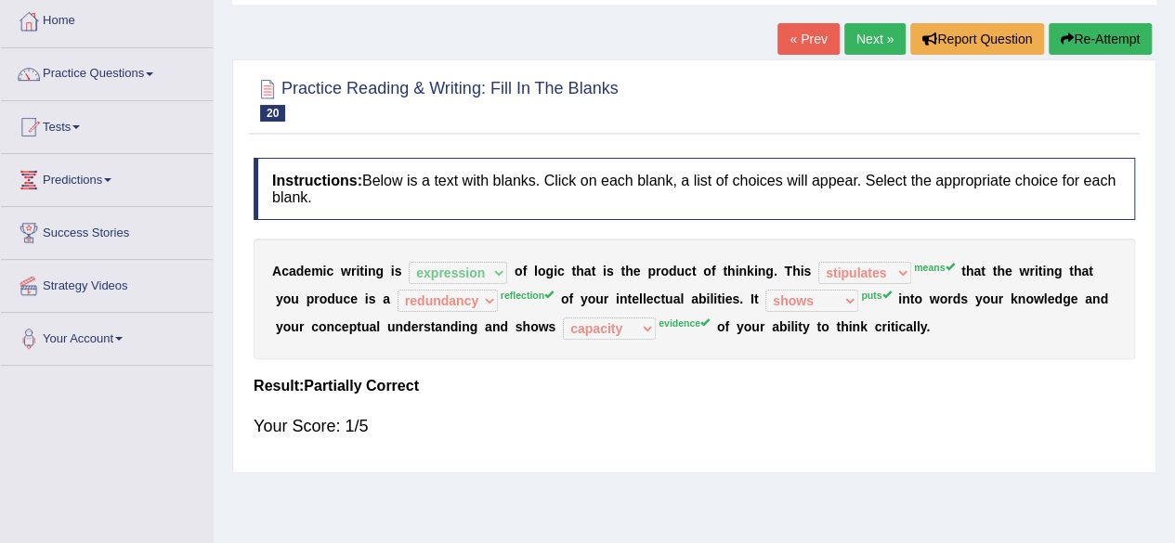
scroll to position [76, 0]
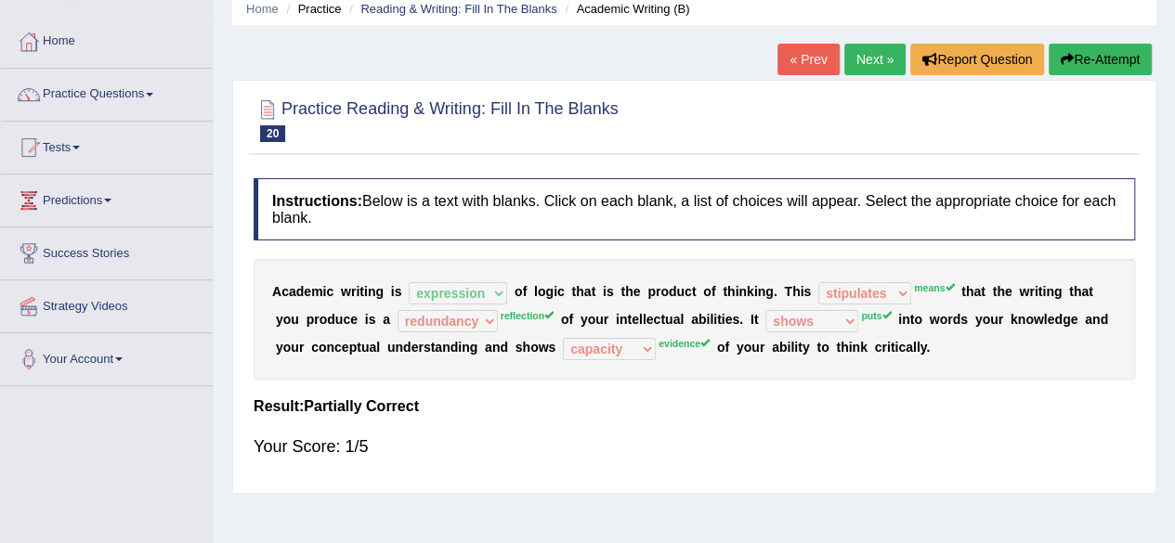
click at [864, 52] on link "Next »" at bounding box center [874, 60] width 61 height 32
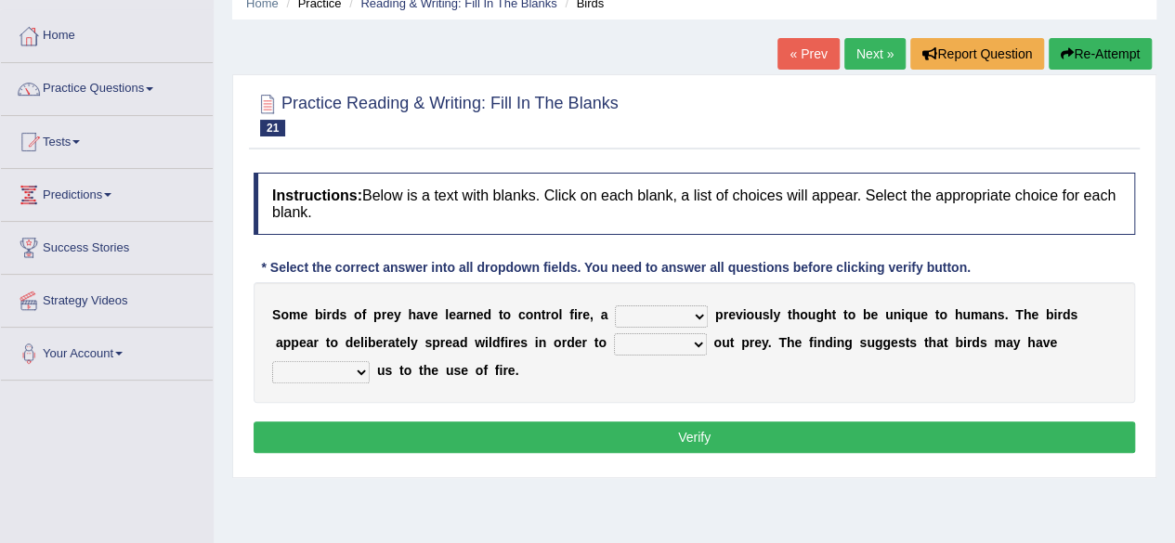
scroll to position [84, 0]
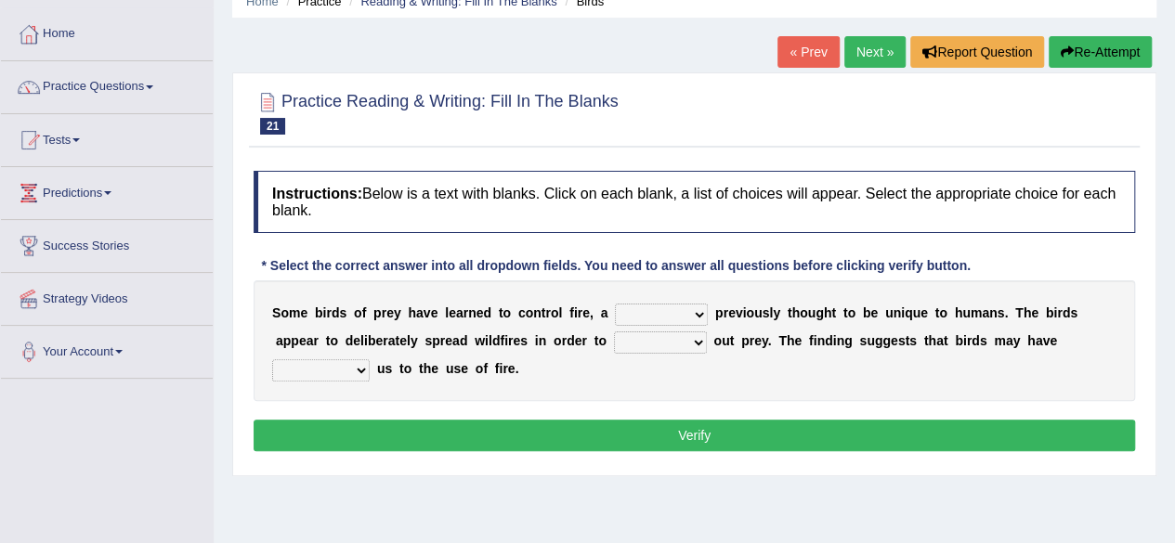
click at [685, 311] on select "question profile tale skill" at bounding box center [661, 315] width 93 height 22
select select "skill"
click at [615, 304] on select "question profile tale skill" at bounding box center [661, 315] width 93 height 22
click at [708, 344] on b at bounding box center [710, 340] width 7 height 15
click at [699, 339] on select "prevent limit span flush" at bounding box center [660, 342] width 93 height 22
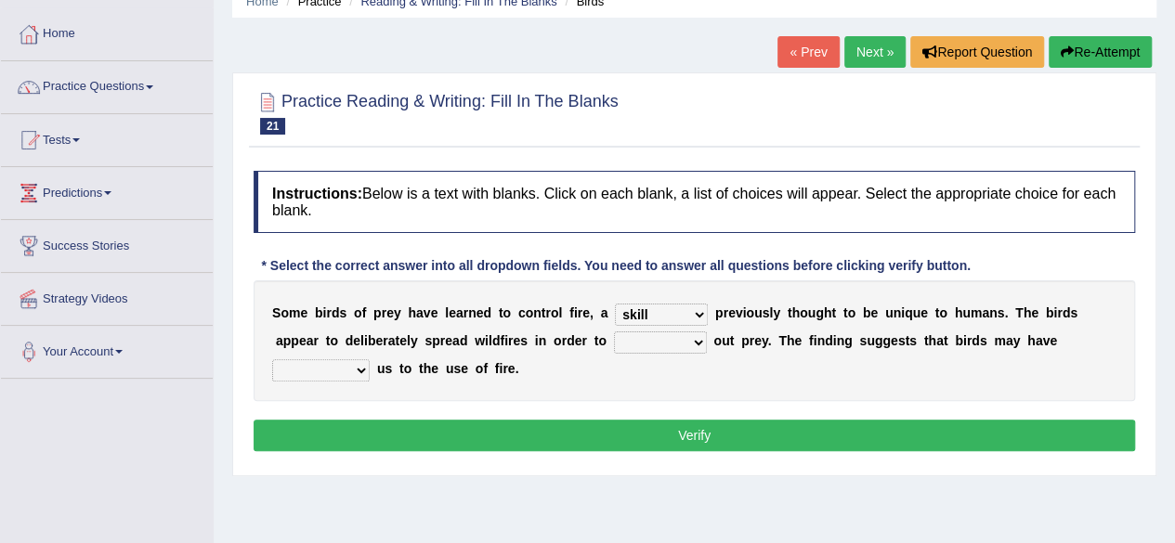
select select "prevent"
click at [614, 331] on select "prevent limit span flush" at bounding box center [660, 342] width 93 height 22
click at [658, 347] on select "prevent limit span flush" at bounding box center [660, 342] width 93 height 22
click at [560, 365] on div "S o m e b i r d s o f p r e y h a v e l e a r n e d t o c o n t r o l f i r e ,…" at bounding box center [693, 340] width 881 height 121
click at [353, 369] on select "prophesied beaten transmitted forced" at bounding box center [320, 370] width 97 height 22
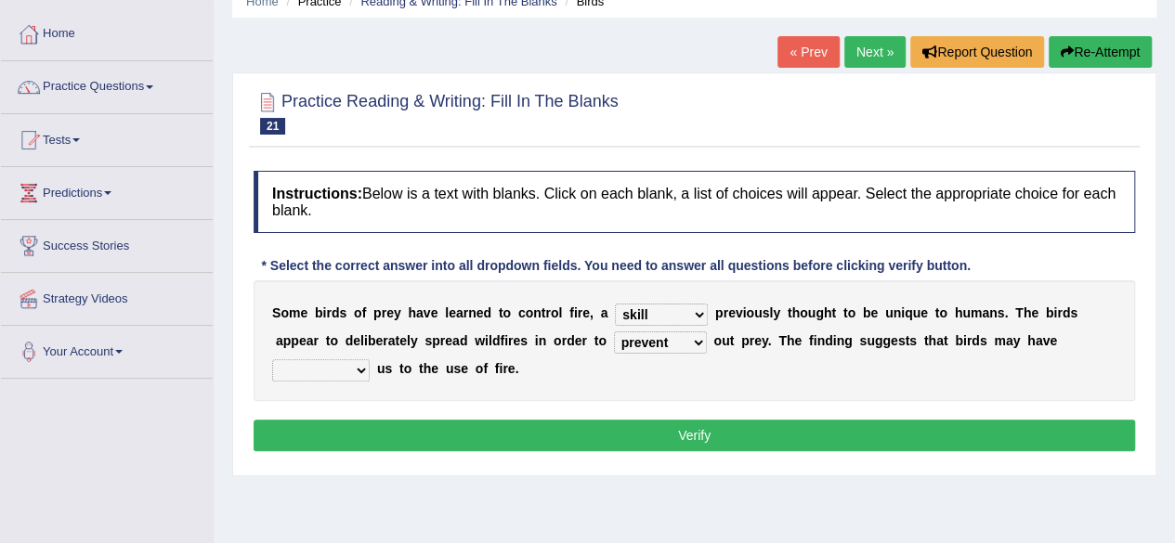
select select "prophesied"
click at [272, 359] on select "prophesied beaten transmitted forced" at bounding box center [320, 370] width 97 height 22
click at [327, 429] on button "Verify" at bounding box center [693, 436] width 881 height 32
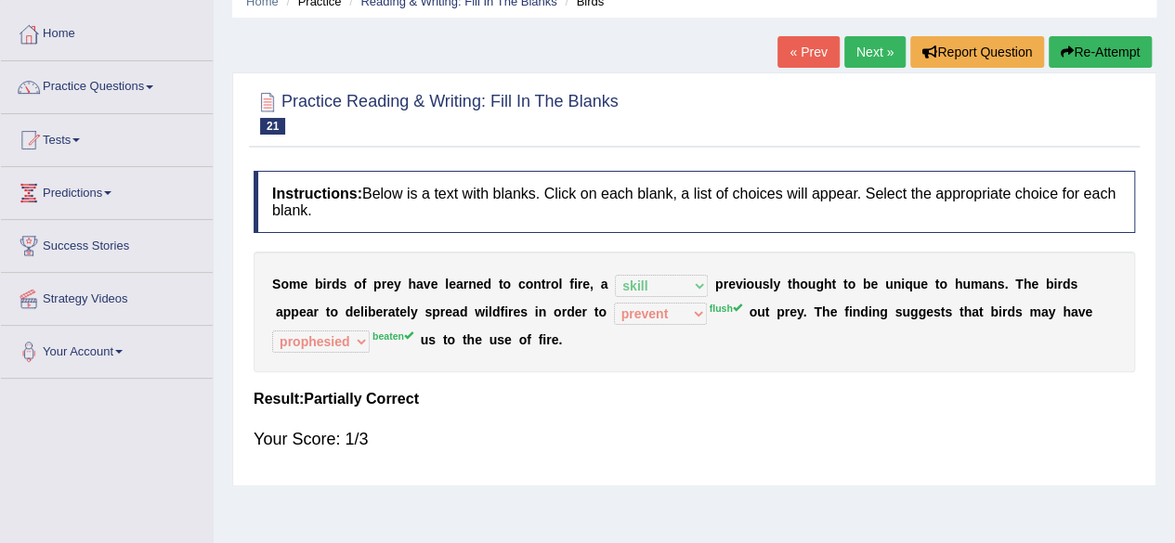
click at [869, 46] on link "Next »" at bounding box center [874, 52] width 61 height 32
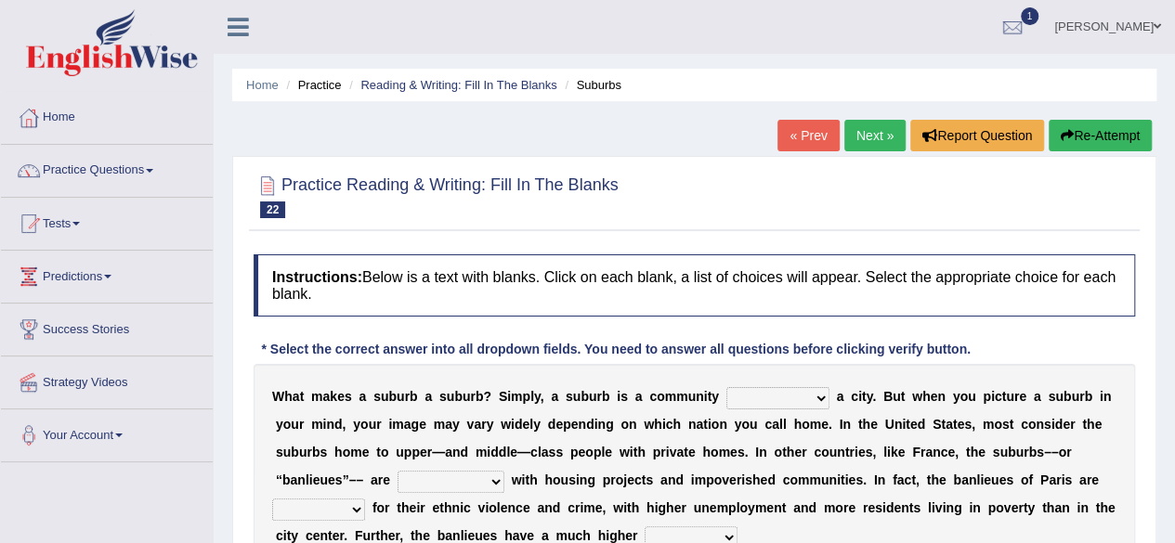
click at [785, 387] on select "lying locating situating surrounding" at bounding box center [777, 398] width 103 height 22
select select "locating"
click at [726, 387] on select "lying locating situating surrounding" at bounding box center [777, 398] width 103 height 22
click at [452, 483] on select "antonymous antibiotic synonymous synthetic" at bounding box center [450, 482] width 107 height 22
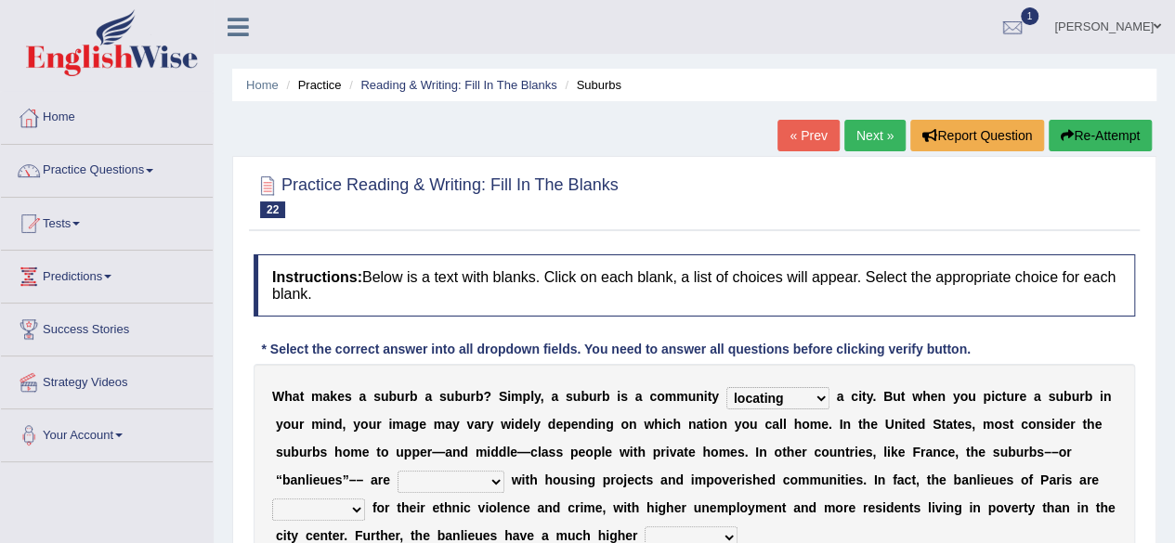
click at [452, 483] on select "antonymous antibiotic synonymous synthetic" at bounding box center [450, 482] width 107 height 22
select select "synthetic"
click at [397, 471] on select "antonymous antibiotic synonymous synthetic" at bounding box center [450, 482] width 107 height 22
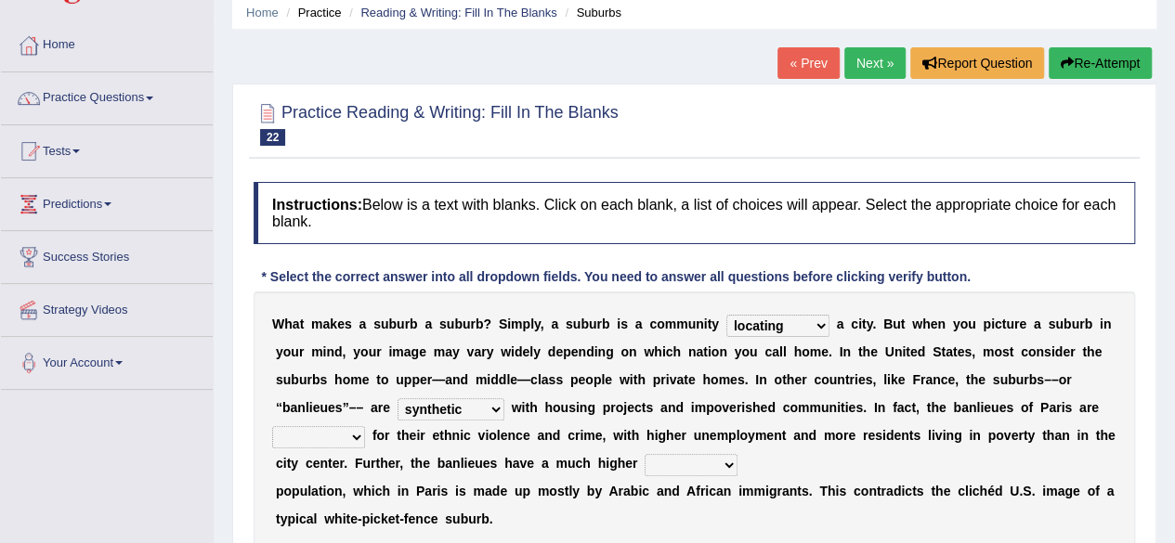
scroll to position [97, 0]
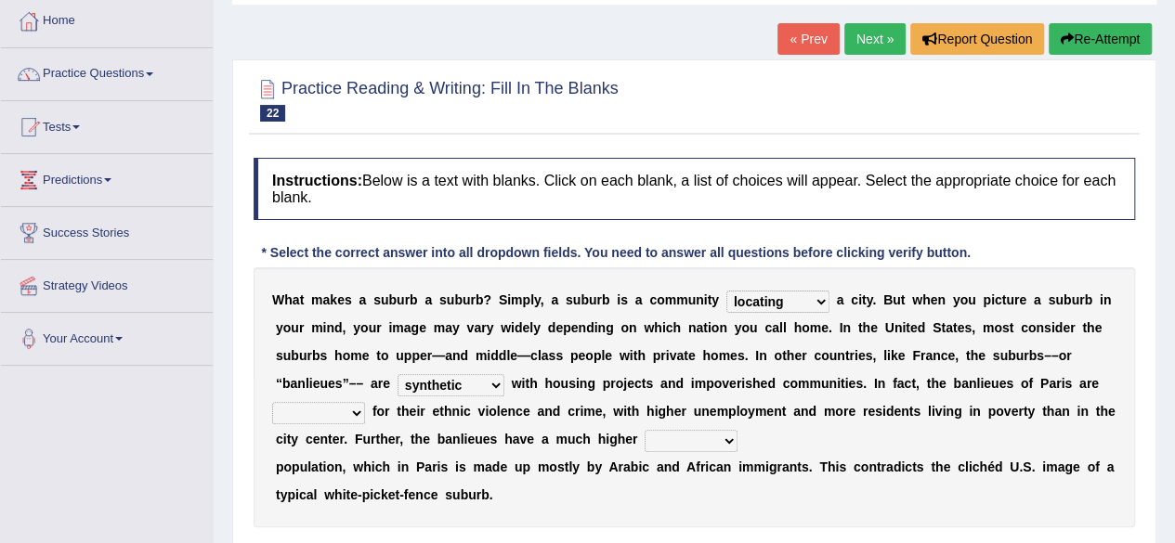
click at [331, 404] on select "clamorous sensitive famous notorious" at bounding box center [318, 413] width 93 height 22
select select "clamorous"
click at [272, 402] on select "clamorous sensitive famous notorious" at bounding box center [318, 413] width 93 height 22
click at [670, 430] on select "local young immigrant senior" at bounding box center [690, 441] width 93 height 22
select select "local"
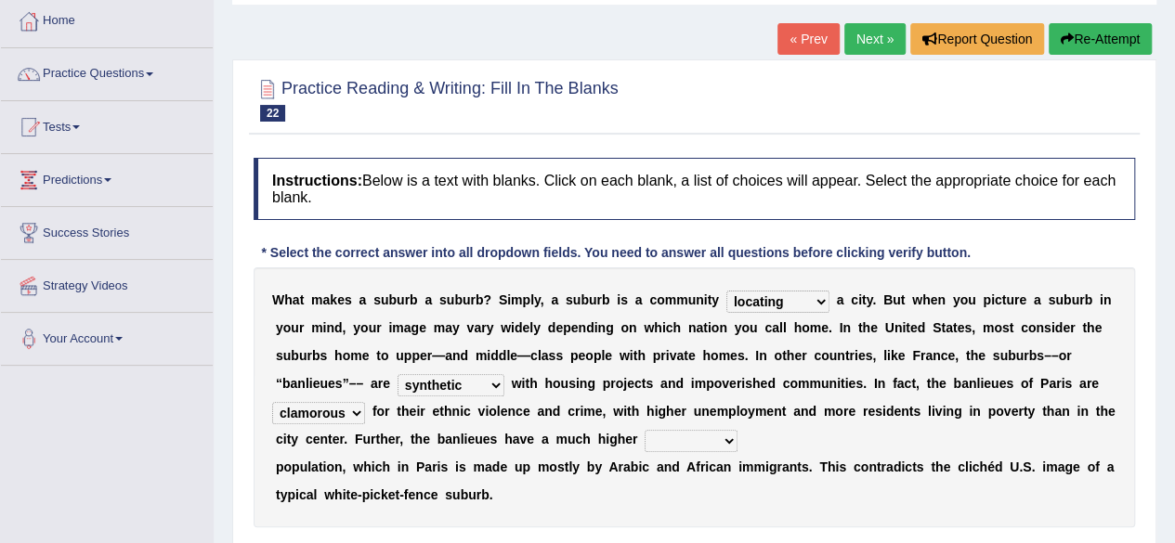
click at [644, 430] on select "local young immigrant senior" at bounding box center [690, 441] width 93 height 22
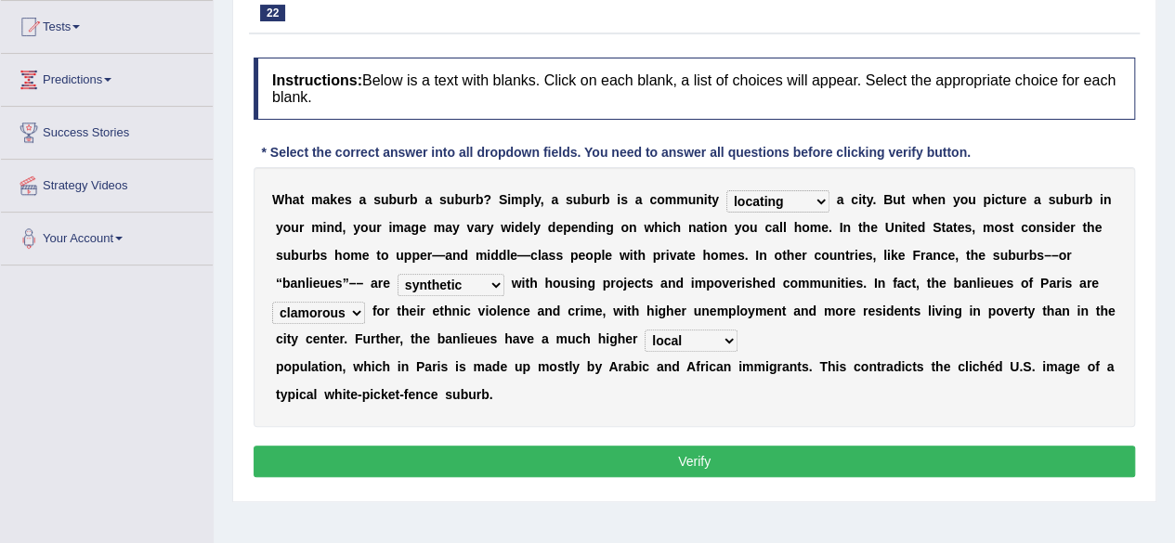
scroll to position [267, 0]
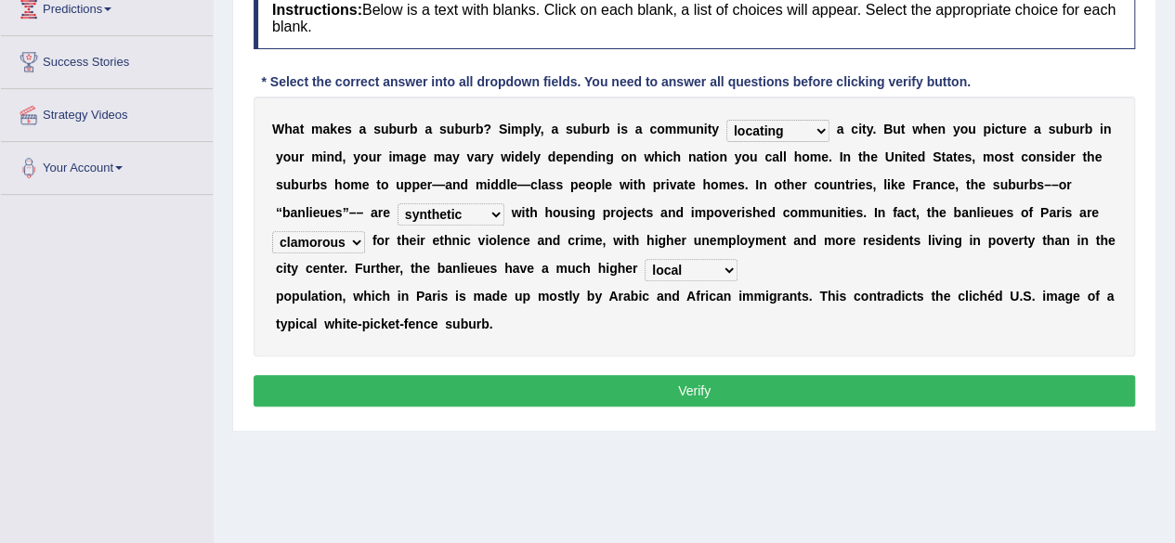
click at [702, 396] on button "Verify" at bounding box center [693, 391] width 881 height 32
